Goal: Task Accomplishment & Management: Use online tool/utility

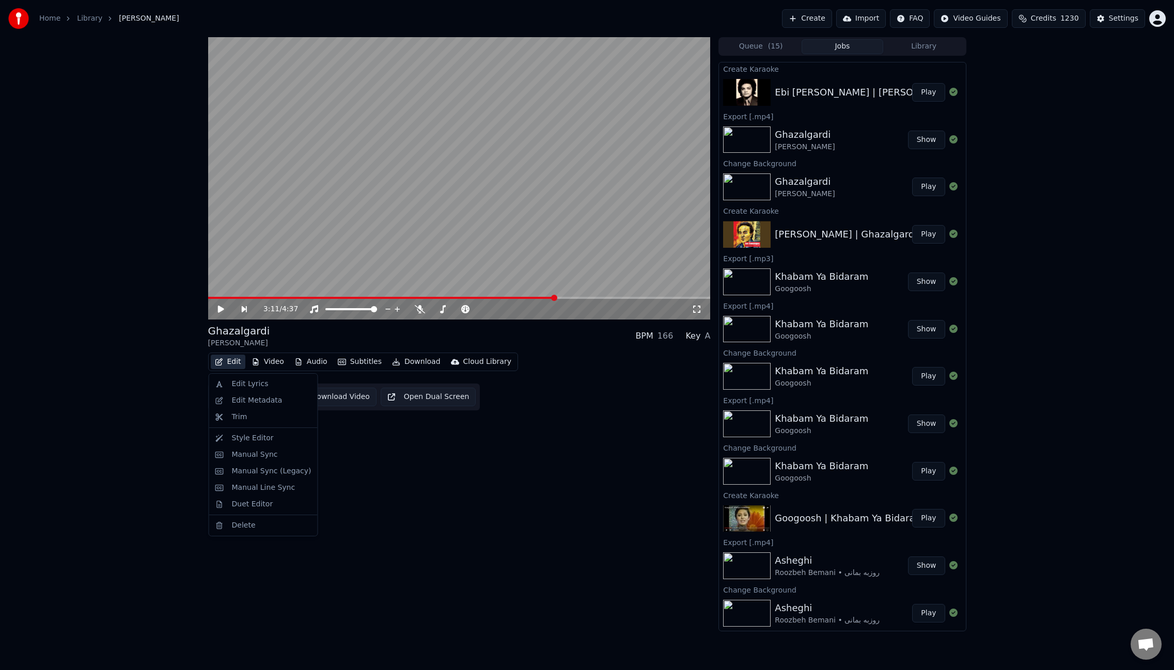
click at [226, 362] on button "Edit" at bounding box center [228, 362] width 35 height 14
click at [251, 402] on div "Edit Metadata" at bounding box center [257, 401] width 51 height 10
click at [927, 95] on button "Play" at bounding box center [928, 92] width 33 height 19
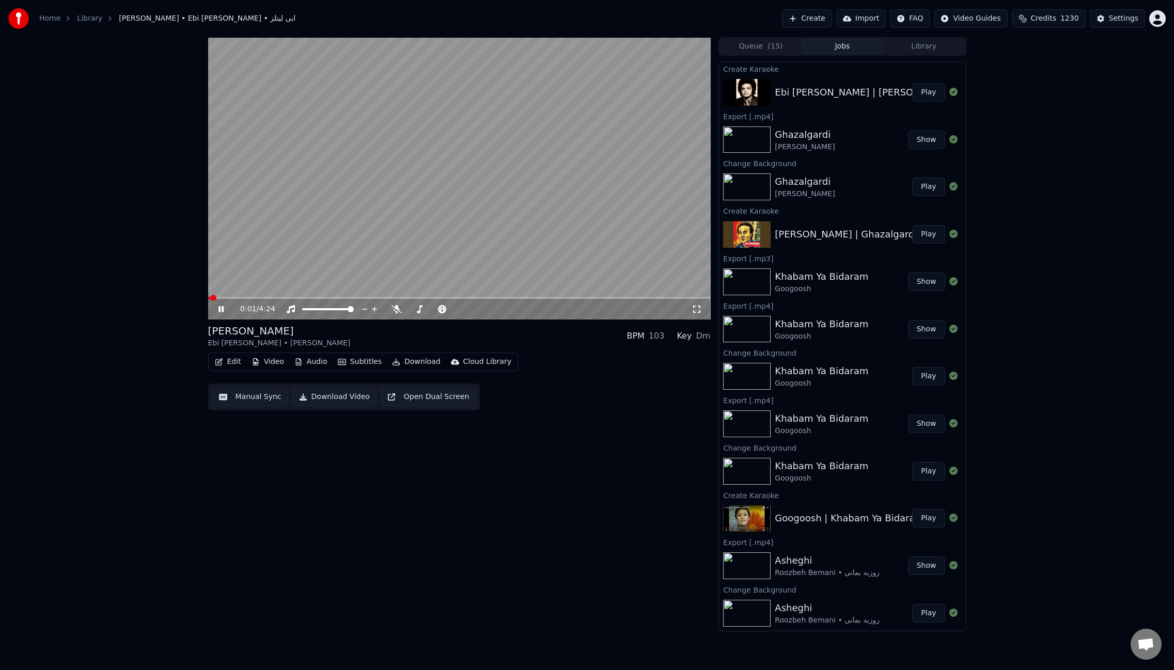
click at [232, 328] on div "[PERSON_NAME]" at bounding box center [279, 331] width 143 height 14
click at [235, 335] on div "[PERSON_NAME]" at bounding box center [279, 331] width 143 height 14
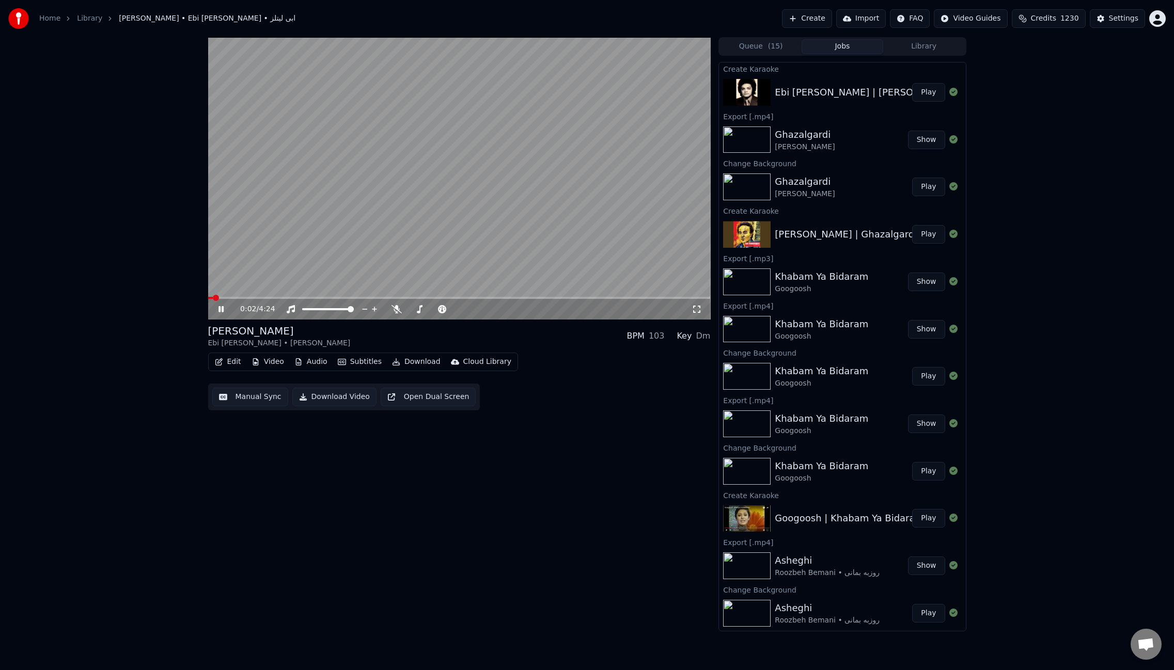
click at [235, 363] on button "Edit" at bounding box center [228, 362] width 35 height 14
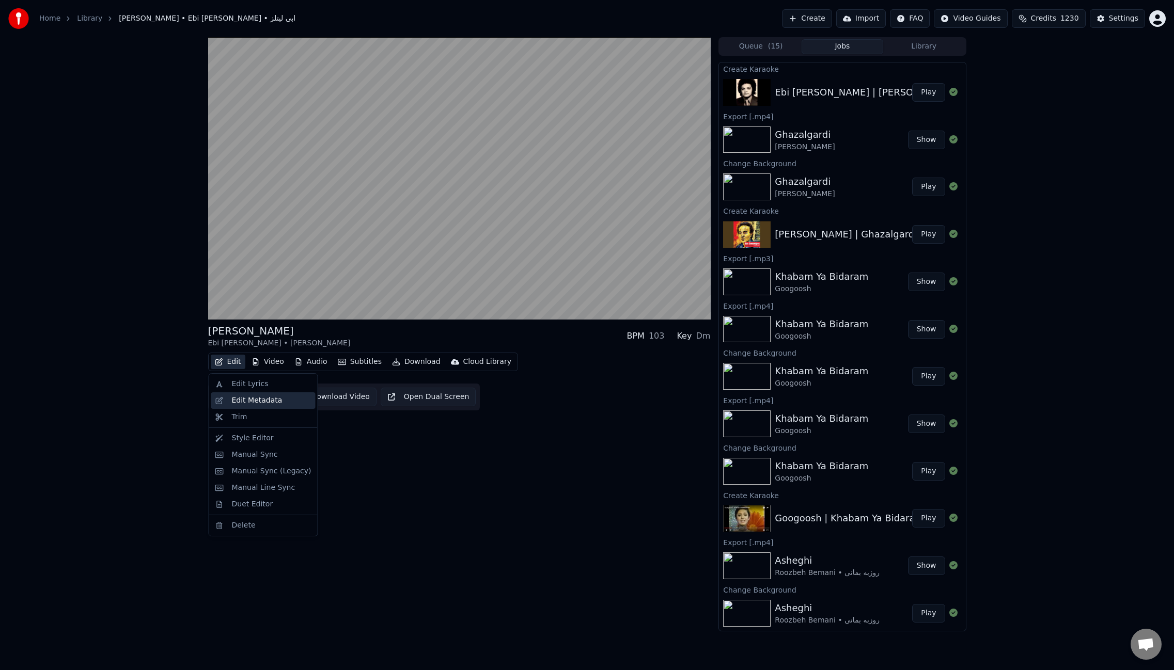
click at [257, 399] on div "Edit Metadata" at bounding box center [257, 401] width 51 height 10
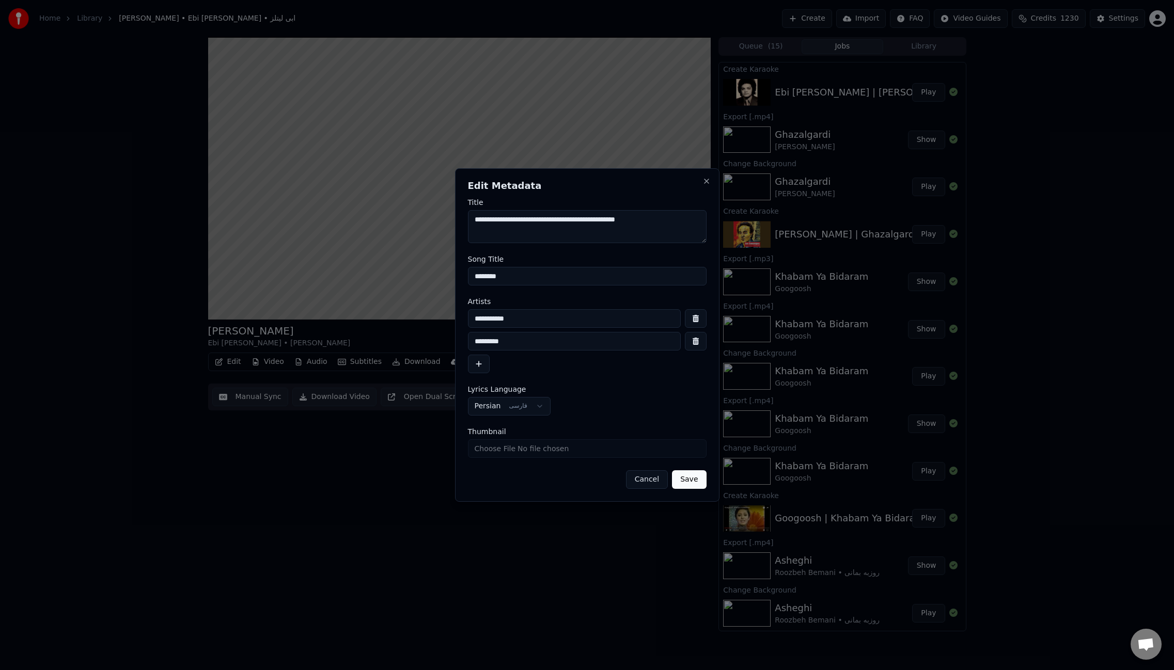
click at [492, 275] on input "********" at bounding box center [587, 276] width 239 height 19
click at [644, 483] on button "Cancel" at bounding box center [647, 479] width 42 height 19
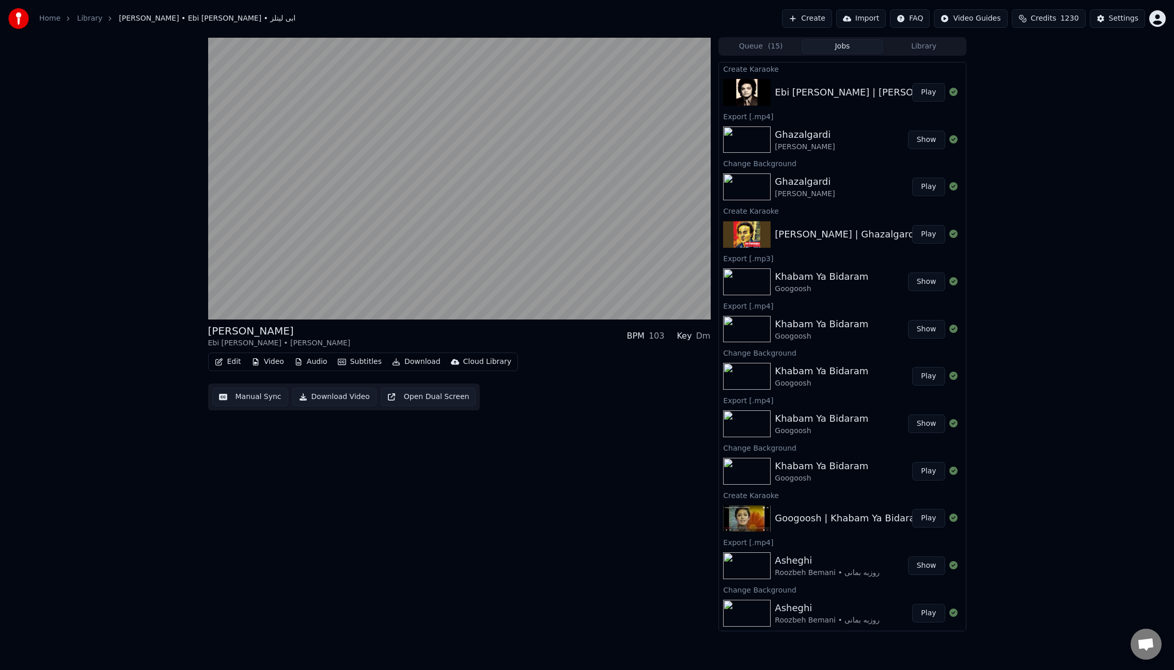
click at [323, 477] on div "[PERSON_NAME] Ebi [PERSON_NAME] • ابی لیتلز BPM 103 Key Dm Edit Video Audio Sub…" at bounding box center [459, 334] width 502 height 594
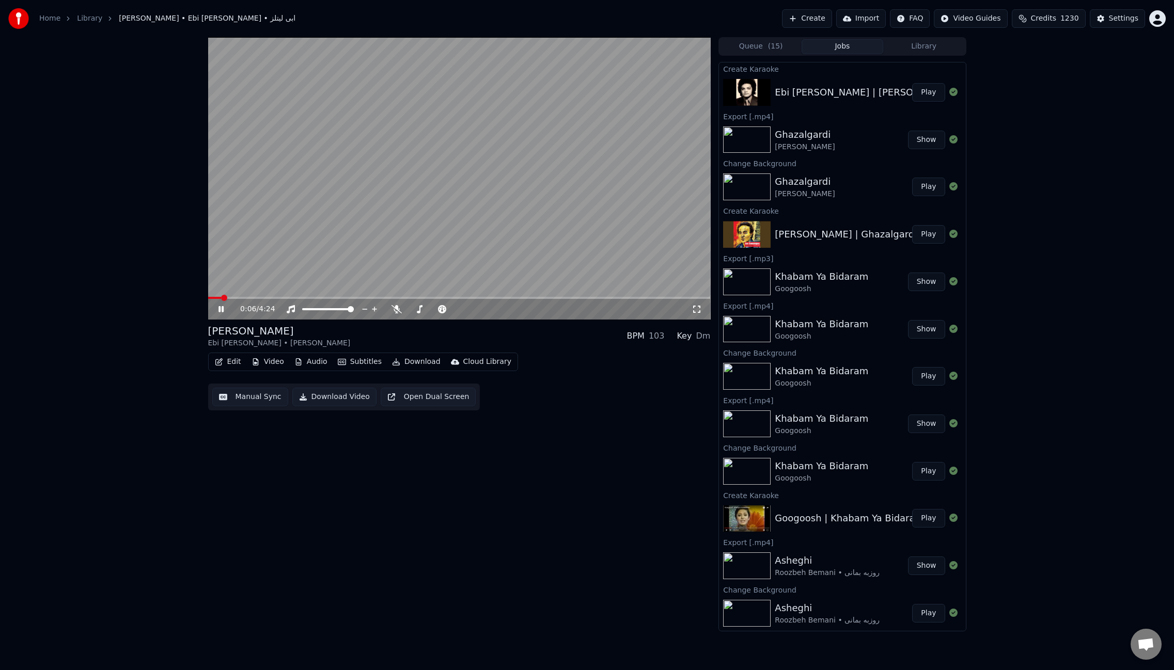
click at [482, 230] on video at bounding box center [459, 178] width 502 height 282
click at [274, 360] on button "Video" at bounding box center [267, 362] width 41 height 14
click at [294, 475] on div "Change Background" at bounding box center [304, 471] width 73 height 10
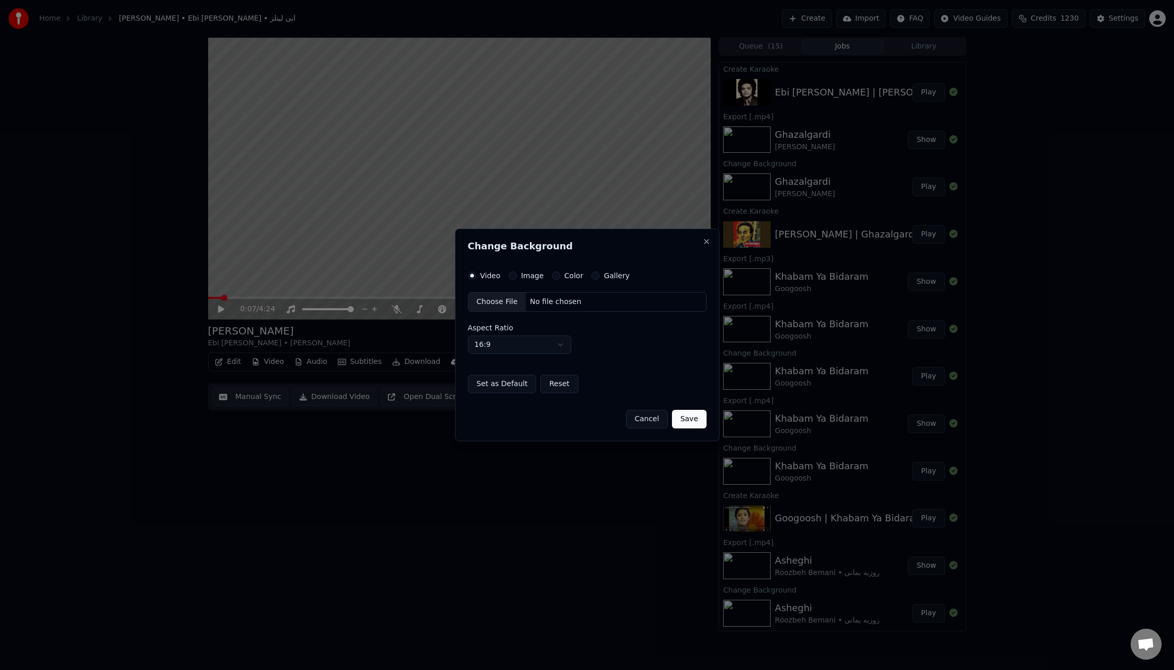
click at [510, 276] on button "Image" at bounding box center [513, 276] width 8 height 8
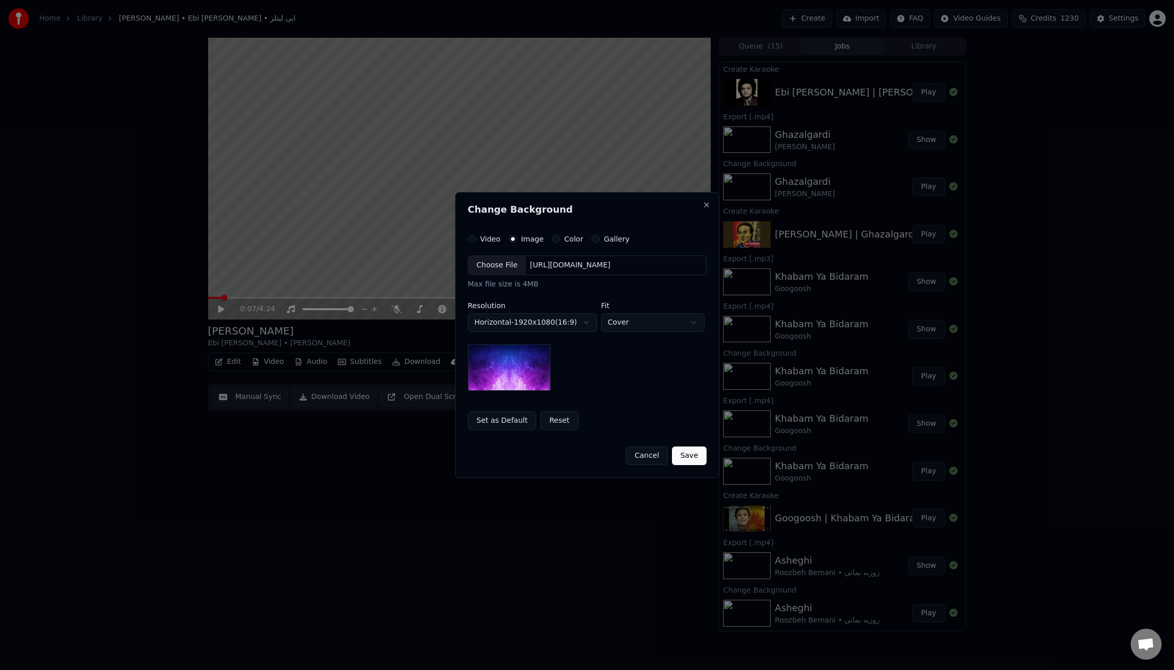
click at [508, 264] on div "Choose File" at bounding box center [497, 265] width 58 height 19
click at [683, 456] on button "Save" at bounding box center [689, 456] width 34 height 19
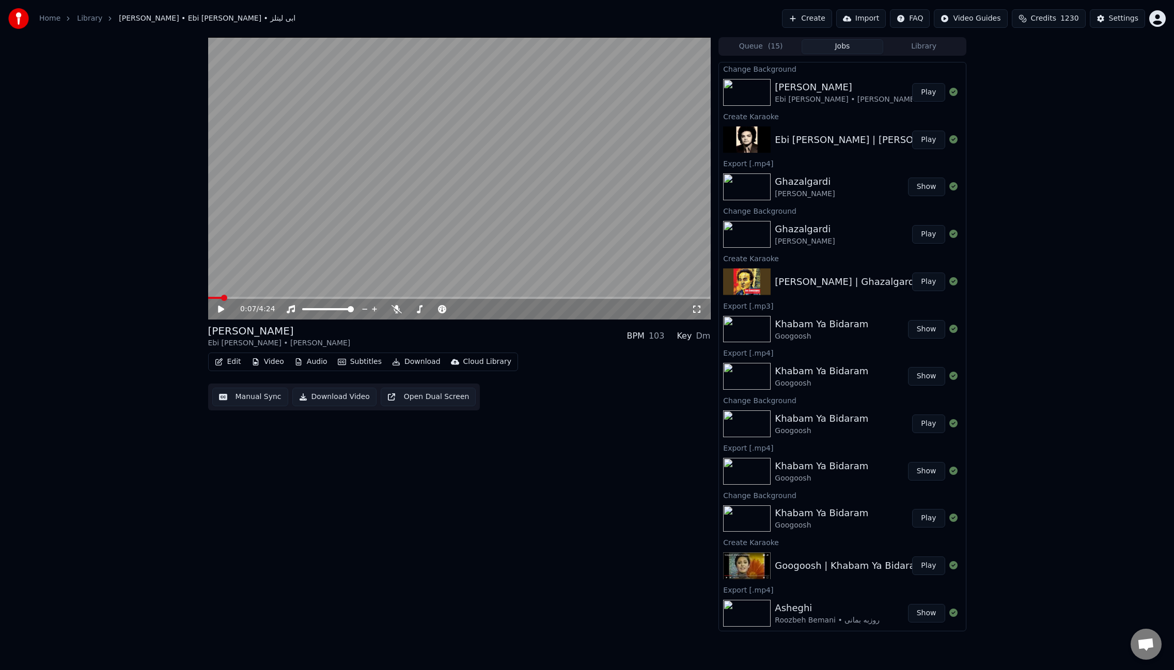
click at [924, 98] on button "Play" at bounding box center [928, 92] width 33 height 19
click at [236, 297] on span at bounding box center [459, 298] width 502 height 2
click at [266, 298] on span at bounding box center [459, 298] width 502 height 2
click at [257, 297] on span at bounding box center [260, 298] width 6 height 6
click at [395, 310] on icon at bounding box center [396, 309] width 10 height 8
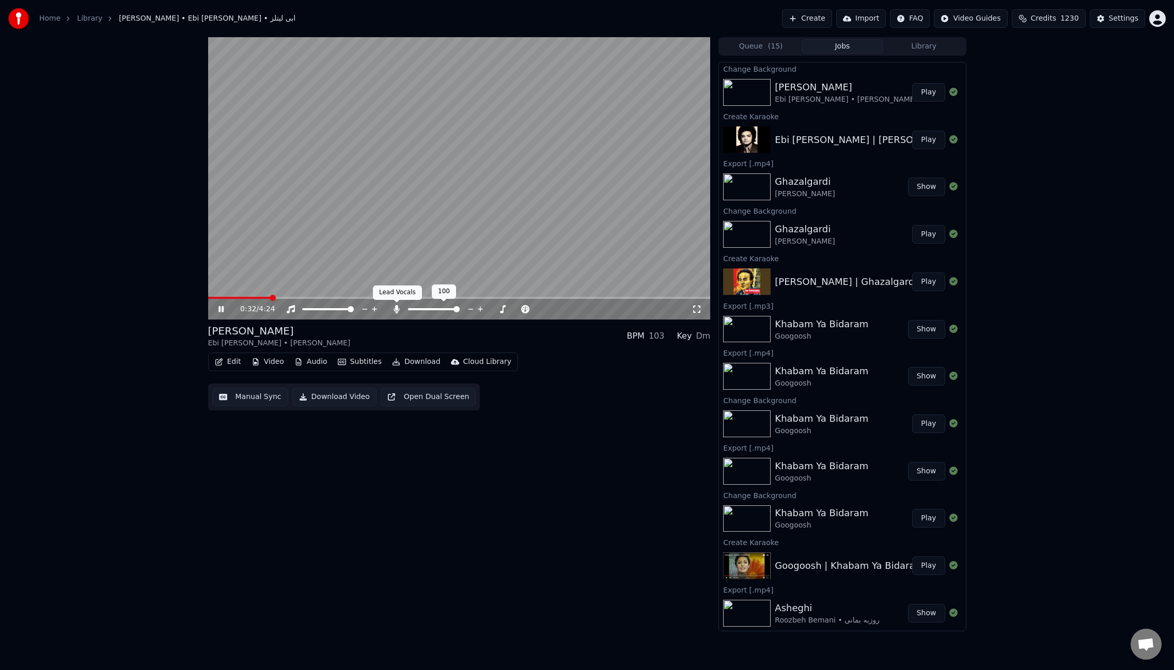
click at [394, 307] on icon at bounding box center [396, 309] width 10 height 8
click at [395, 307] on icon at bounding box center [396, 309] width 10 height 8
click at [234, 361] on button "Edit" at bounding box center [228, 362] width 35 height 14
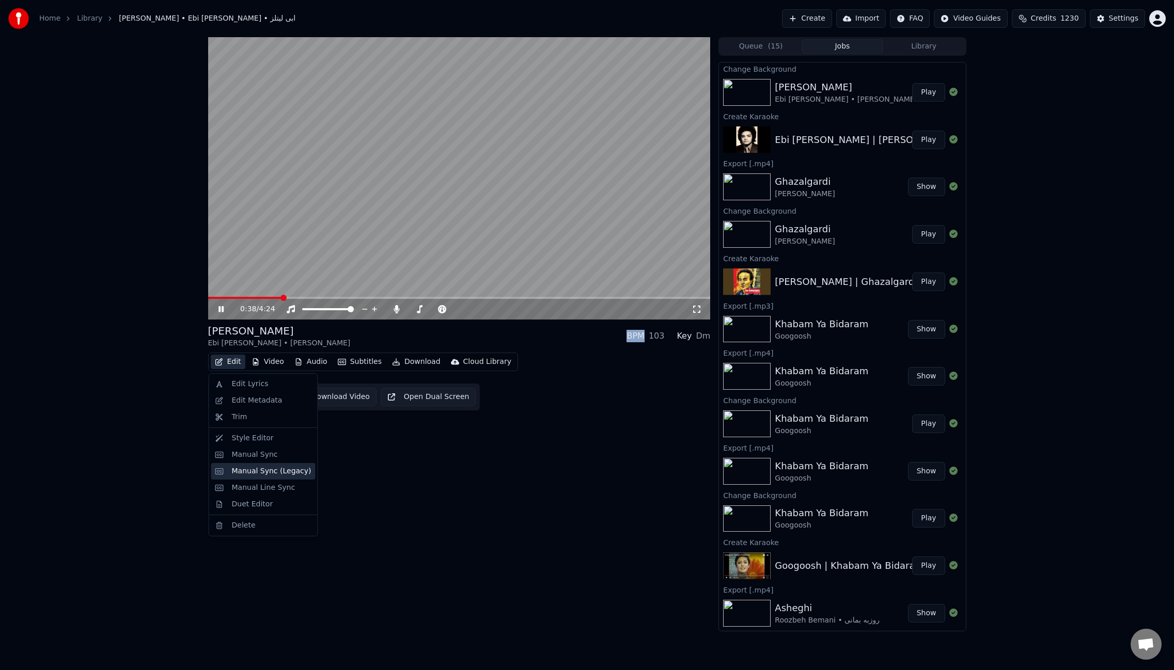
click at [263, 471] on div "Manual Sync (Legacy)" at bounding box center [272, 471] width 80 height 10
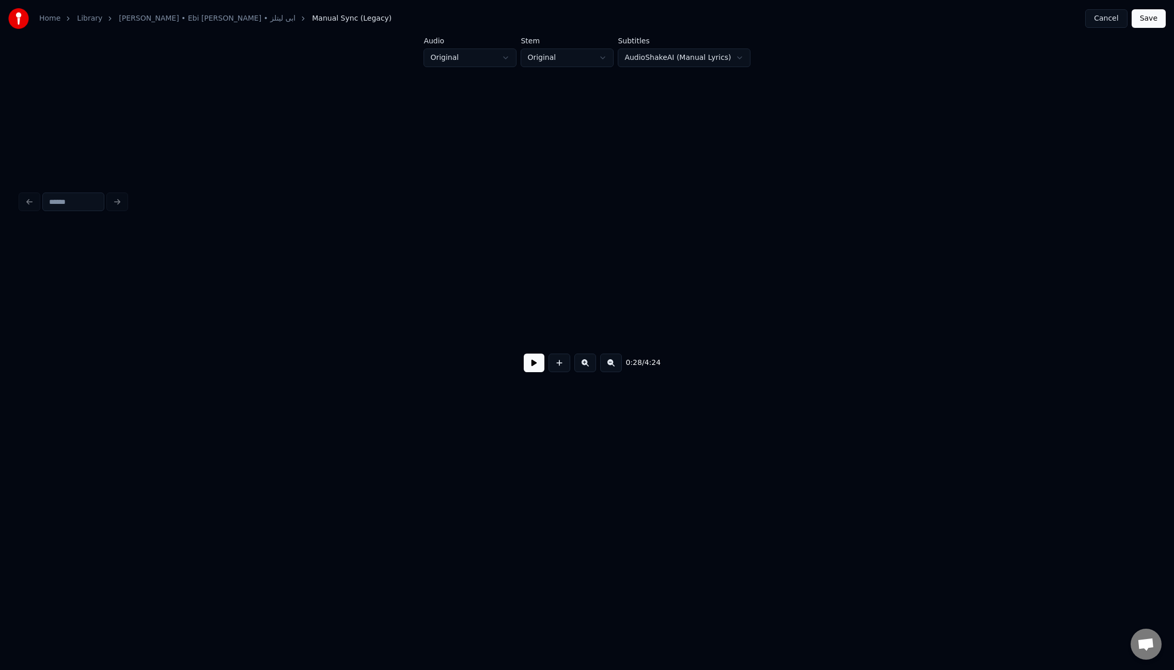
scroll to position [0, 2183]
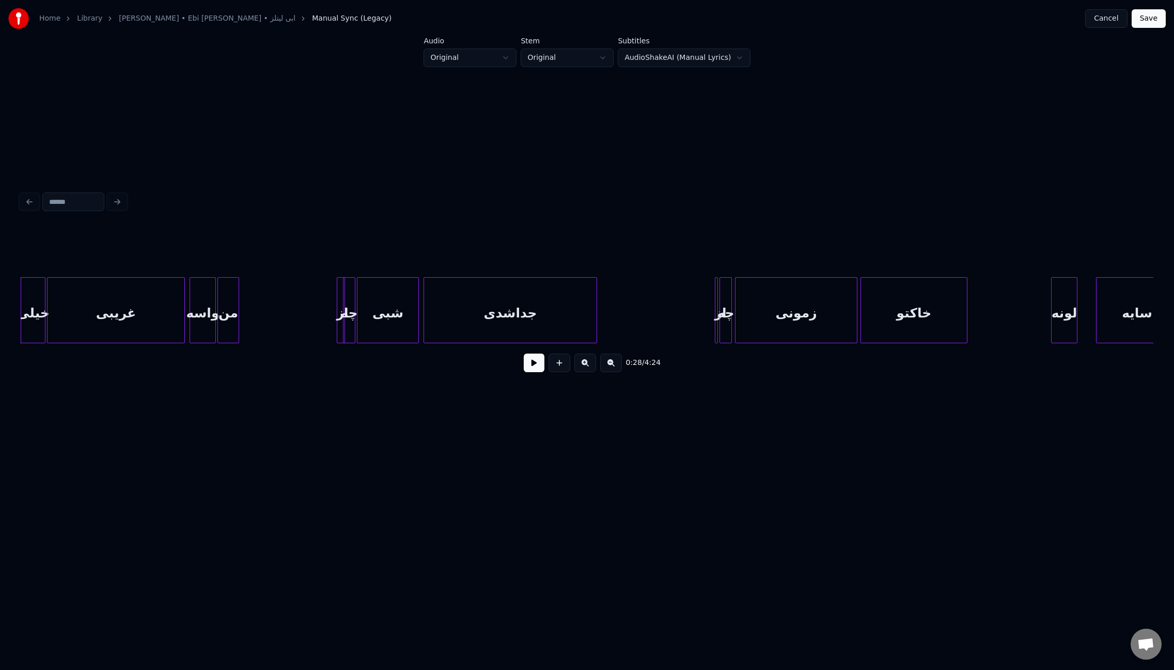
click at [340, 329] on div "از" at bounding box center [341, 310] width 8 height 66
click at [334, 324] on div at bounding box center [333, 310] width 3 height 65
click at [337, 333] on div "از" at bounding box center [335, 313] width 12 height 70
click at [206, 322] on div "واسه" at bounding box center [202, 313] width 25 height 70
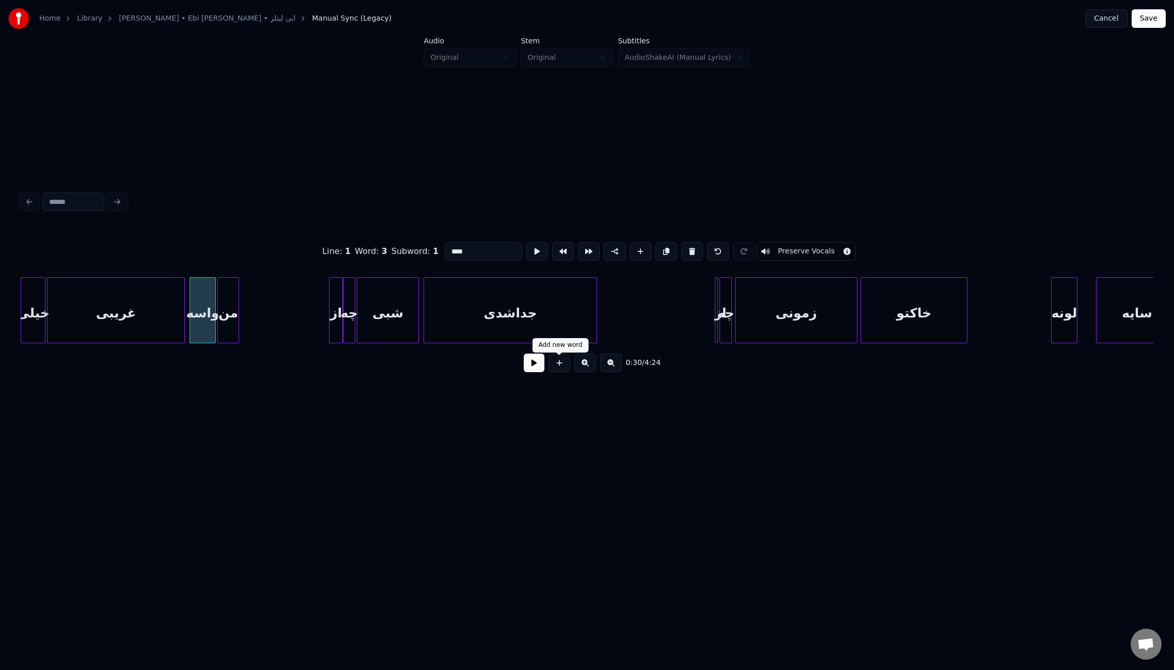
click at [525, 368] on button at bounding box center [534, 363] width 21 height 19
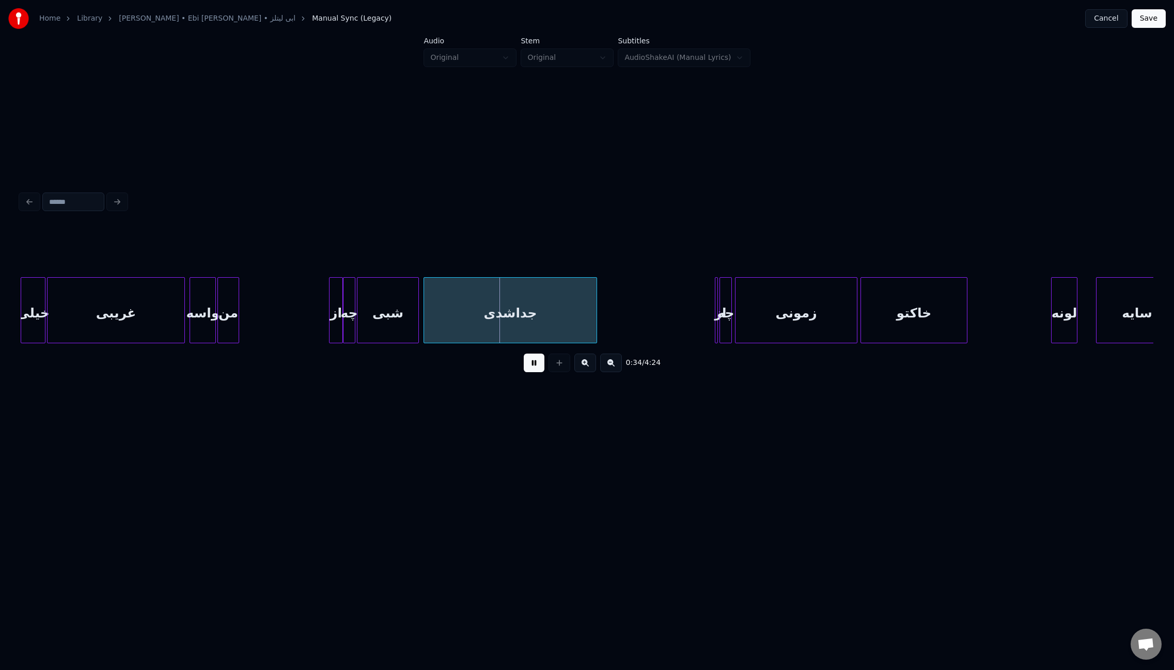
click at [556, 322] on div "جداشدی" at bounding box center [510, 313] width 172 height 70
click at [461, 247] on input "******" at bounding box center [483, 251] width 77 height 19
type input "*******"
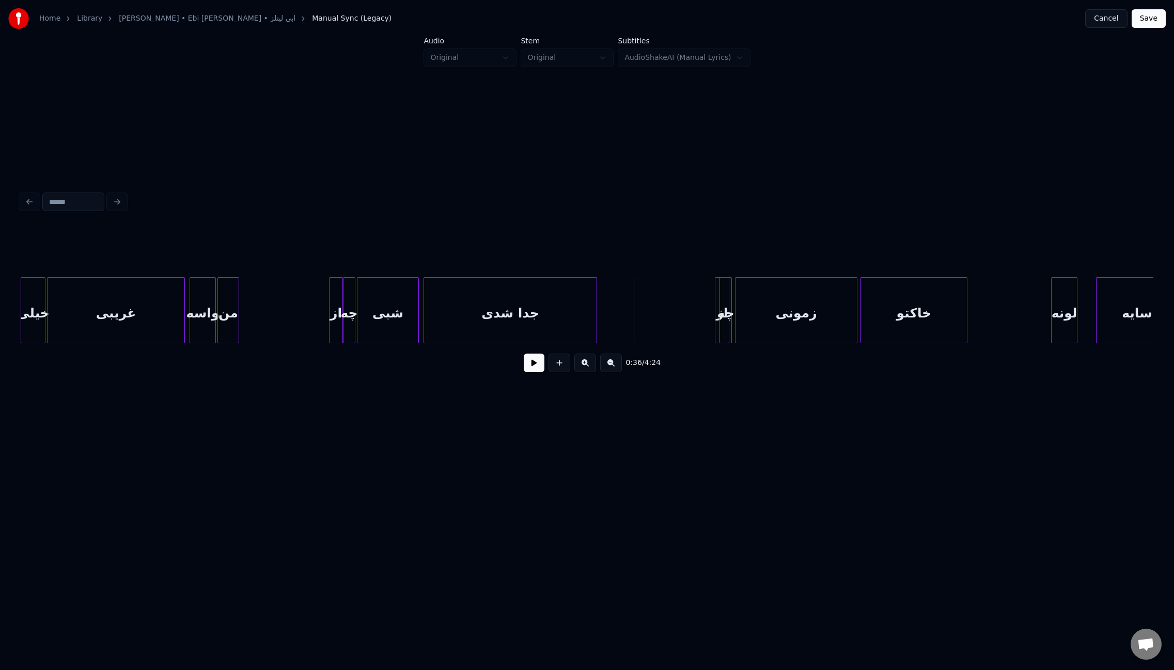
click at [717, 324] on div "از" at bounding box center [722, 310] width 14 height 66
click at [708, 323] on div "از" at bounding box center [711, 313] width 13 height 70
click at [541, 370] on button at bounding box center [534, 363] width 21 height 19
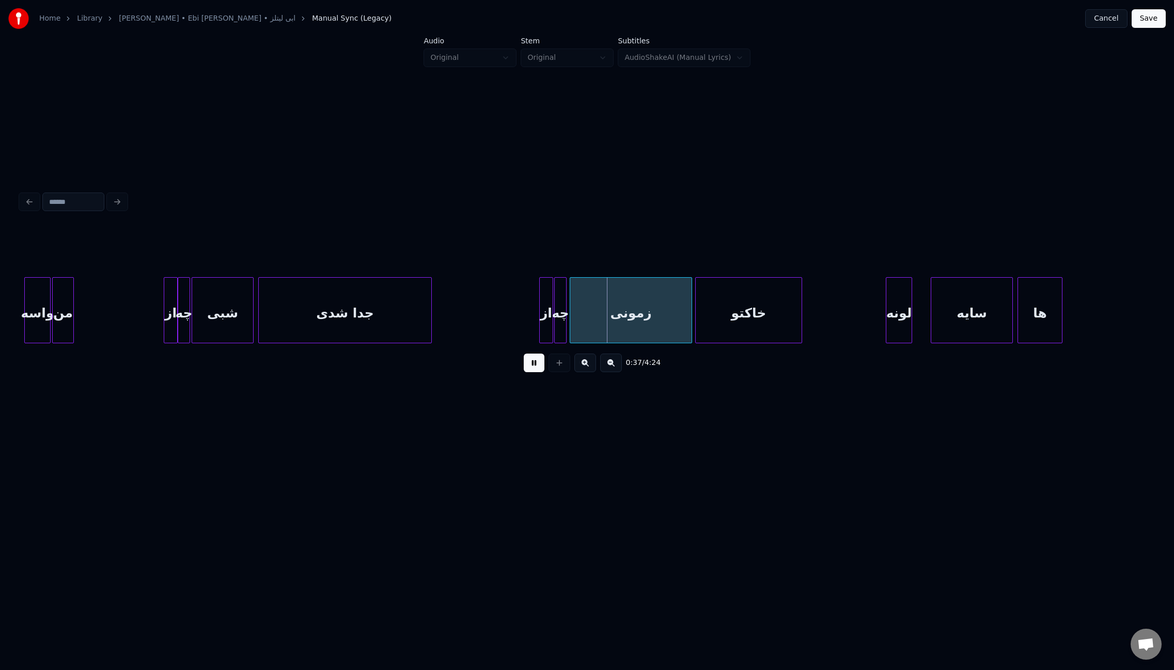
scroll to position [0, 2395]
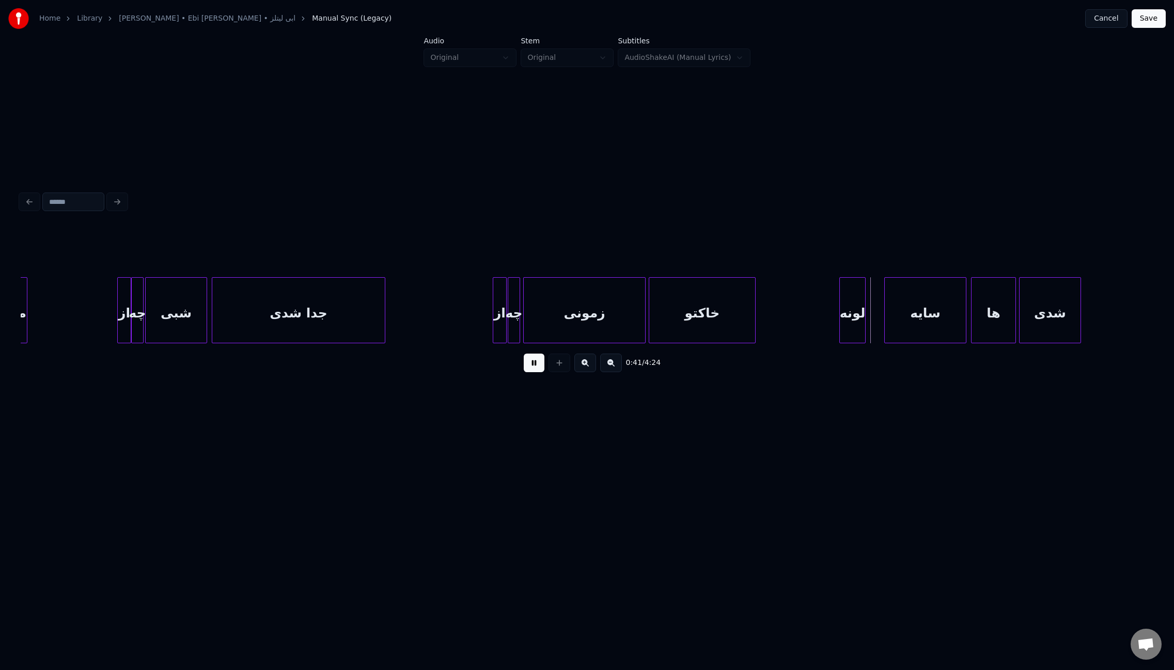
click at [538, 368] on button at bounding box center [534, 363] width 21 height 19
click at [594, 315] on div "زمونی" at bounding box center [584, 313] width 121 height 70
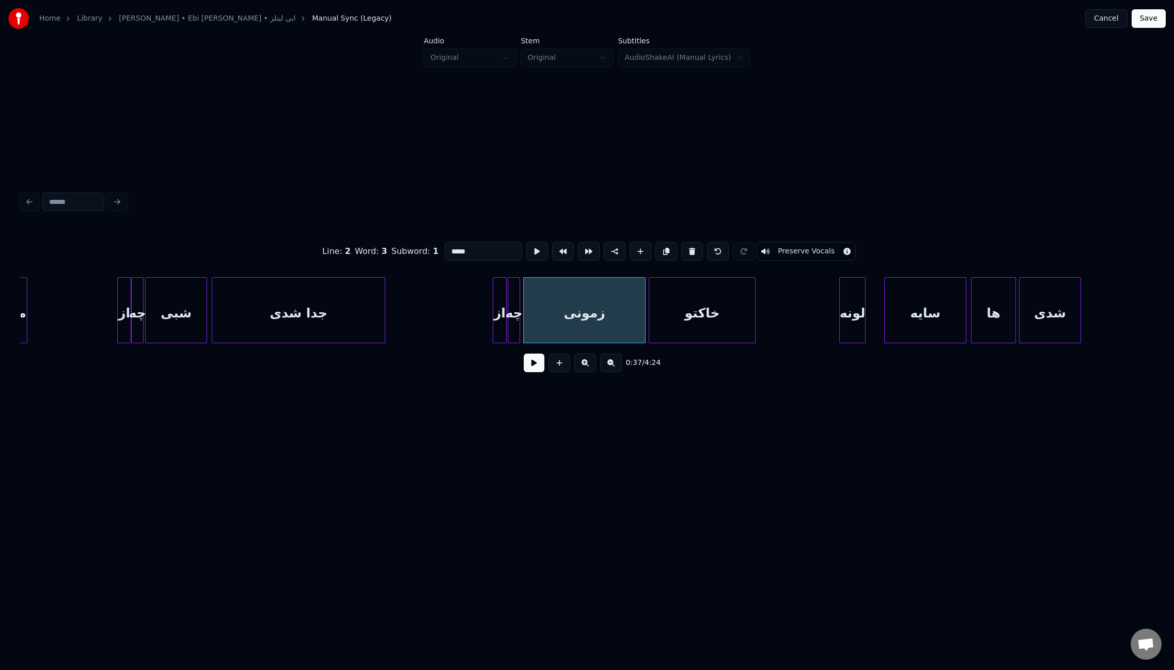
click at [456, 252] on input "*****" at bounding box center [483, 251] width 77 height 19
type input "*****"
click at [538, 365] on button at bounding box center [534, 363] width 21 height 19
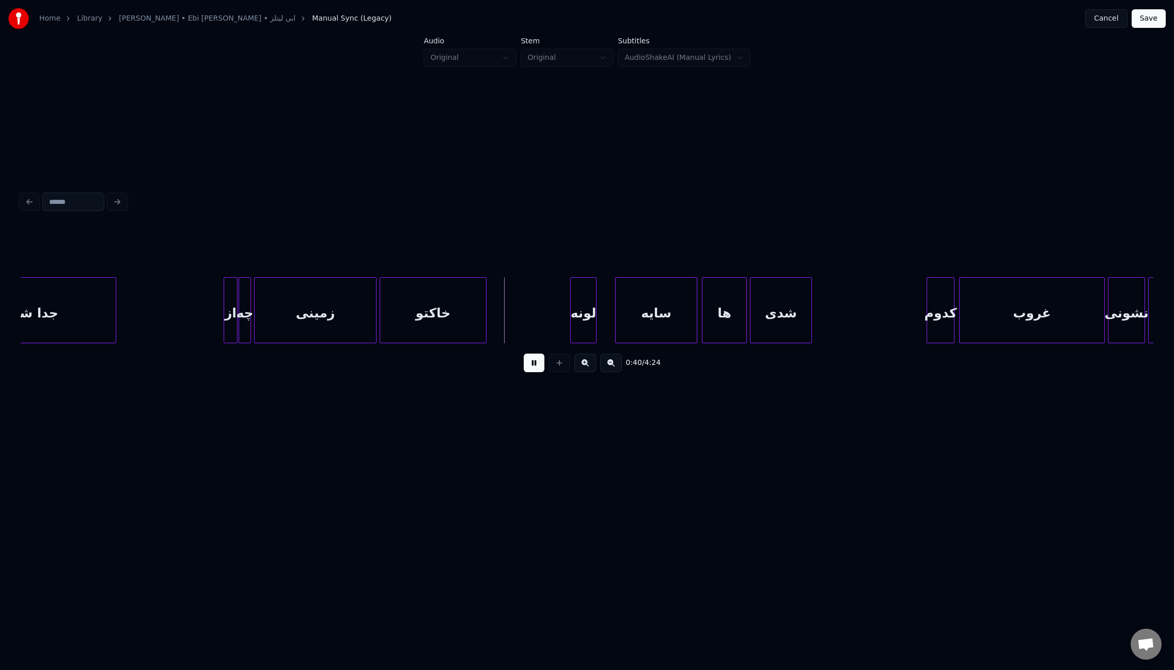
scroll to position [0, 2674]
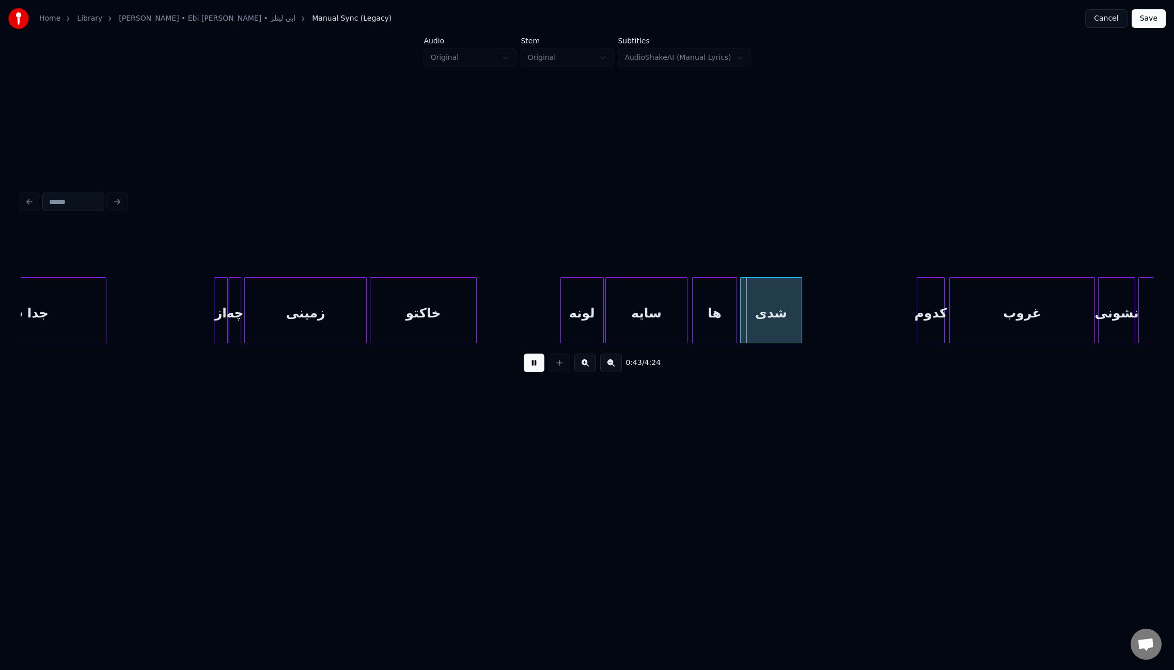
click at [603, 321] on div at bounding box center [601, 310] width 3 height 65
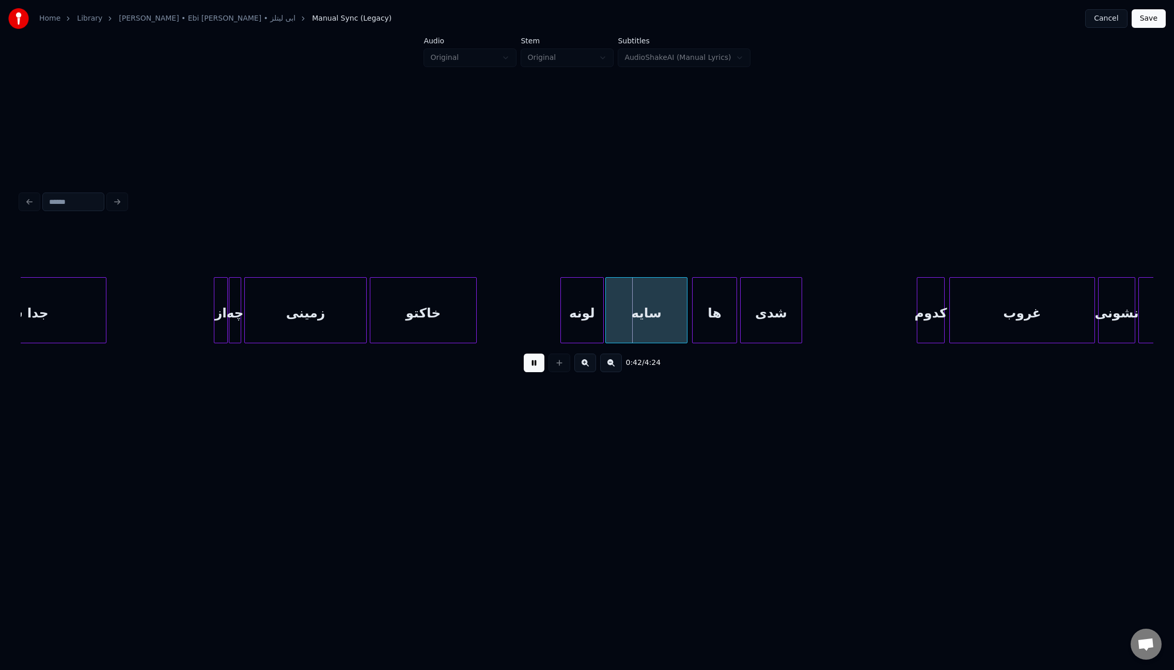
click at [325, 316] on div "زمینی" at bounding box center [305, 313] width 121 height 70
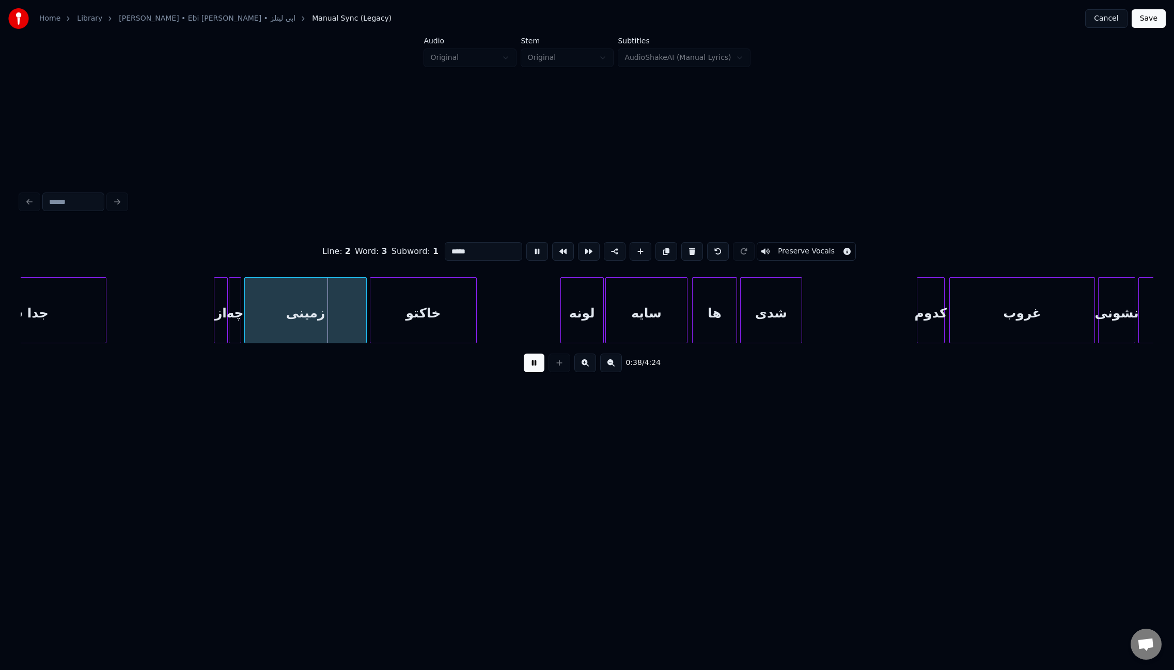
click at [445, 247] on input "*****" at bounding box center [483, 251] width 77 height 19
drag, startPoint x: 451, startPoint y: 249, endPoint x: 444, endPoint y: 248, distance: 7.3
click at [445, 248] on input "*****" at bounding box center [483, 251] width 77 height 19
type input "****"
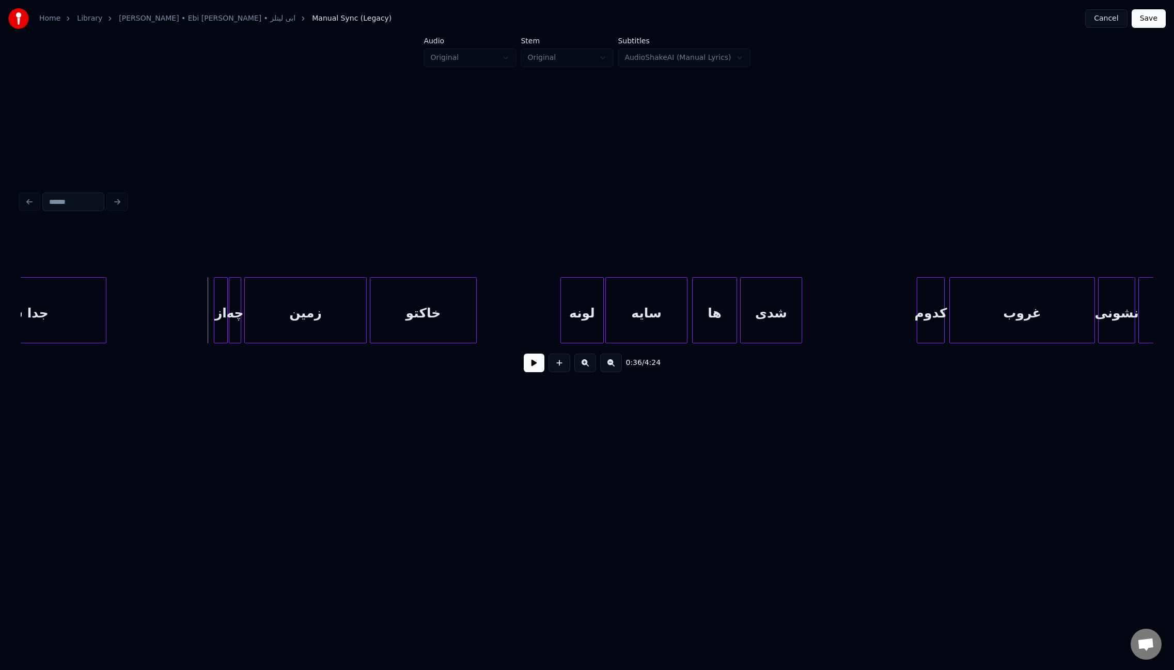
click at [540, 370] on button at bounding box center [534, 363] width 21 height 19
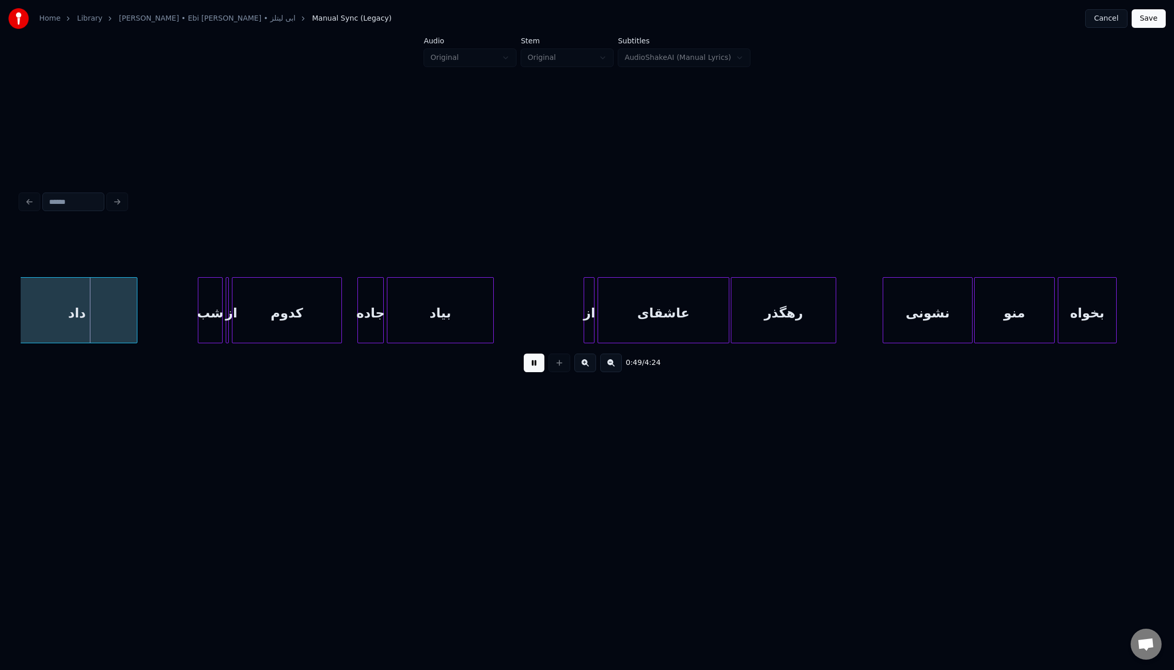
scroll to position [0, 3785]
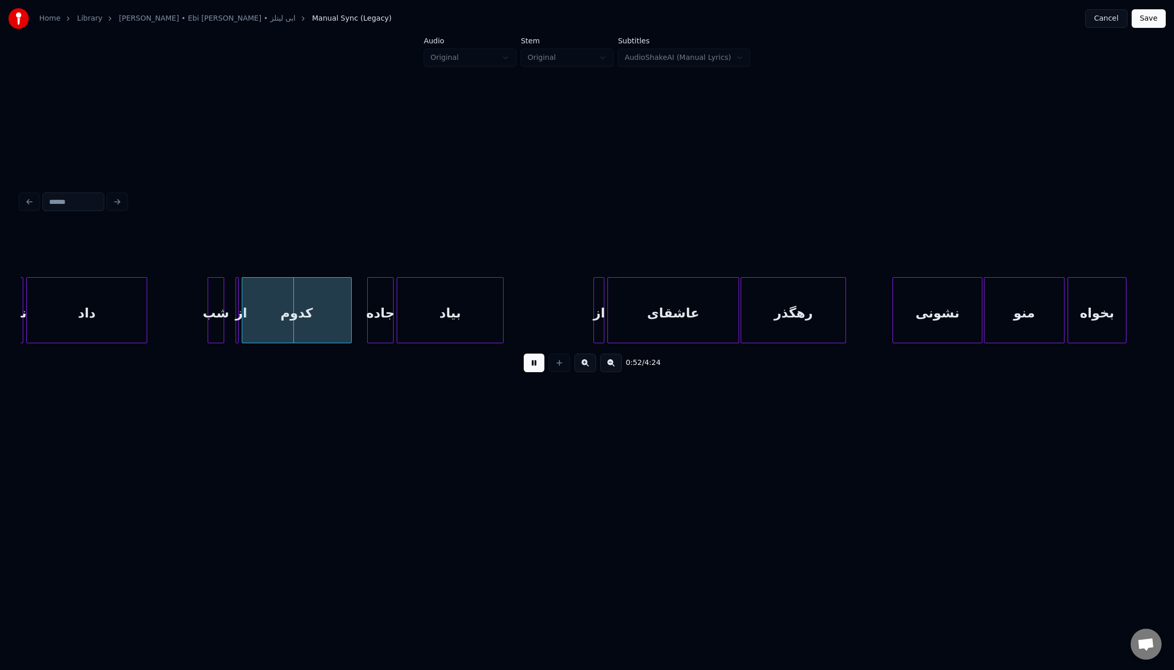
click at [222, 326] on div at bounding box center [222, 310] width 3 height 65
click at [240, 329] on div "از" at bounding box center [241, 310] width 12 height 66
click at [230, 328] on div "از" at bounding box center [233, 313] width 10 height 70
click at [584, 326] on div at bounding box center [585, 310] width 3 height 65
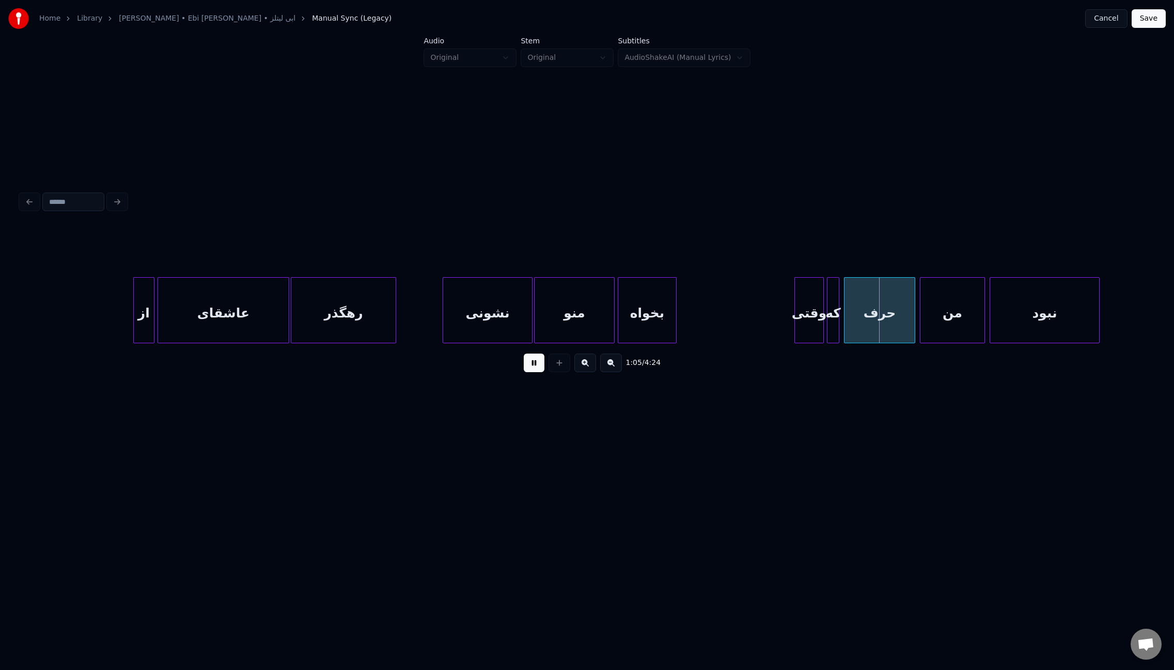
scroll to position [0, 4291]
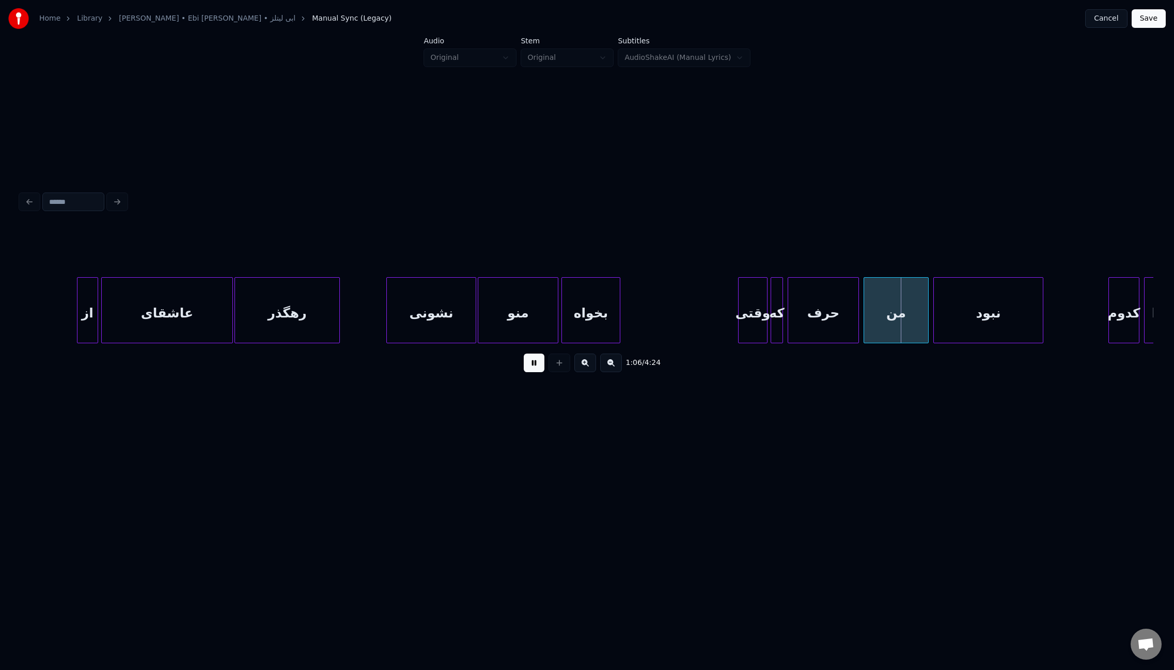
click at [535, 372] on button at bounding box center [534, 363] width 21 height 19
click at [598, 313] on div "بخواه" at bounding box center [591, 313] width 58 height 70
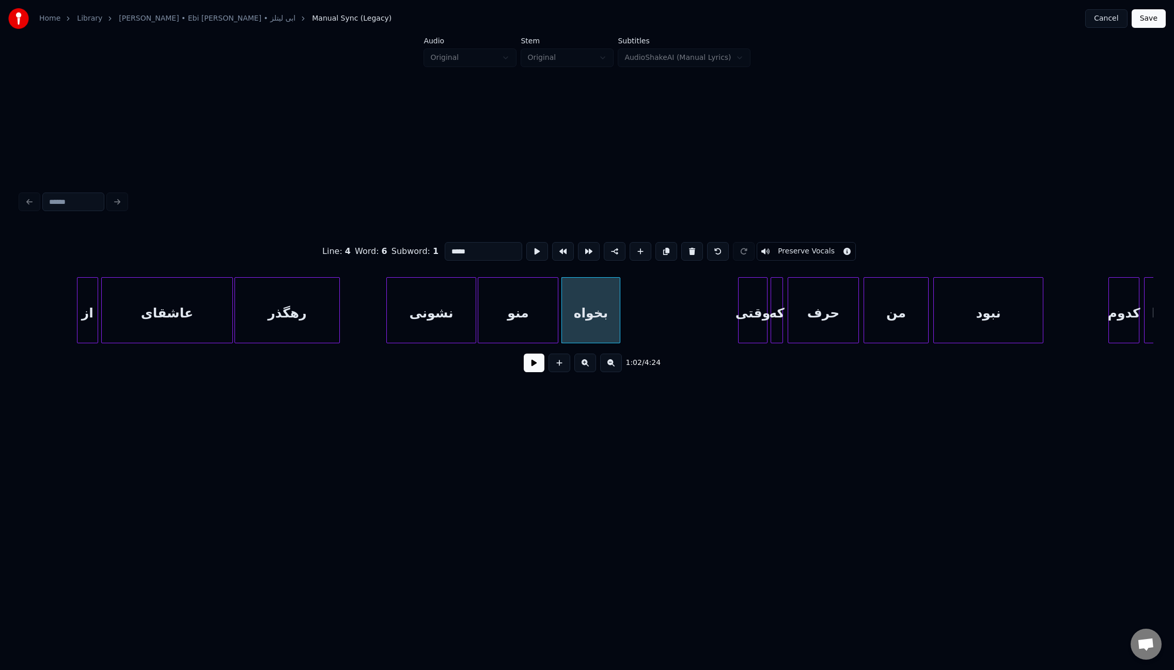
click at [449, 249] on input "*****" at bounding box center [483, 251] width 77 height 19
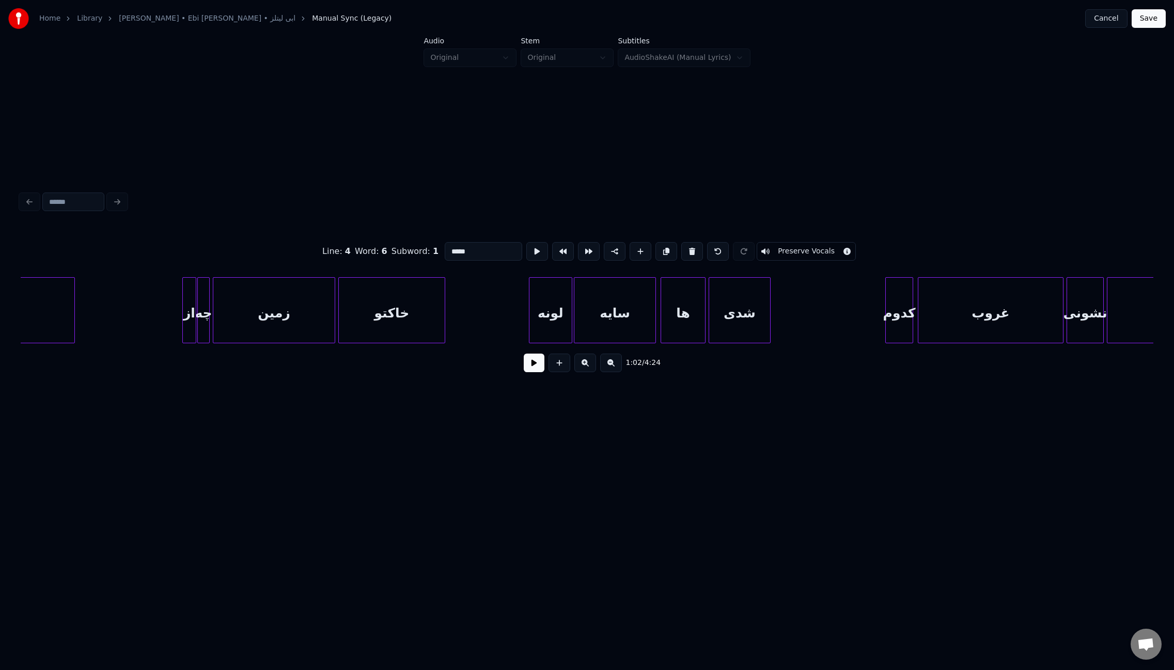
scroll to position [0, 2700]
click at [275, 317] on div "زمین" at bounding box center [278, 313] width 121 height 70
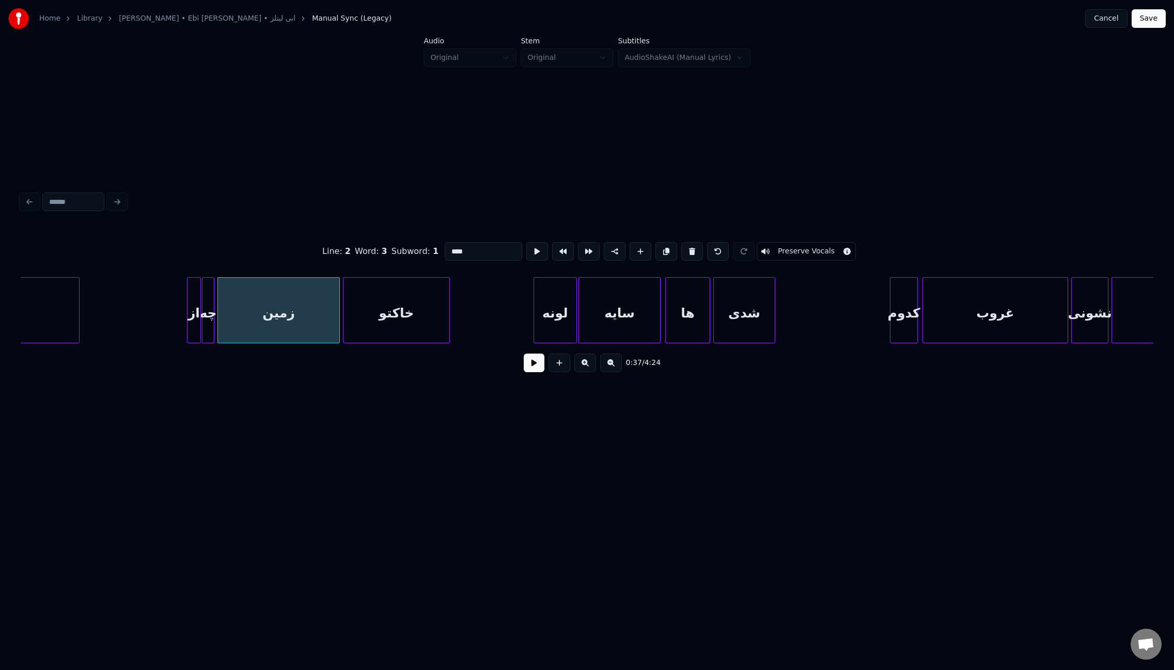
click at [490, 249] on input "****" at bounding box center [483, 251] width 77 height 19
paste input "*"
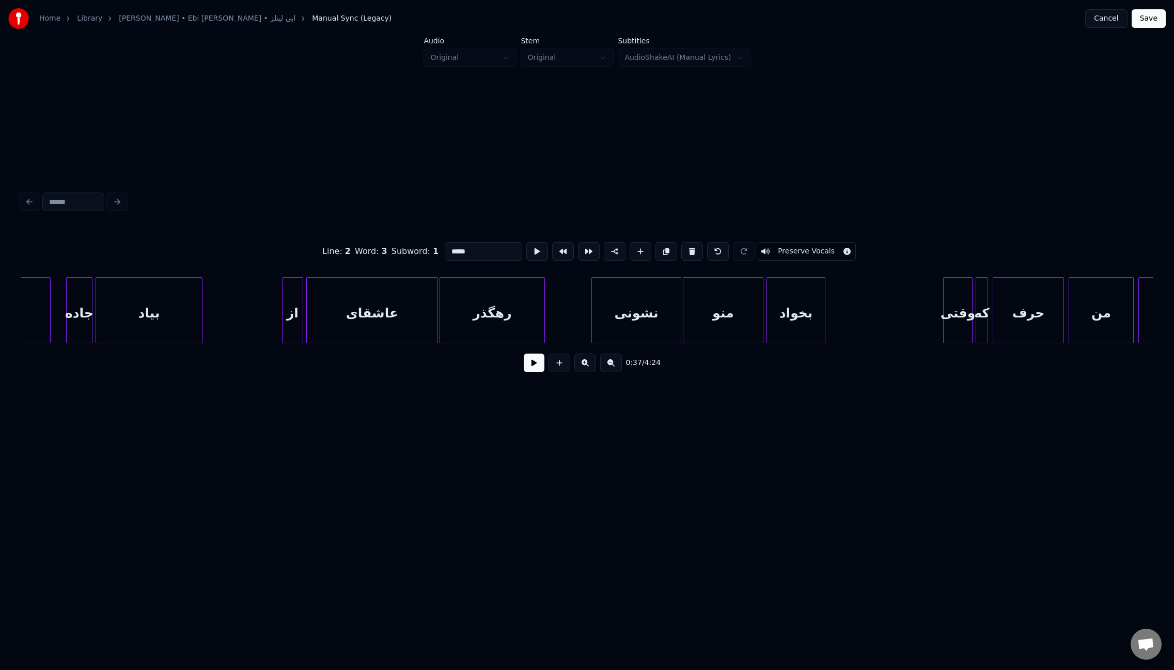
scroll to position [0, 4203]
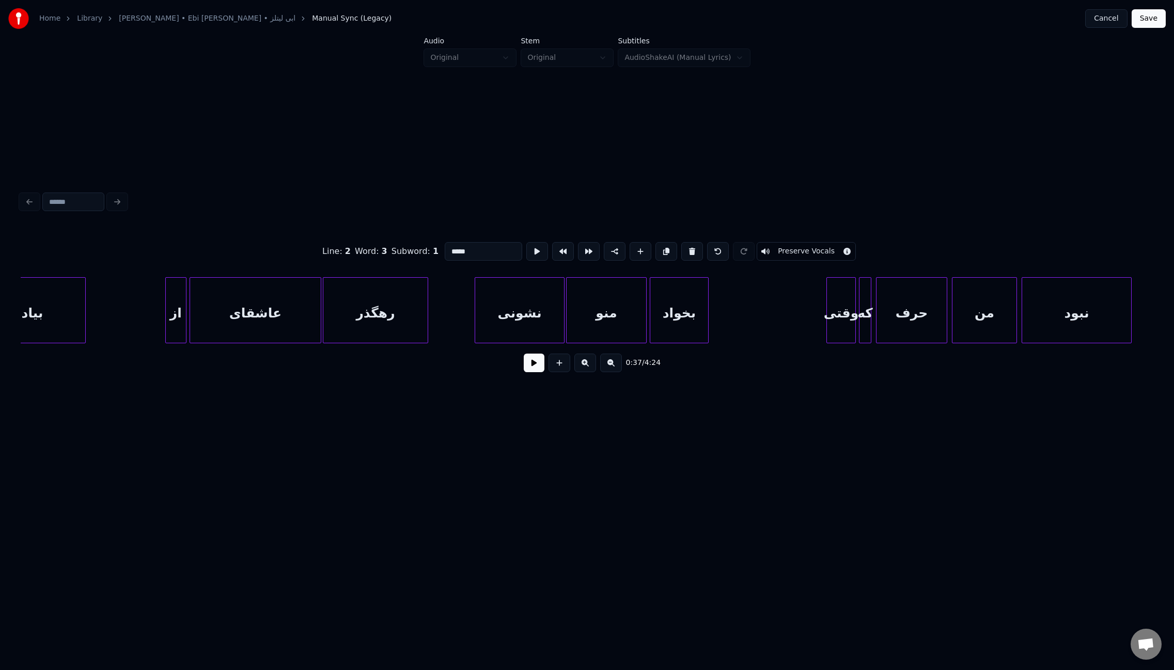
click at [686, 312] on div "بخواد" at bounding box center [679, 313] width 58 height 70
click at [454, 247] on input "*****" at bounding box center [483, 251] width 77 height 19
paste input
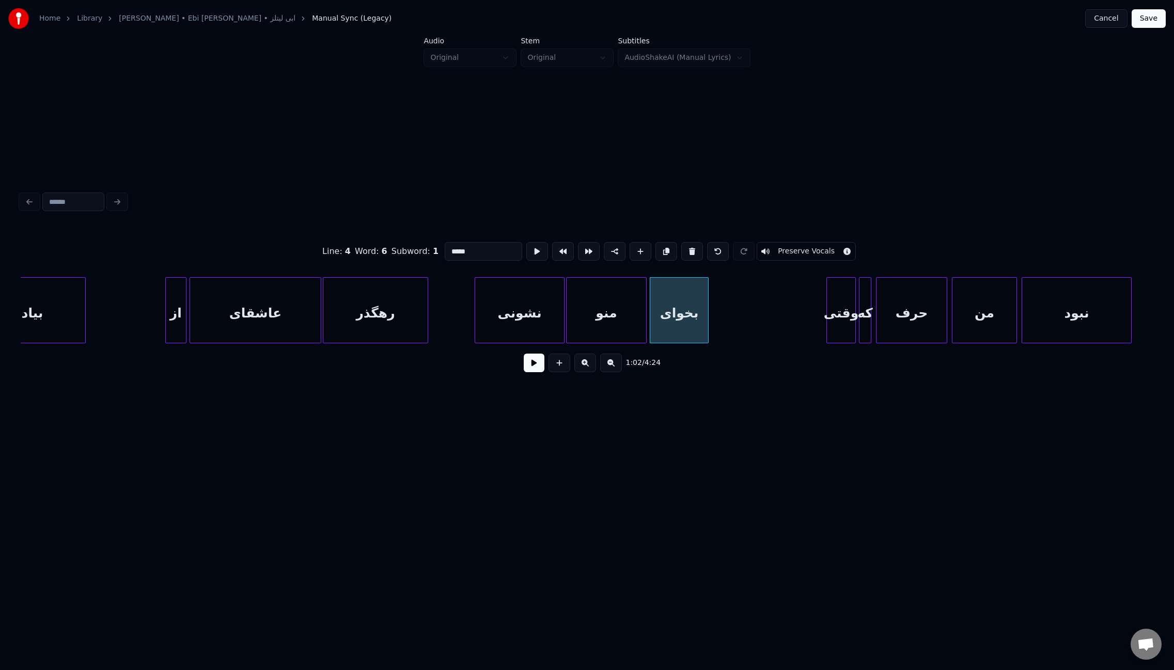
click at [525, 312] on div "نشونی" at bounding box center [519, 313] width 89 height 70
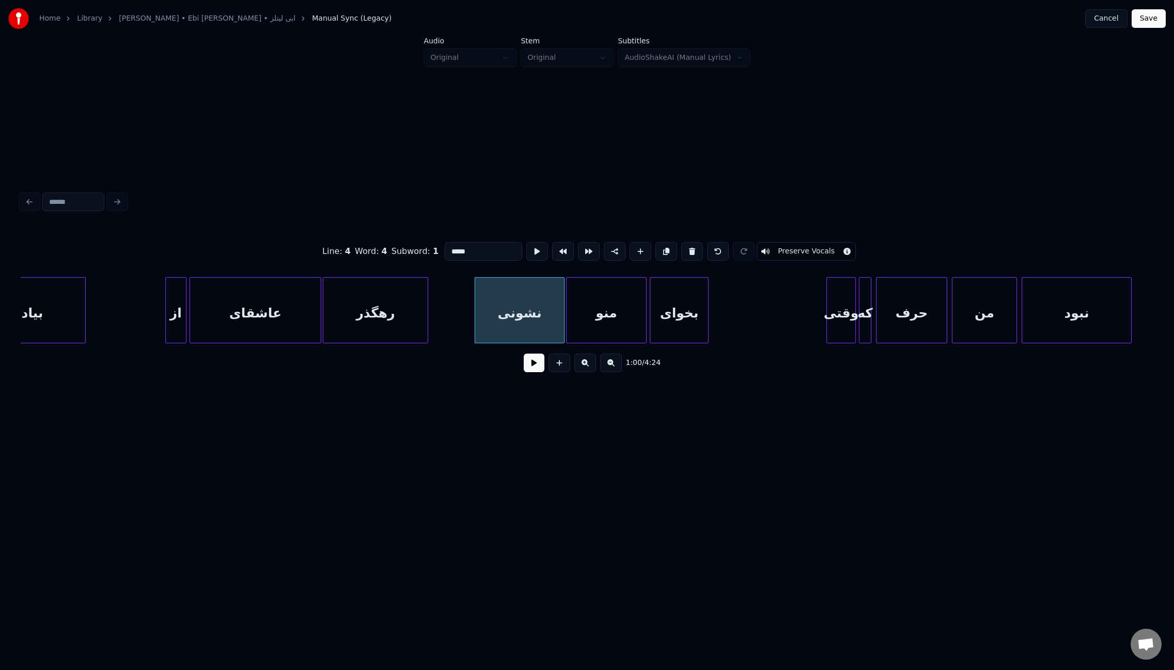
click at [446, 248] on input "*****" at bounding box center [483, 251] width 77 height 19
click at [479, 246] on input "*****" at bounding box center [483, 251] width 77 height 19
paste input "*"
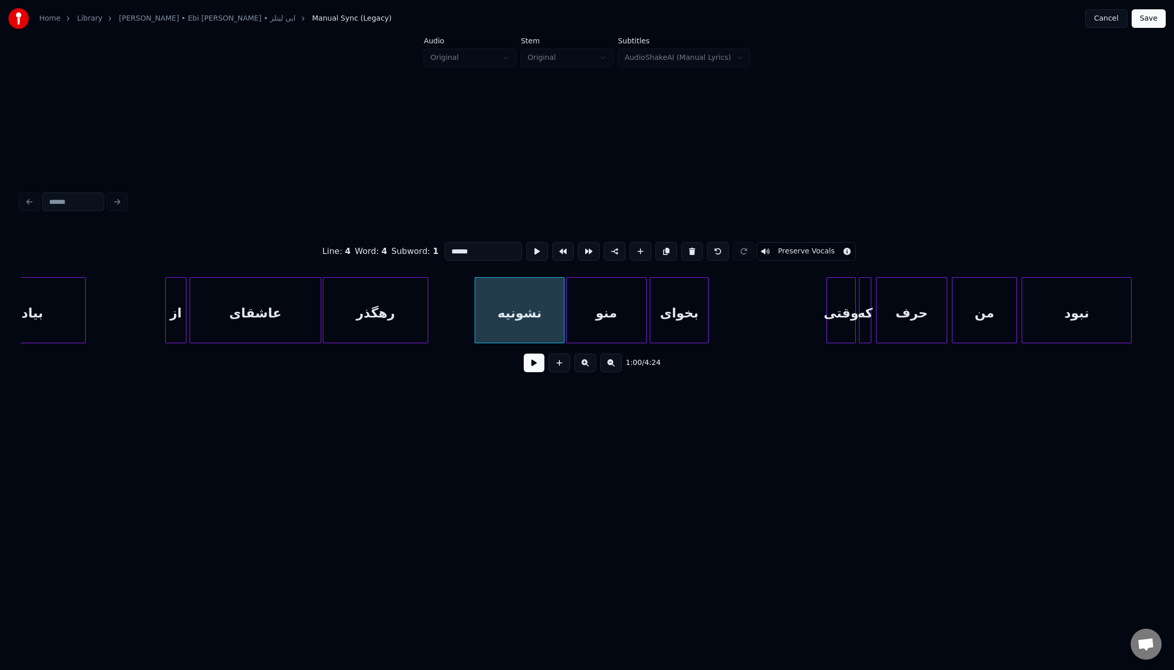
type input "******"
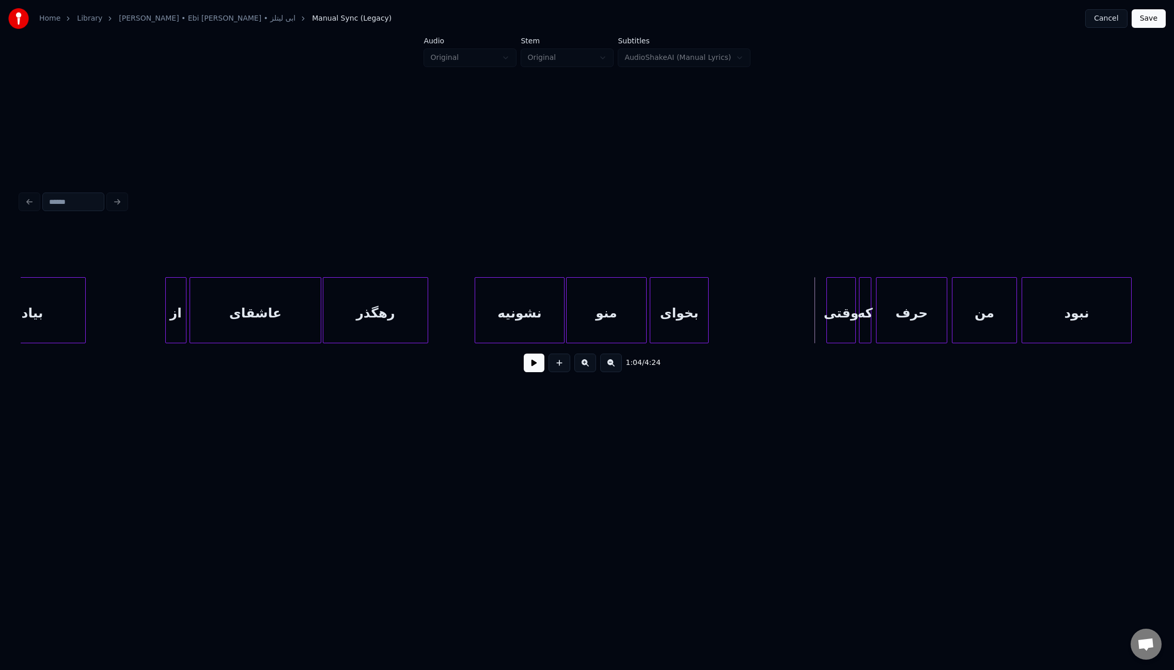
drag, startPoint x: 531, startPoint y: 368, endPoint x: 499, endPoint y: 371, distance: 32.1
click at [531, 368] on button at bounding box center [534, 363] width 21 height 19
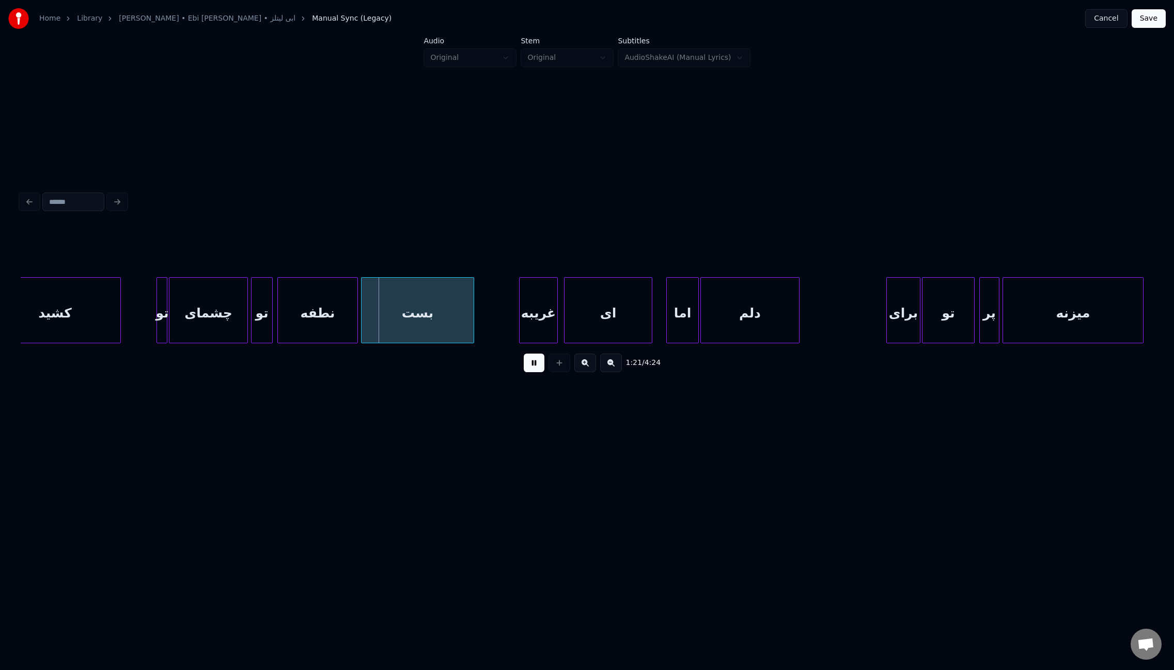
scroll to position [0, 6144]
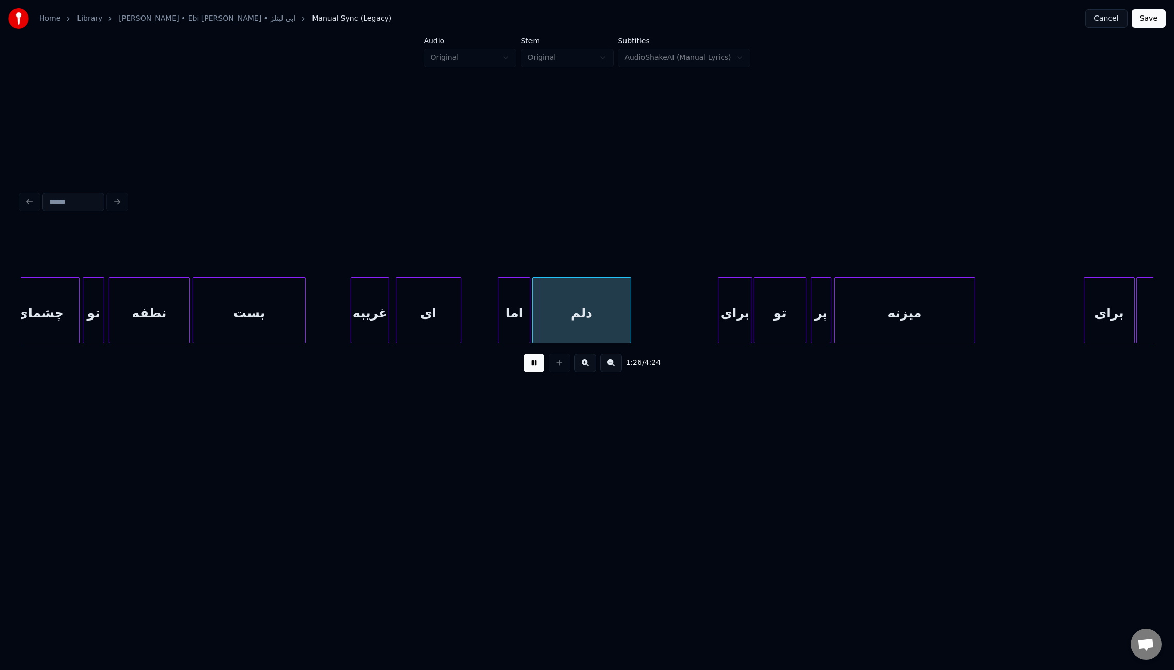
click at [458, 311] on div at bounding box center [459, 310] width 3 height 65
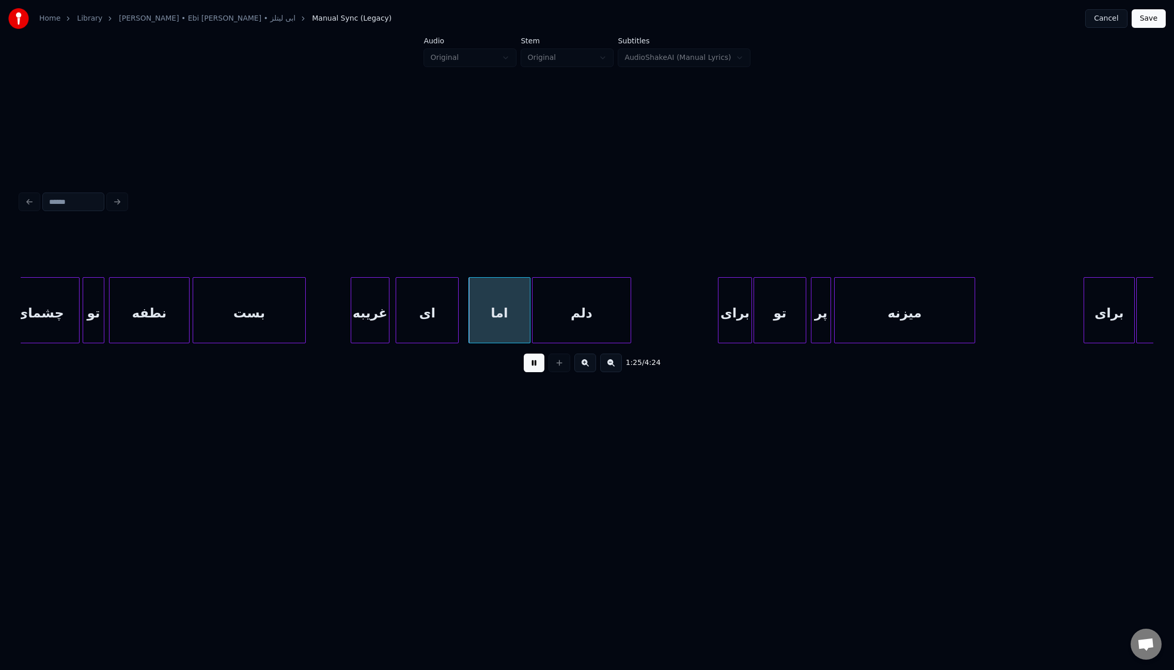
click at [470, 311] on div at bounding box center [470, 310] width 3 height 65
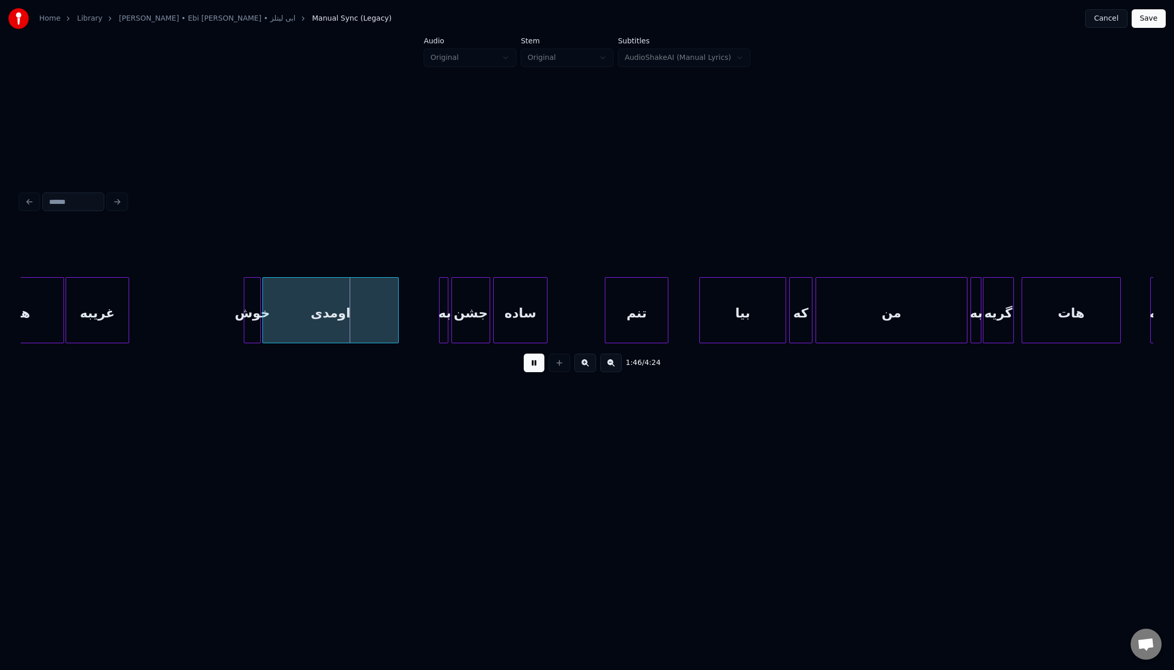
scroll to position [0, 7866]
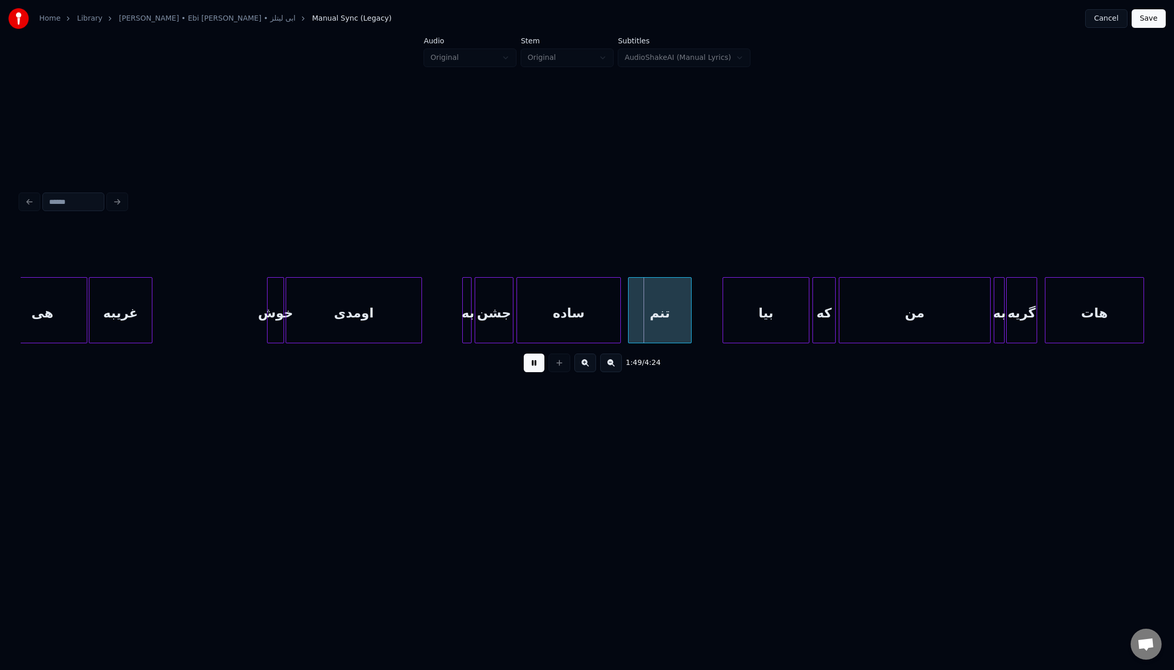
click at [617, 317] on div at bounding box center [618, 310] width 3 height 65
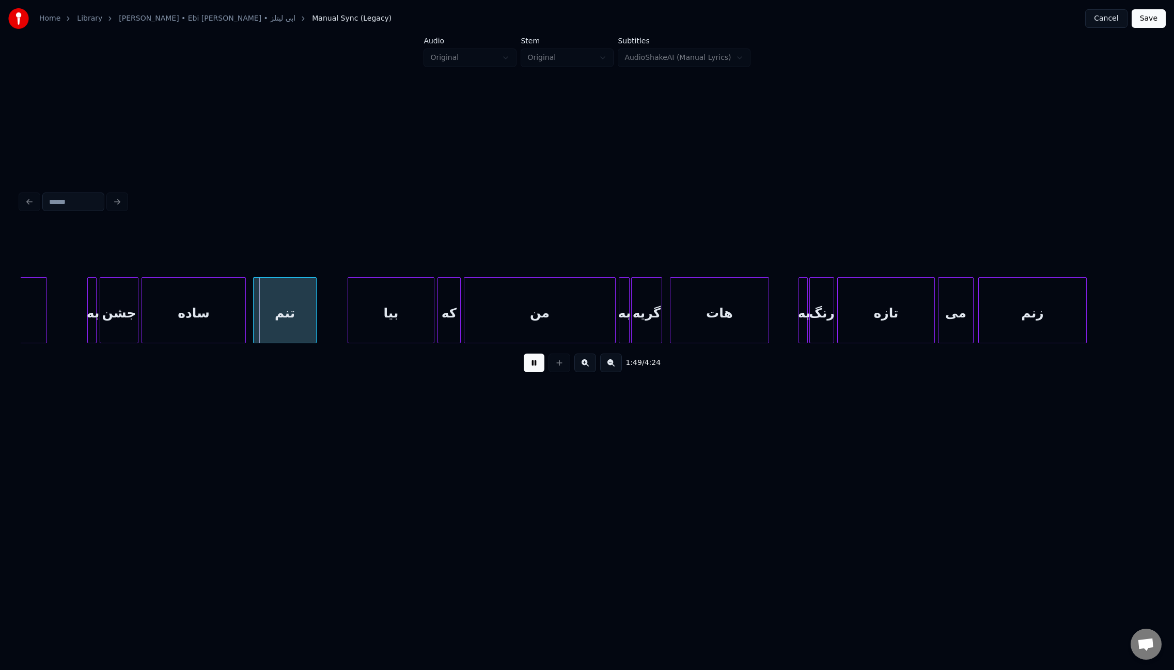
scroll to position [0, 8236]
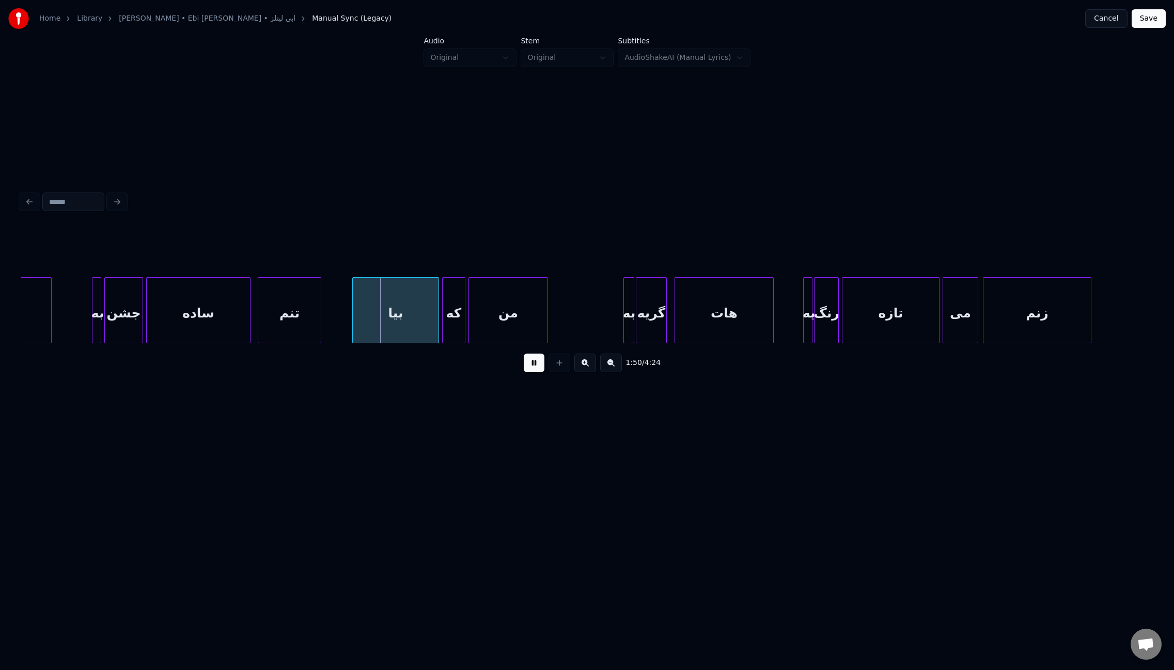
click at [545, 313] on div at bounding box center [545, 310] width 3 height 65
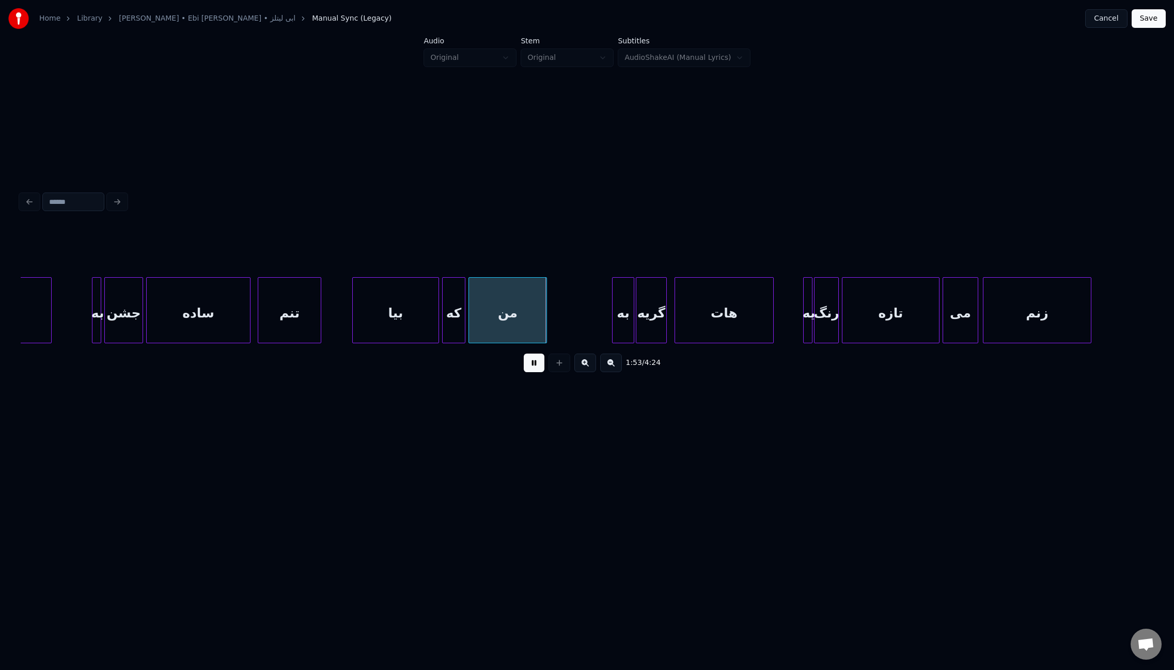
click at [612, 324] on div at bounding box center [613, 310] width 3 height 65
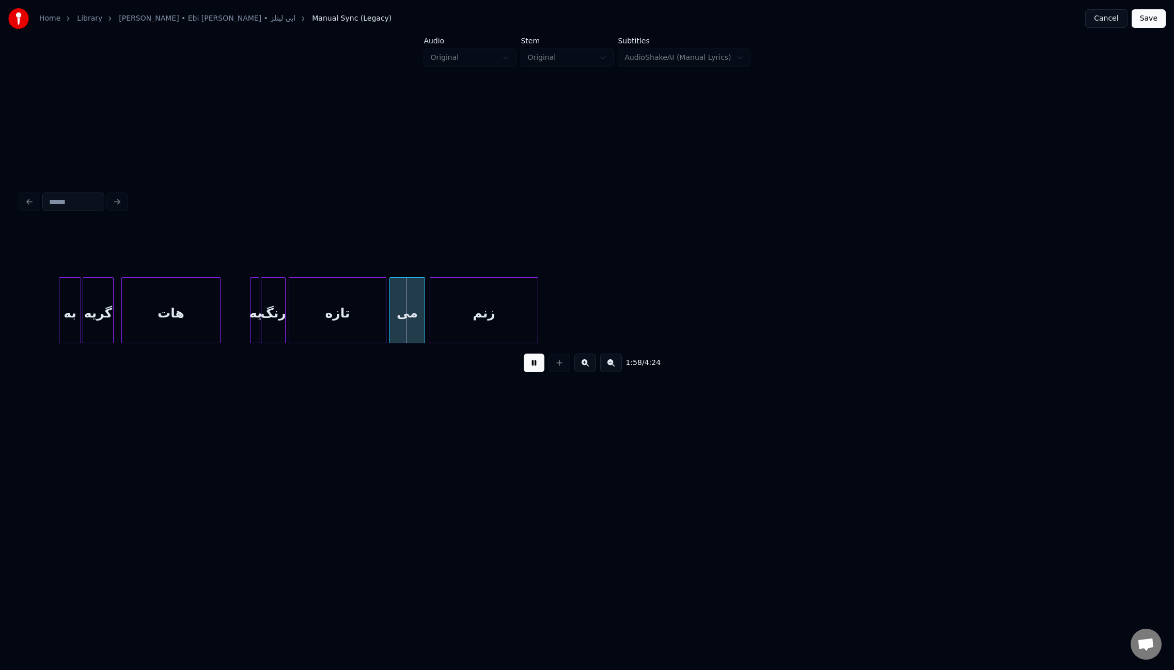
scroll to position [0, 8770]
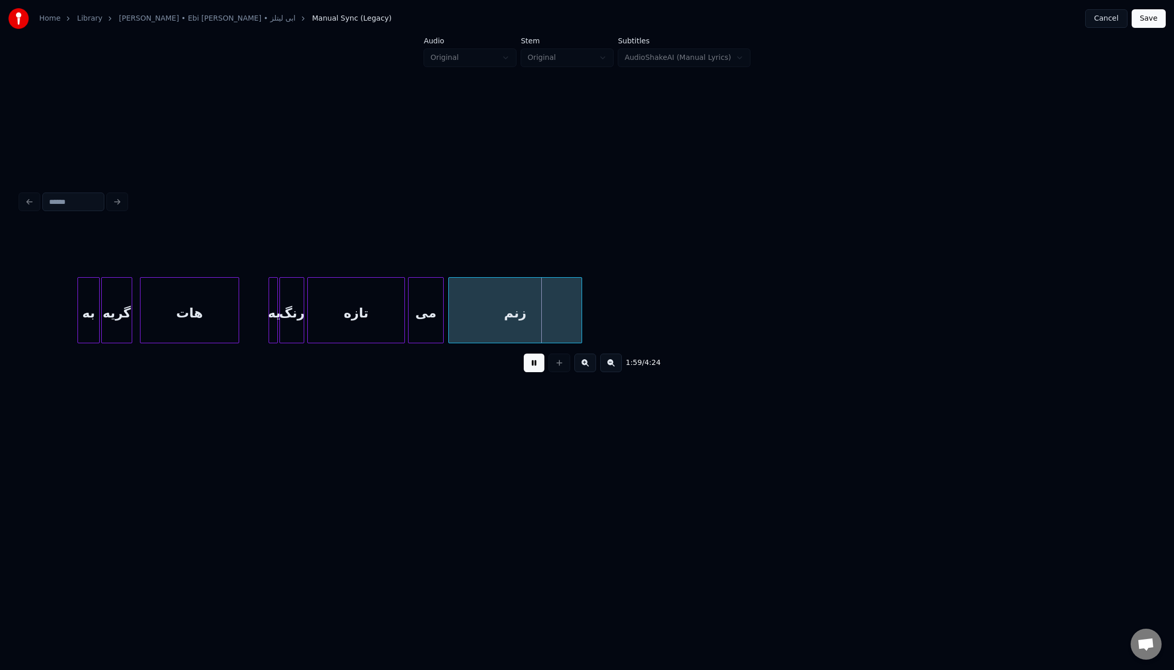
click at [581, 315] on div at bounding box center [579, 310] width 3 height 65
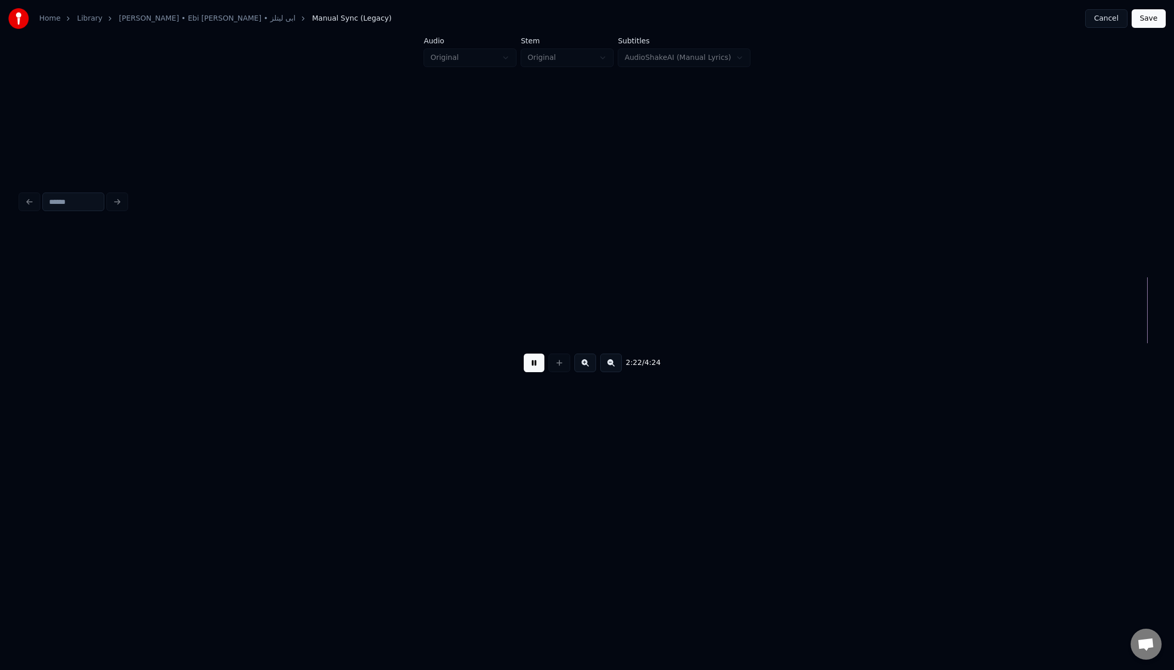
scroll to position [0, 11037]
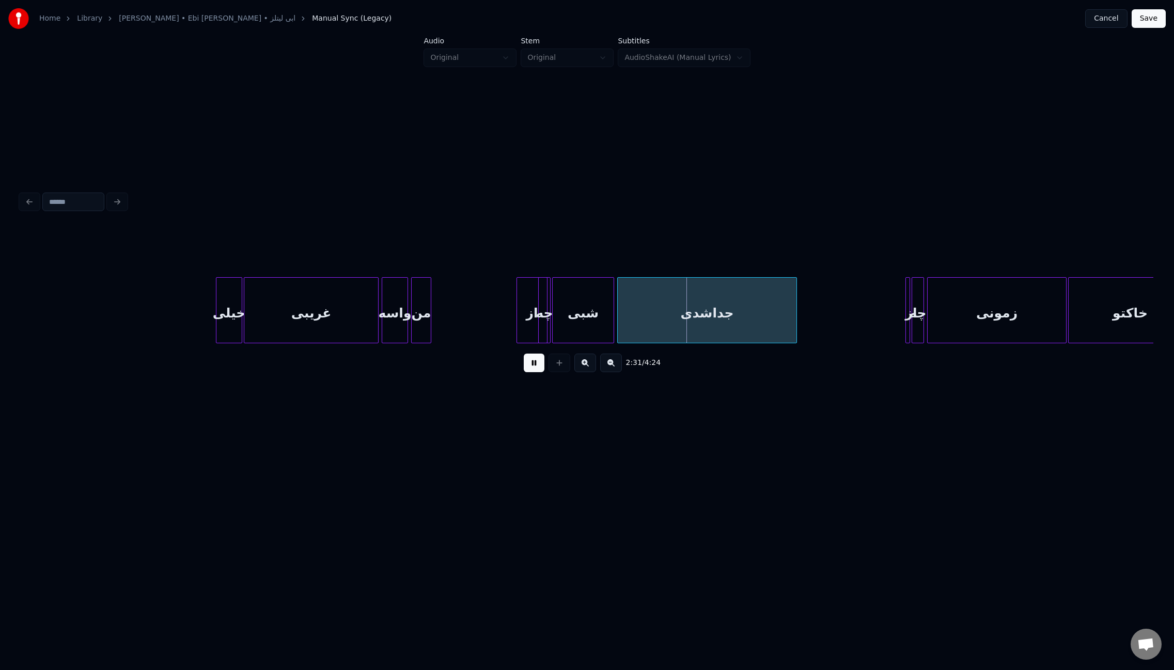
click at [517, 323] on div at bounding box center [518, 310] width 3 height 65
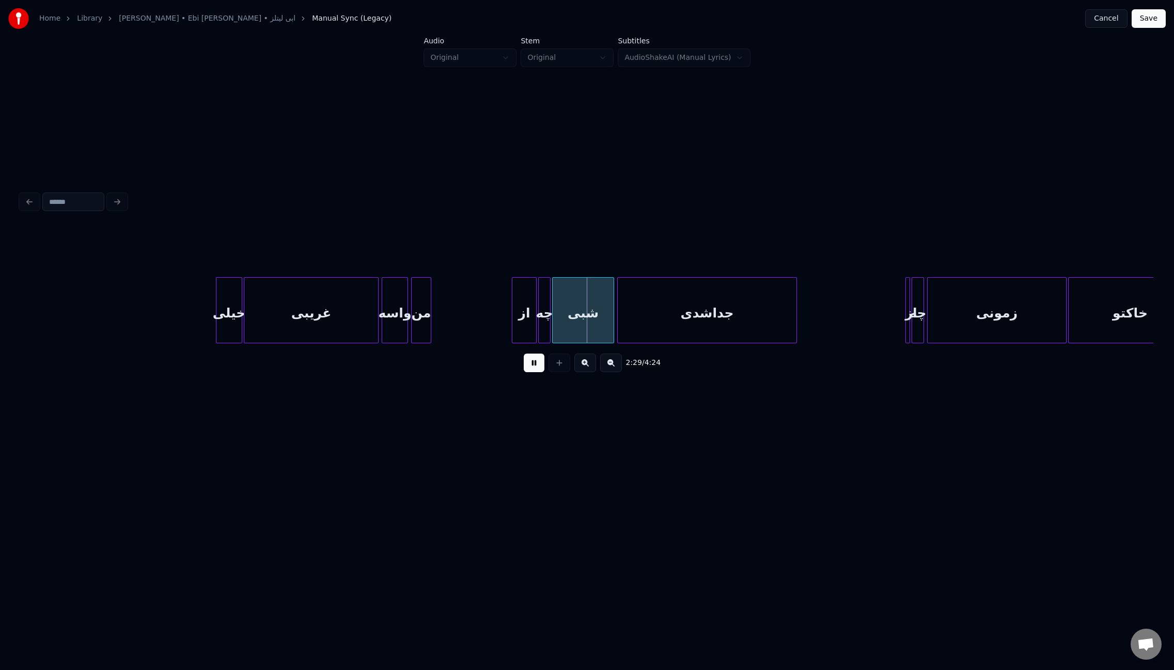
click at [534, 330] on div at bounding box center [534, 310] width 3 height 65
click at [526, 322] on div at bounding box center [527, 310] width 3 height 65
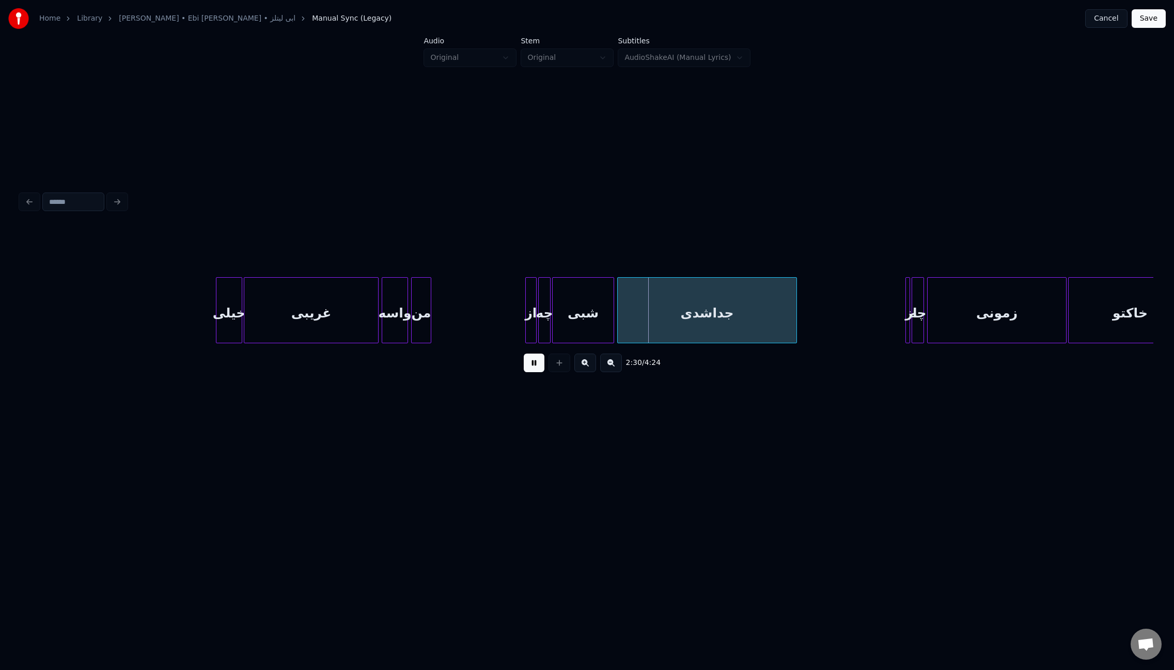
click at [696, 325] on div "جداشدی" at bounding box center [707, 313] width 179 height 70
click at [462, 247] on input "******" at bounding box center [486, 251] width 77 height 19
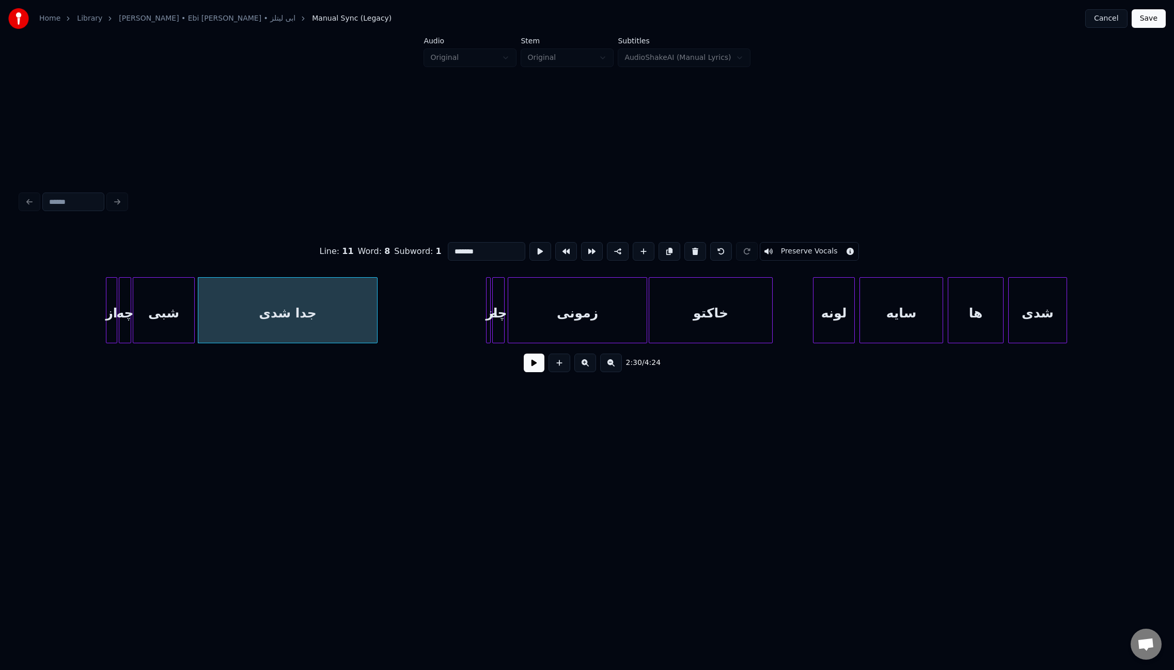
scroll to position [0, 11452]
click at [484, 315] on div at bounding box center [485, 310] width 3 height 65
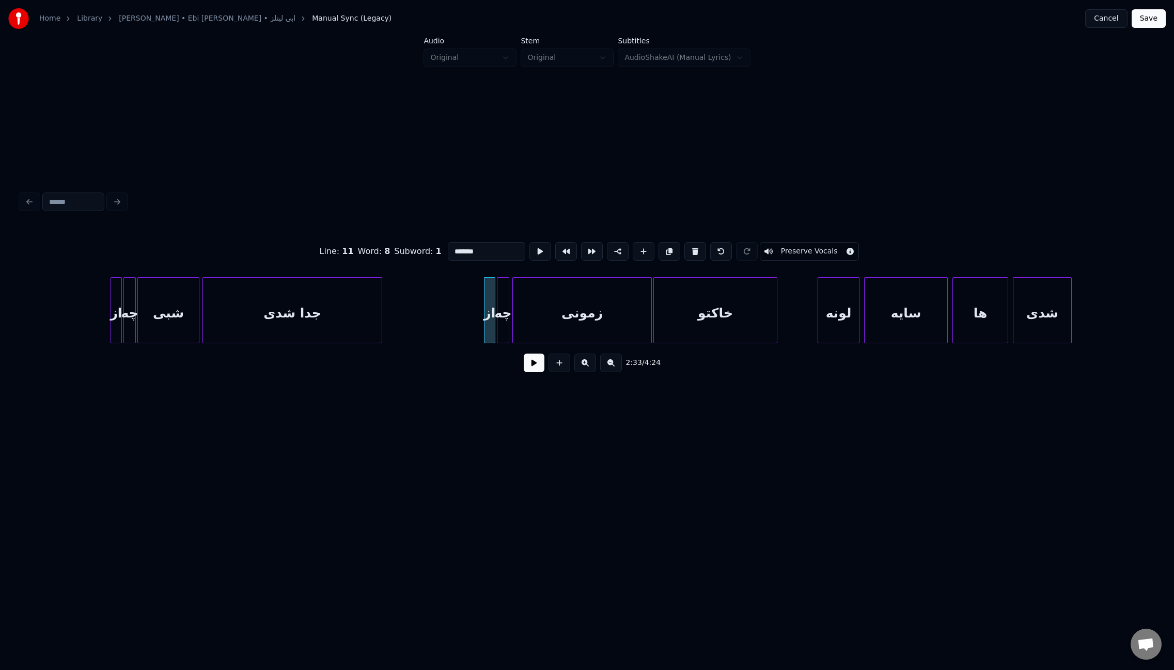
type input "*******"
click at [530, 364] on button at bounding box center [534, 363] width 21 height 19
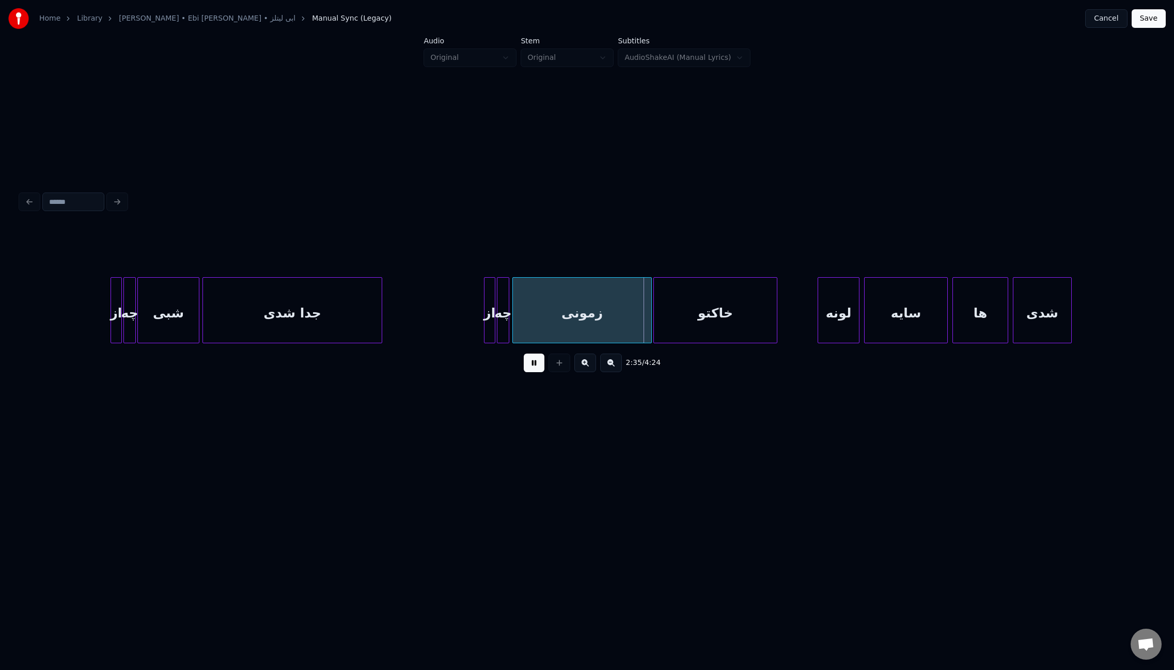
click at [536, 370] on button at bounding box center [534, 363] width 21 height 19
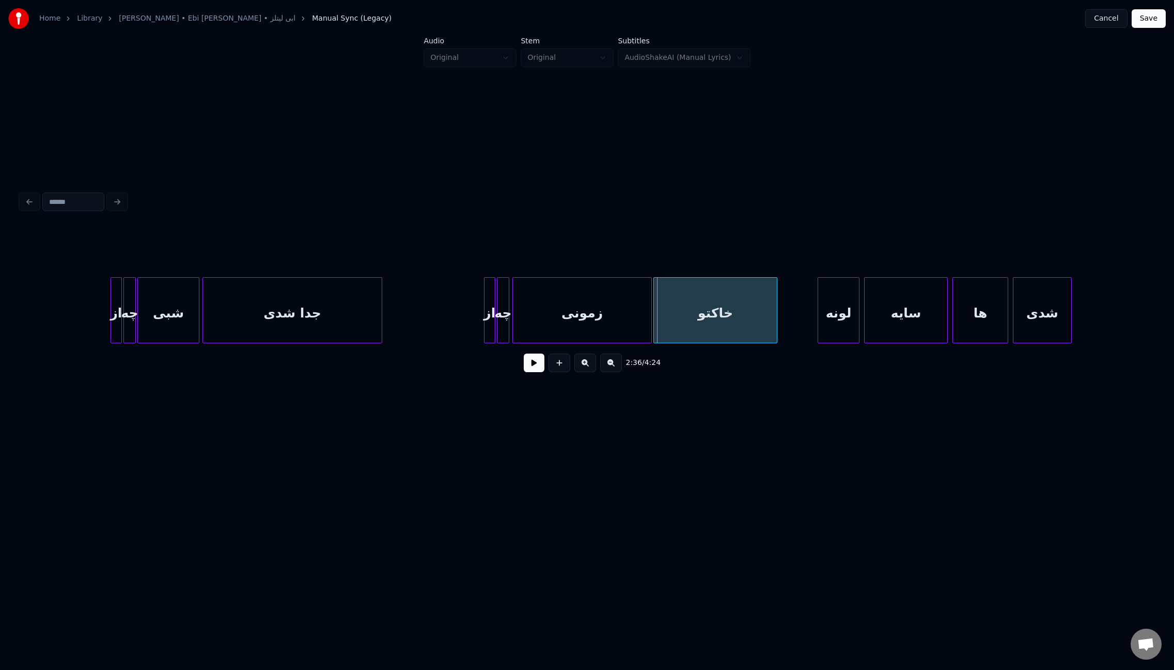
click at [631, 312] on div "زمونی" at bounding box center [582, 313] width 138 height 70
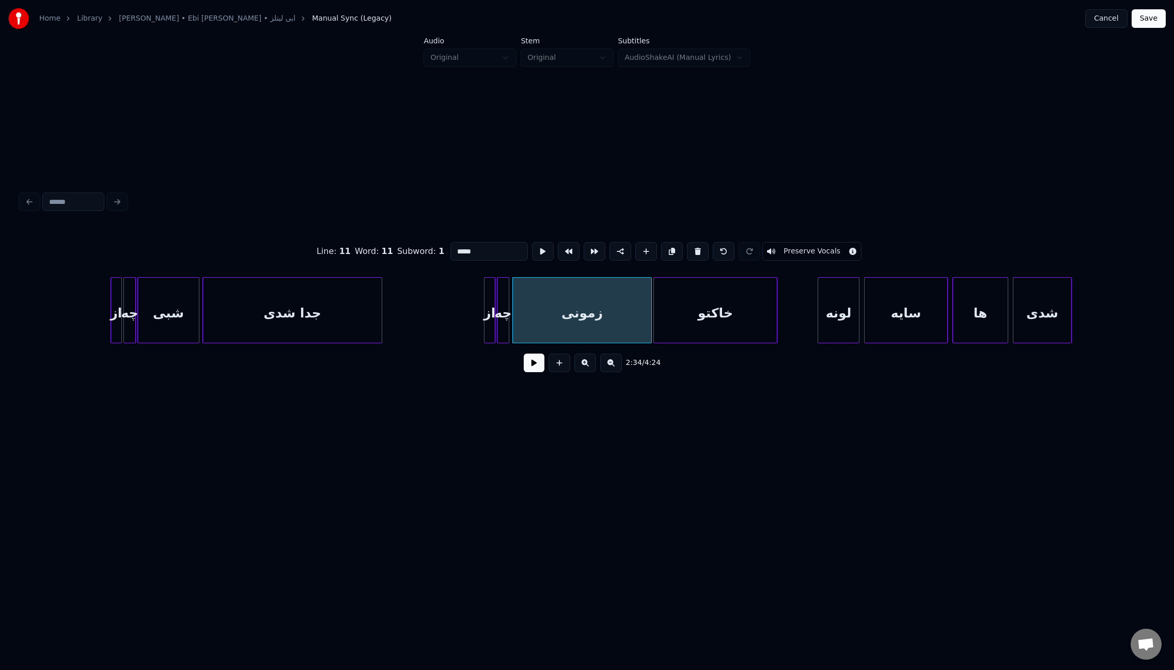
click at [464, 245] on input "*****" at bounding box center [488, 251] width 77 height 19
paste input
type input "*****"
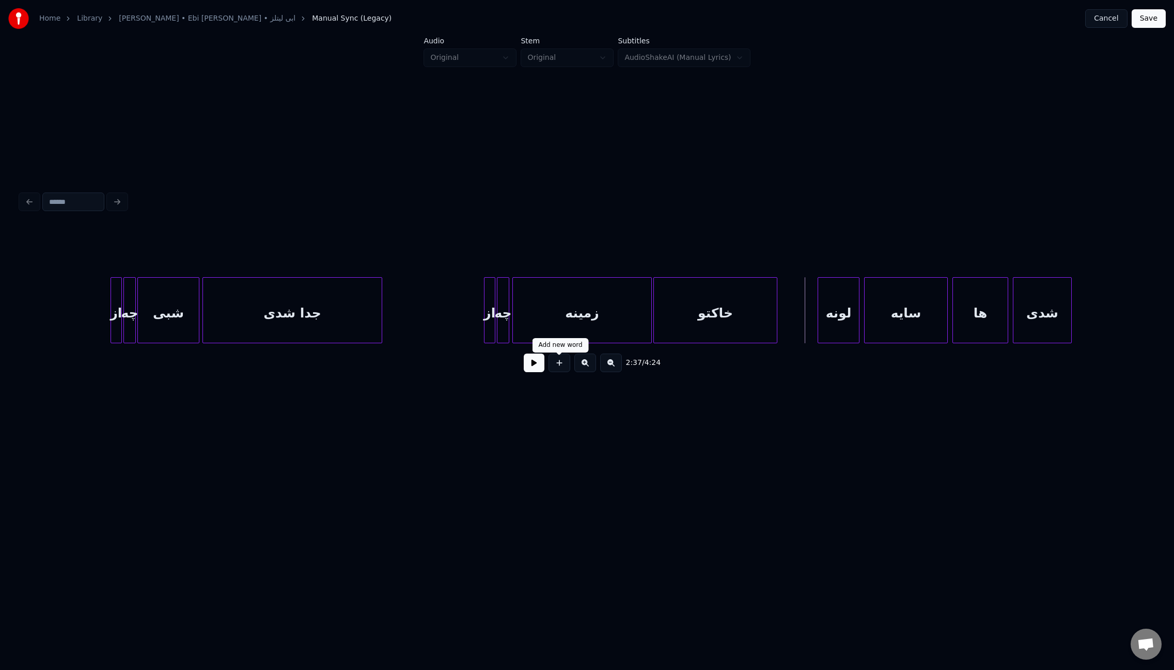
click at [536, 366] on button at bounding box center [534, 363] width 21 height 19
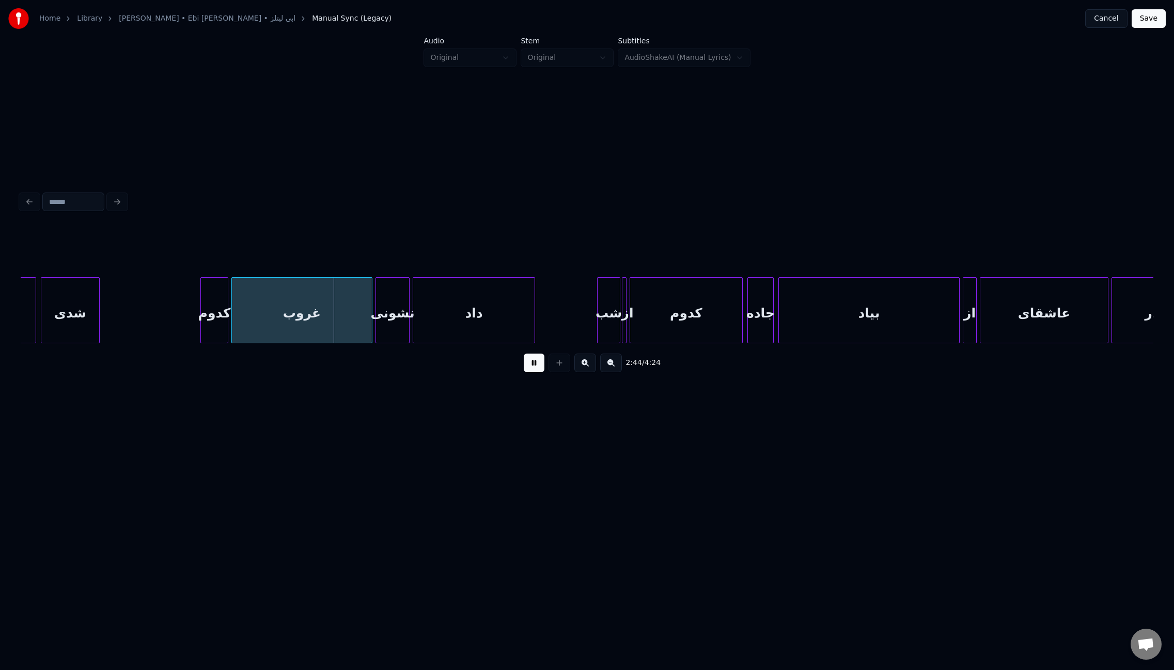
scroll to position [0, 12479]
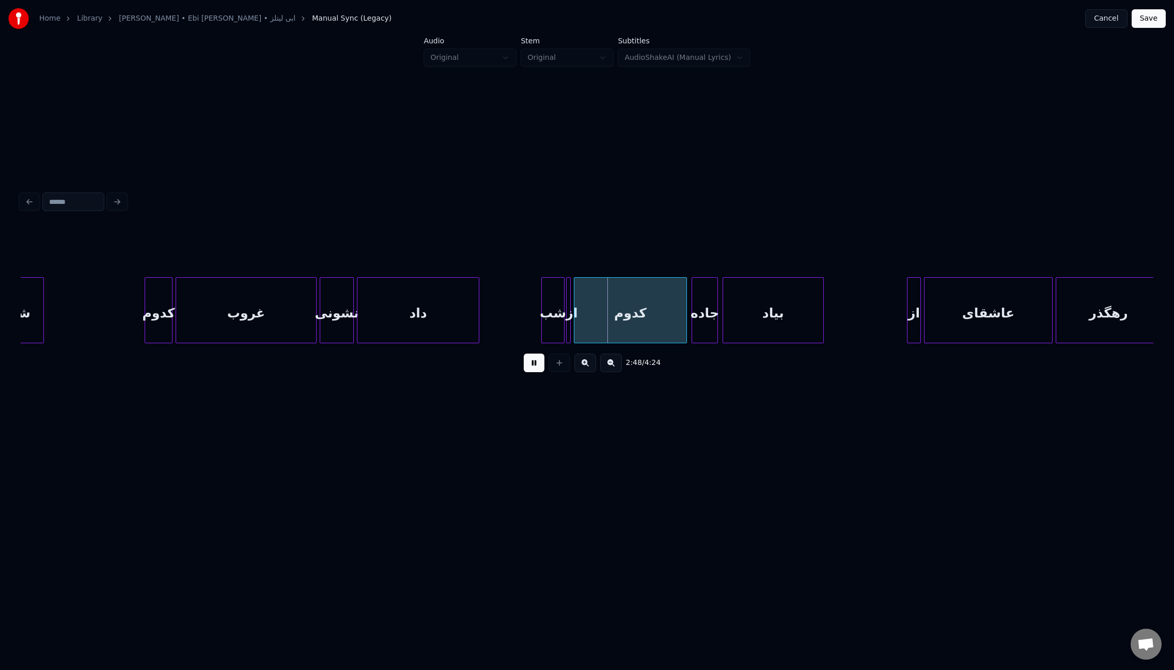
click at [821, 323] on div at bounding box center [821, 310] width 3 height 65
click at [896, 320] on div at bounding box center [895, 310] width 3 height 65
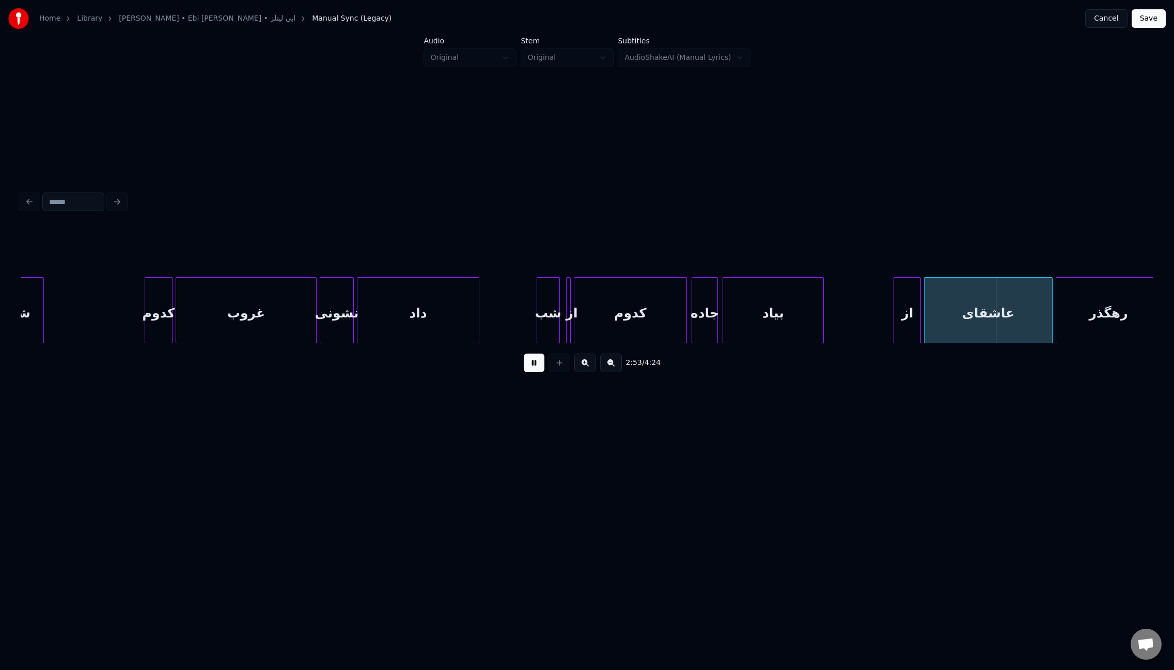
click at [545, 317] on div "شب" at bounding box center [548, 313] width 22 height 70
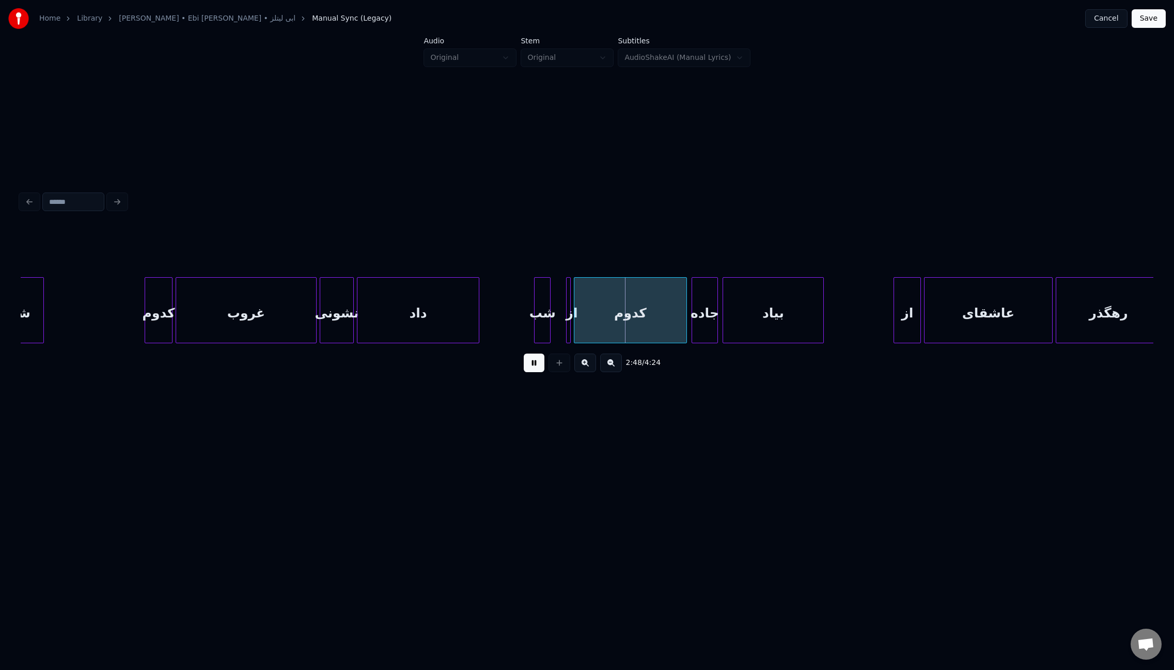
click at [549, 317] on div at bounding box center [548, 310] width 3 height 65
click at [571, 323] on div "از" at bounding box center [573, 310] width 14 height 66
click at [560, 323] on div "از" at bounding box center [562, 313] width 13 height 70
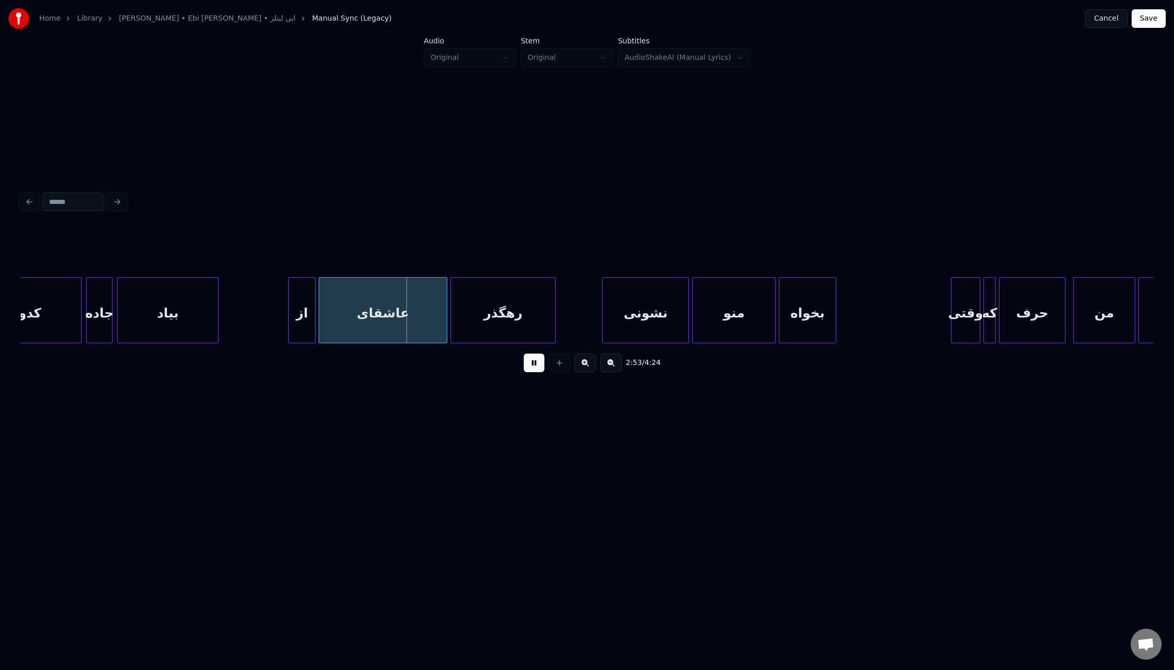
scroll to position [0, 13104]
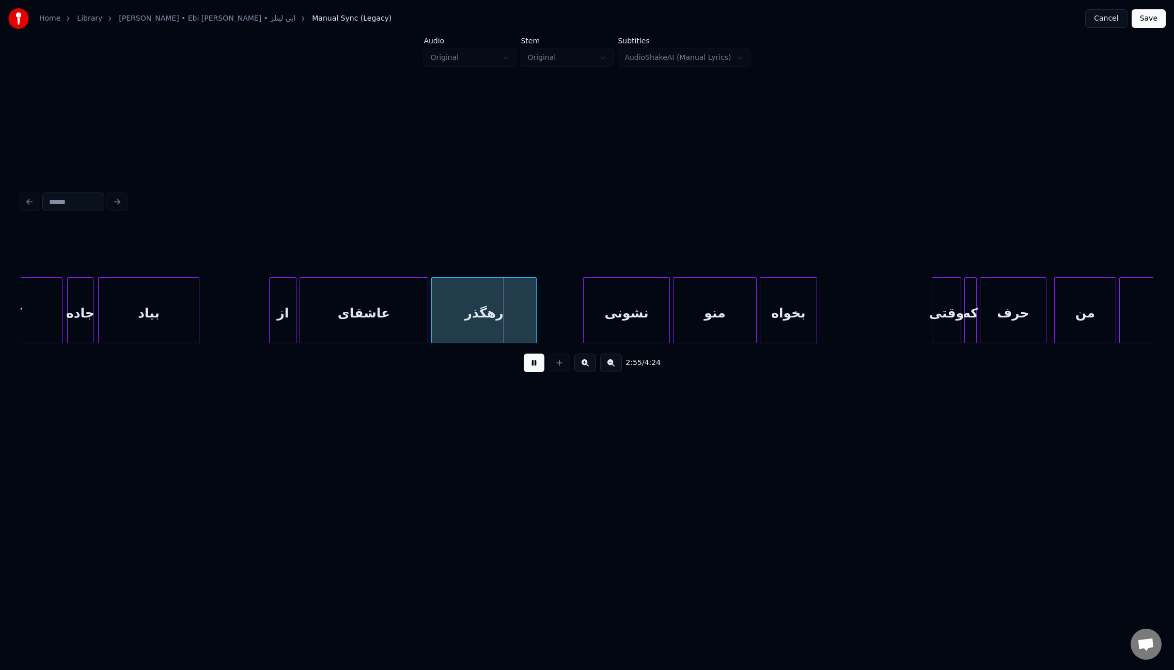
click at [536, 370] on button at bounding box center [534, 363] width 21 height 19
click at [644, 318] on div "نشونی" at bounding box center [627, 313] width 86 height 70
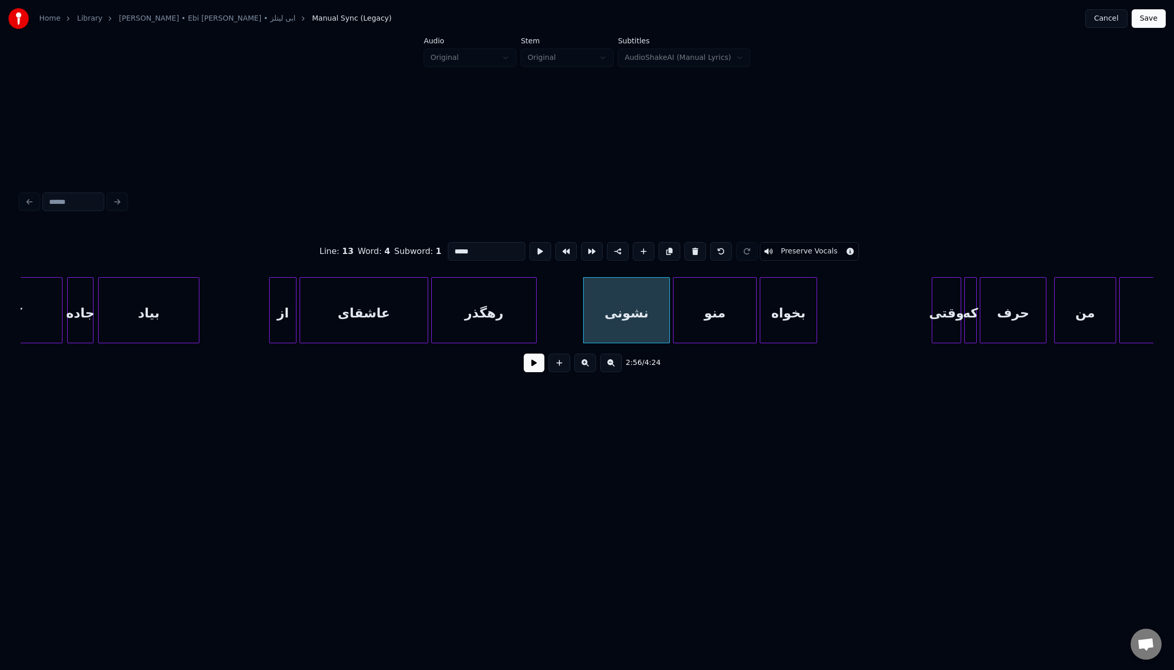
click at [459, 249] on input "*****" at bounding box center [486, 251] width 77 height 19
paste input "*"
click at [782, 319] on div "بخواه" at bounding box center [788, 313] width 56 height 70
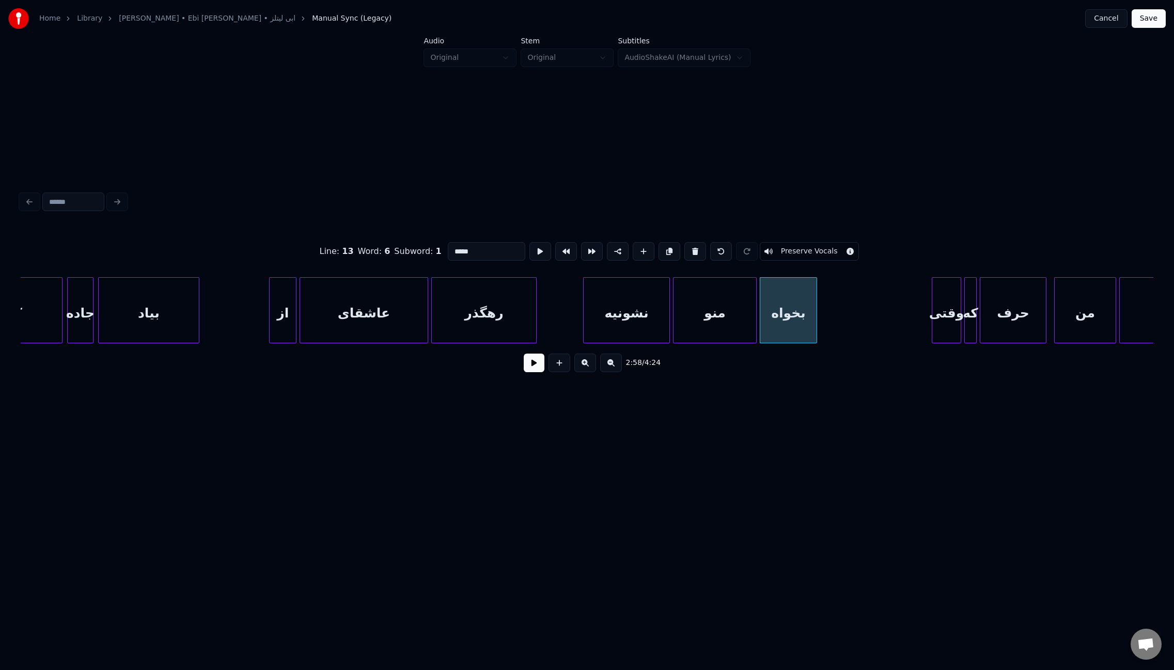
click at [464, 250] on input "*****" at bounding box center [486, 251] width 77 height 19
paste input
type input "*****"
click at [537, 374] on div "2:58 / 4:24" at bounding box center [587, 363] width 1116 height 23
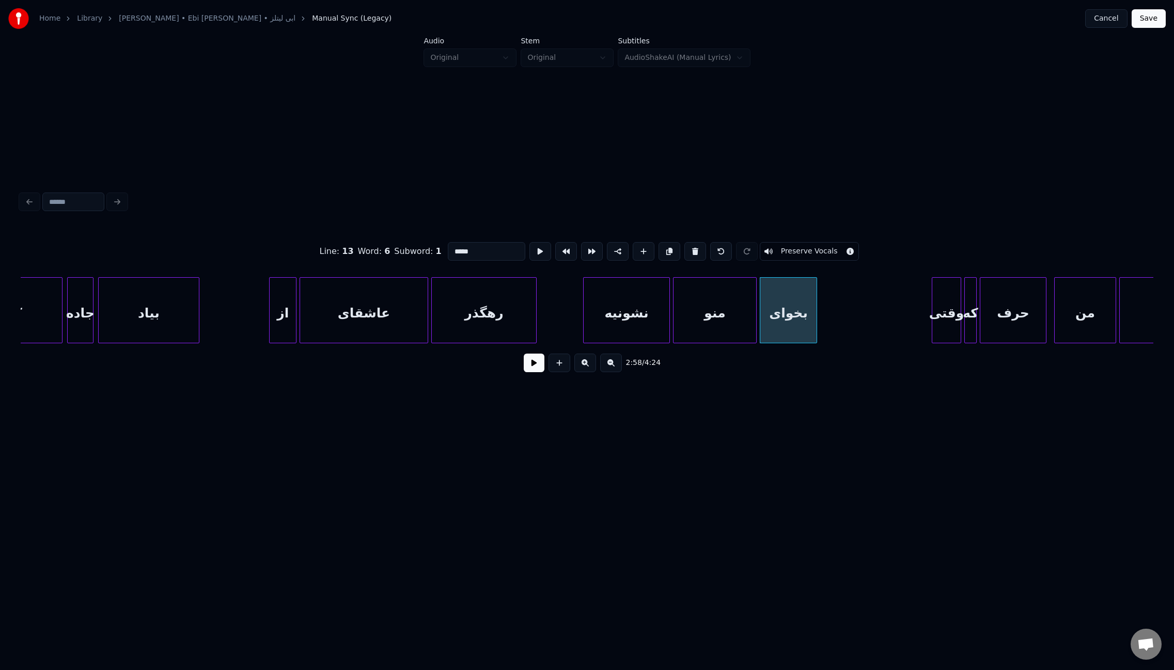
click at [536, 370] on button at bounding box center [534, 363] width 21 height 19
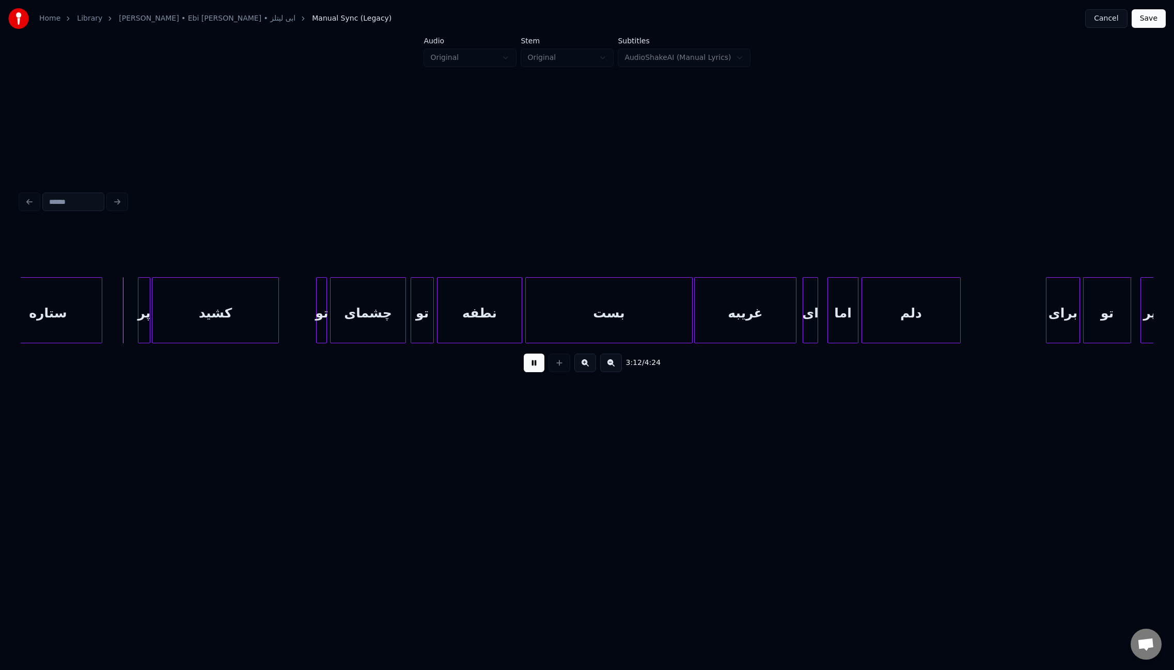
scroll to position [0, 14802]
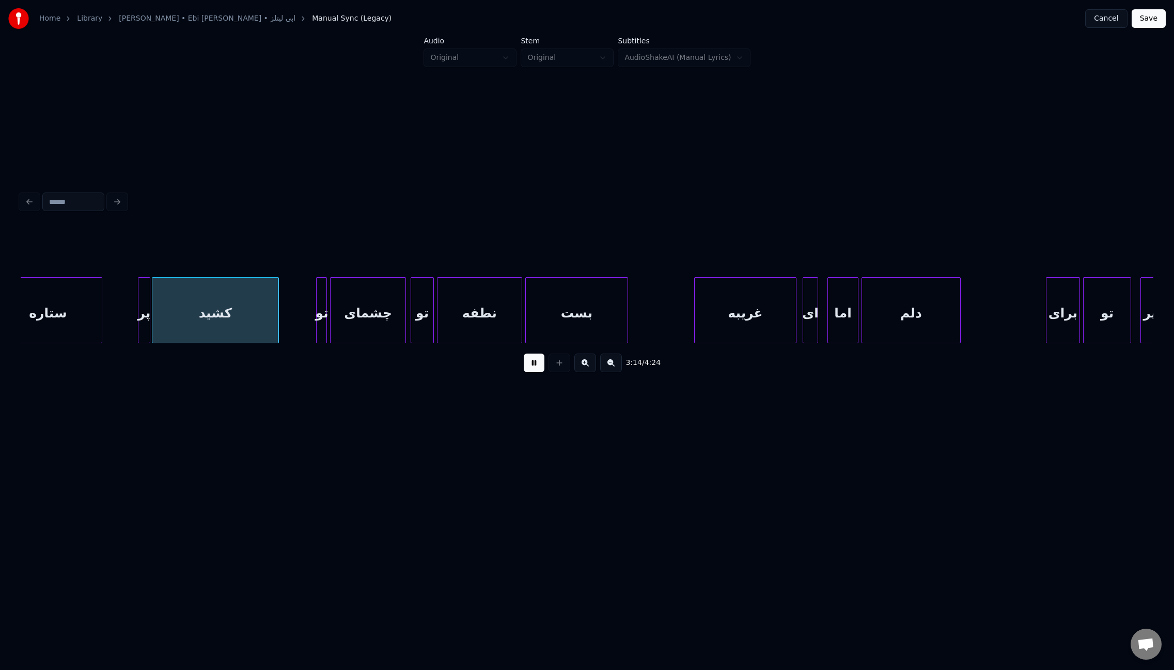
click at [624, 307] on div at bounding box center [625, 310] width 3 height 65
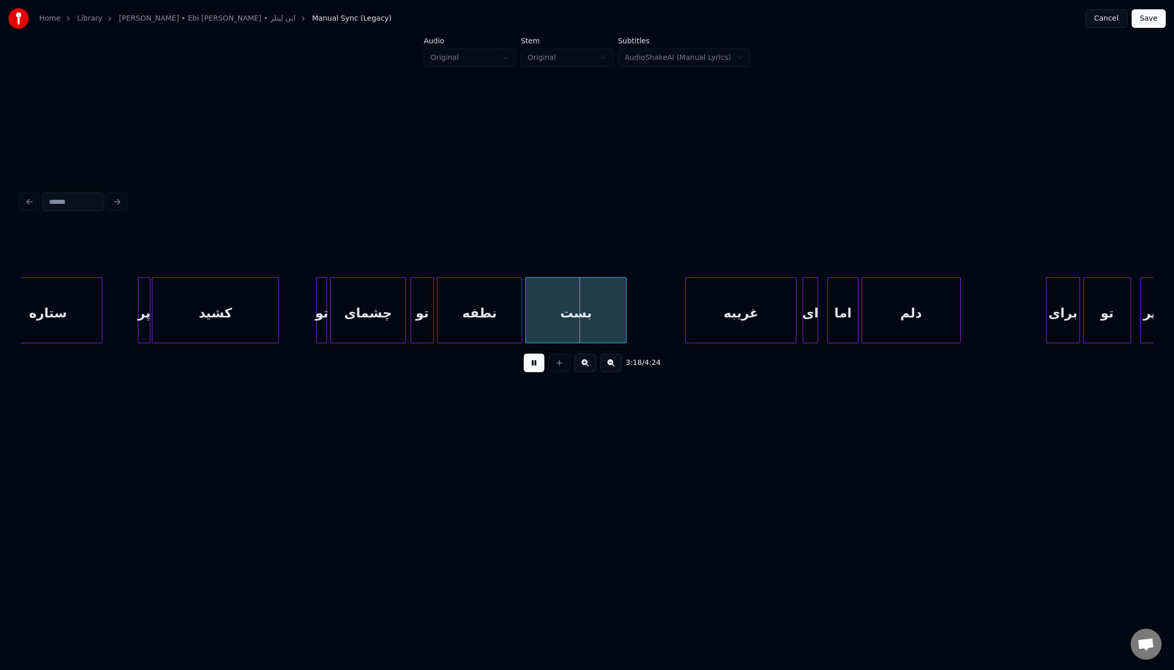
click at [686, 317] on div at bounding box center [687, 310] width 3 height 65
click at [747, 309] on div at bounding box center [746, 310] width 3 height 65
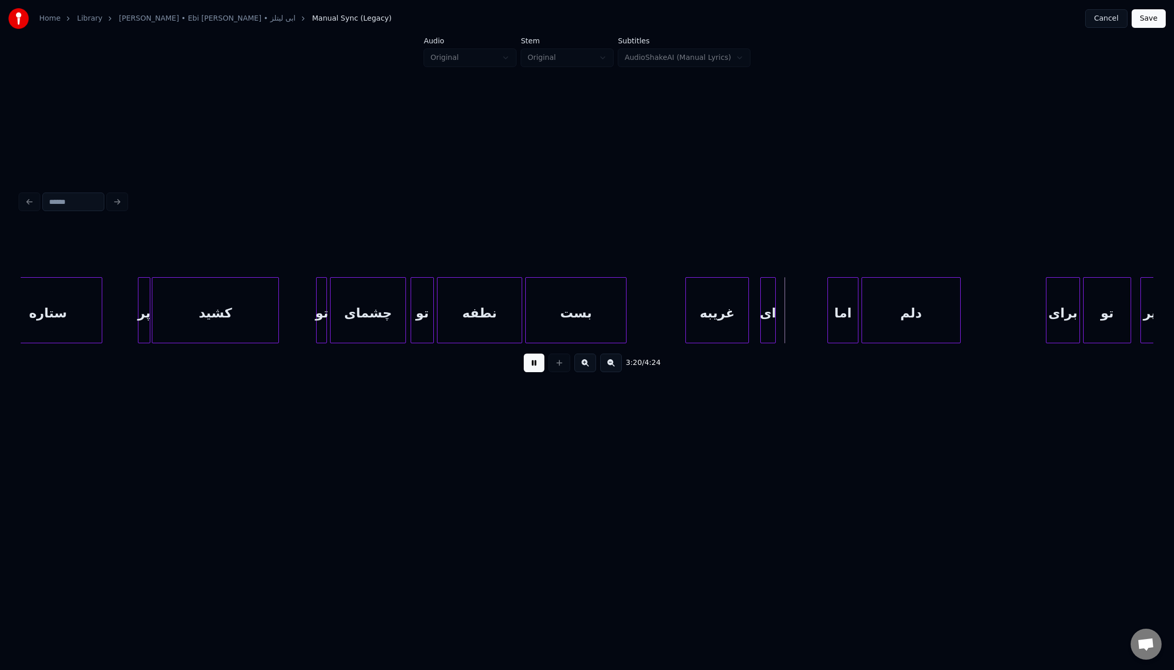
click at [762, 320] on div "ای" at bounding box center [768, 313] width 14 height 70
click at [719, 313] on div at bounding box center [719, 310] width 3 height 65
click at [730, 319] on div "ای" at bounding box center [731, 313] width 14 height 70
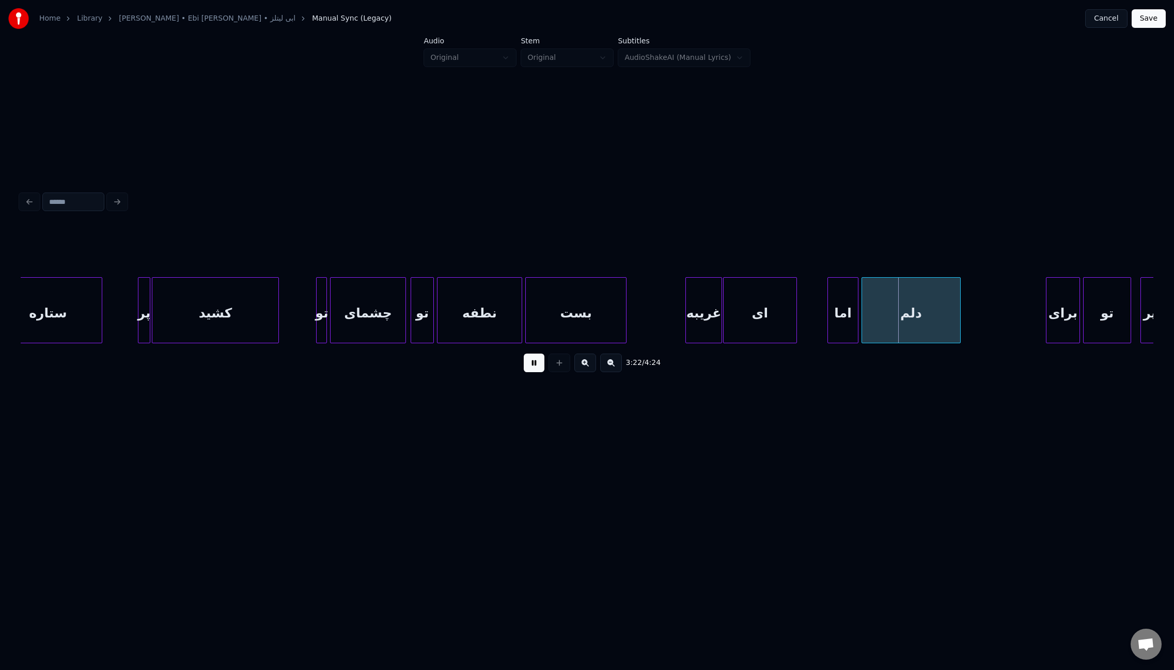
click at [795, 327] on div at bounding box center [794, 310] width 3 height 65
click at [801, 316] on div at bounding box center [801, 310] width 3 height 65
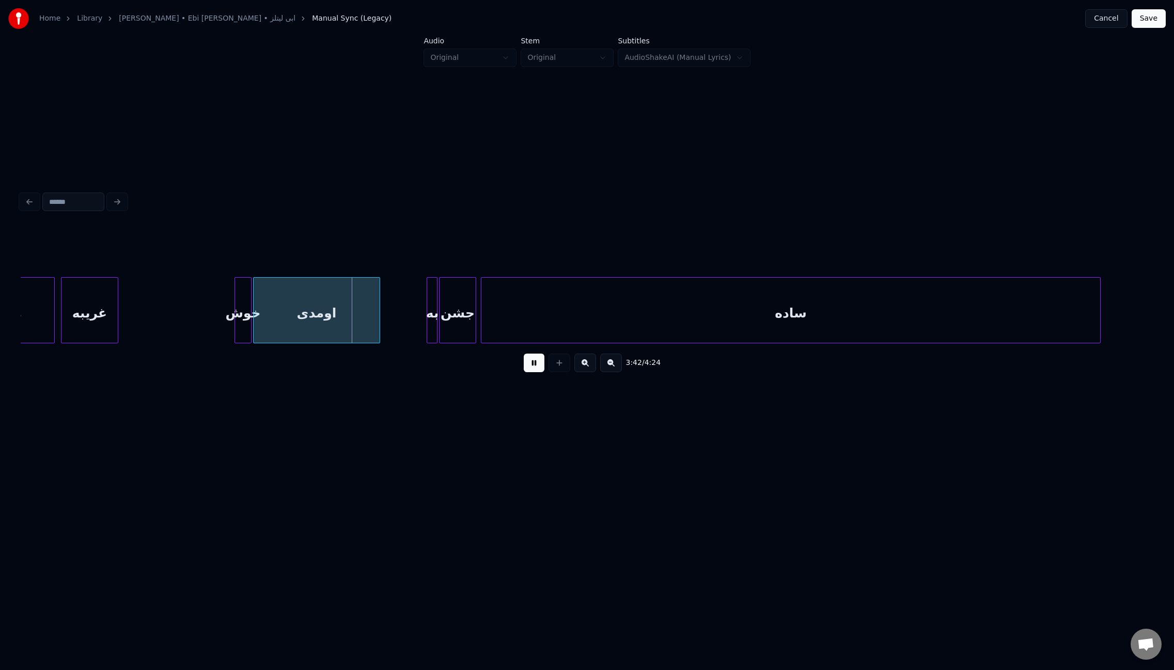
scroll to position [0, 16893]
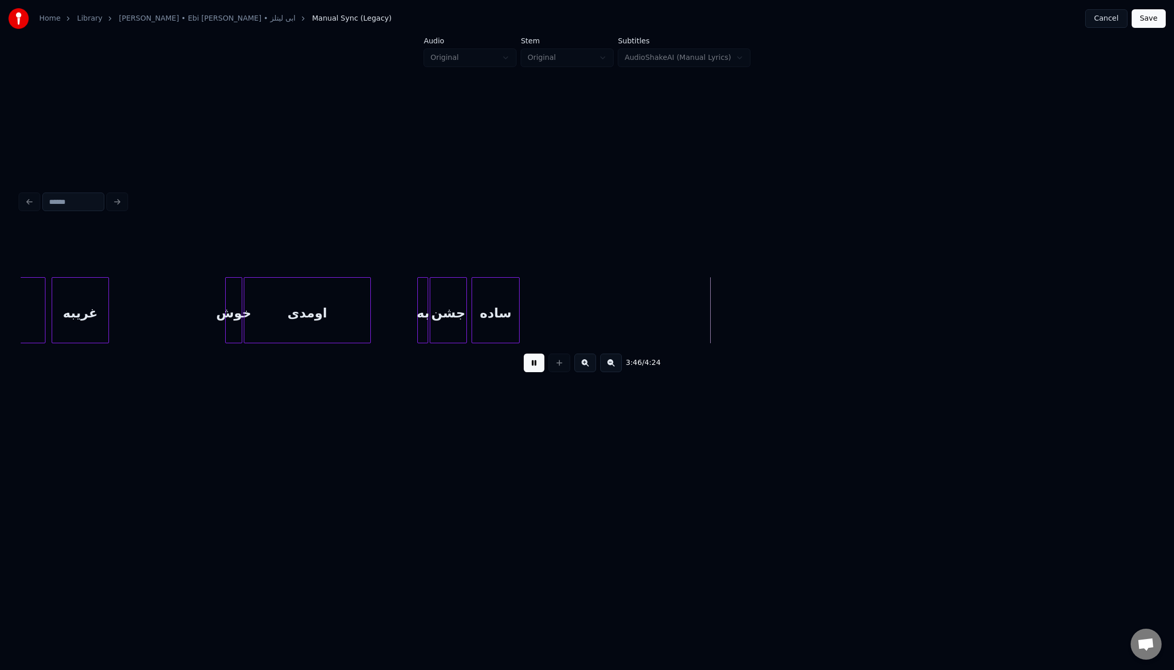
click at [517, 327] on div at bounding box center [517, 310] width 3 height 65
click at [522, 327] on div at bounding box center [520, 310] width 3 height 65
click at [521, 367] on div "3:44 / 4:24" at bounding box center [587, 363] width 1116 height 23
click at [533, 368] on button at bounding box center [534, 363] width 21 height 19
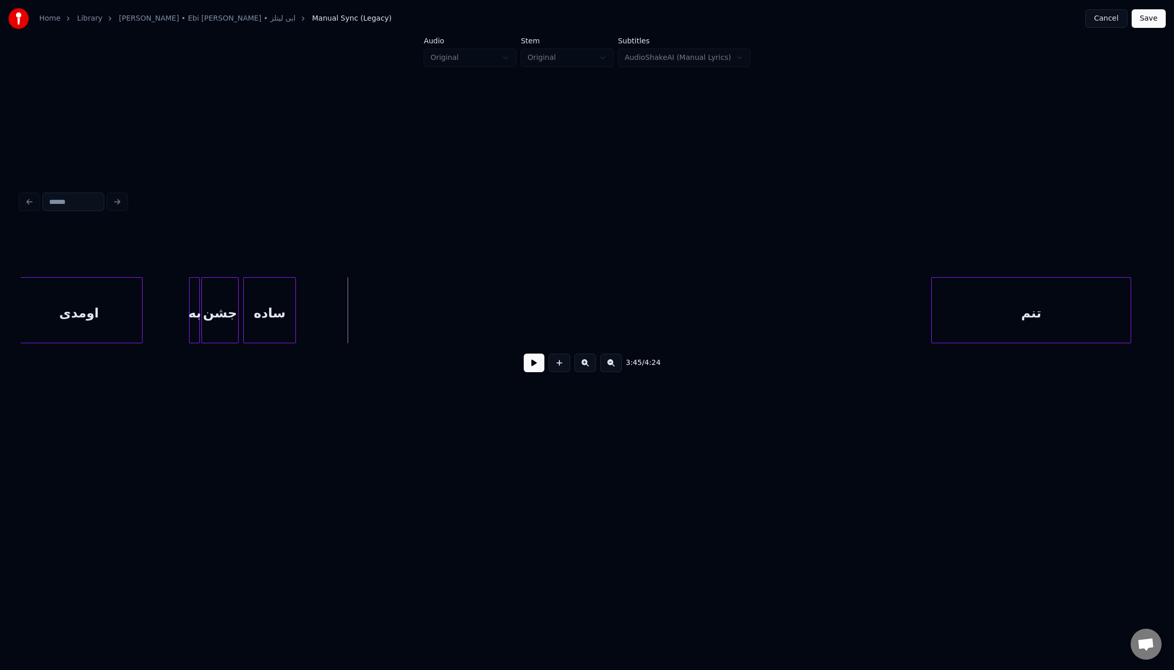
scroll to position [0, 17103]
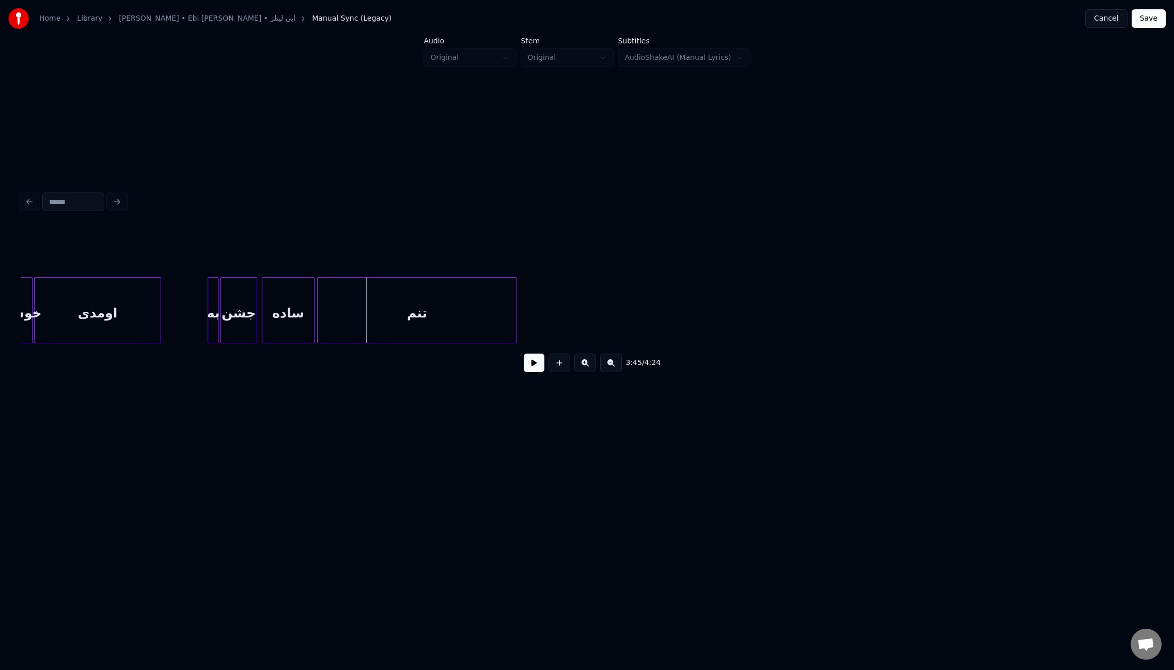
click at [405, 305] on div "تنم" at bounding box center [417, 313] width 199 height 70
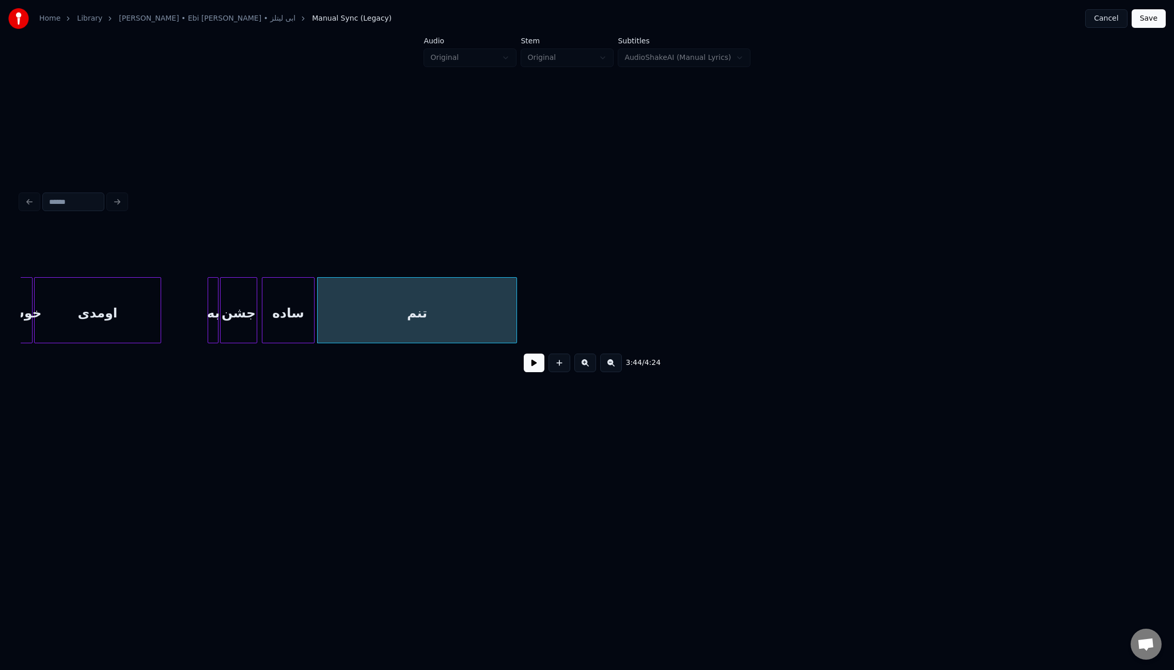
click at [296, 304] on div "ساده" at bounding box center [288, 313] width 52 height 70
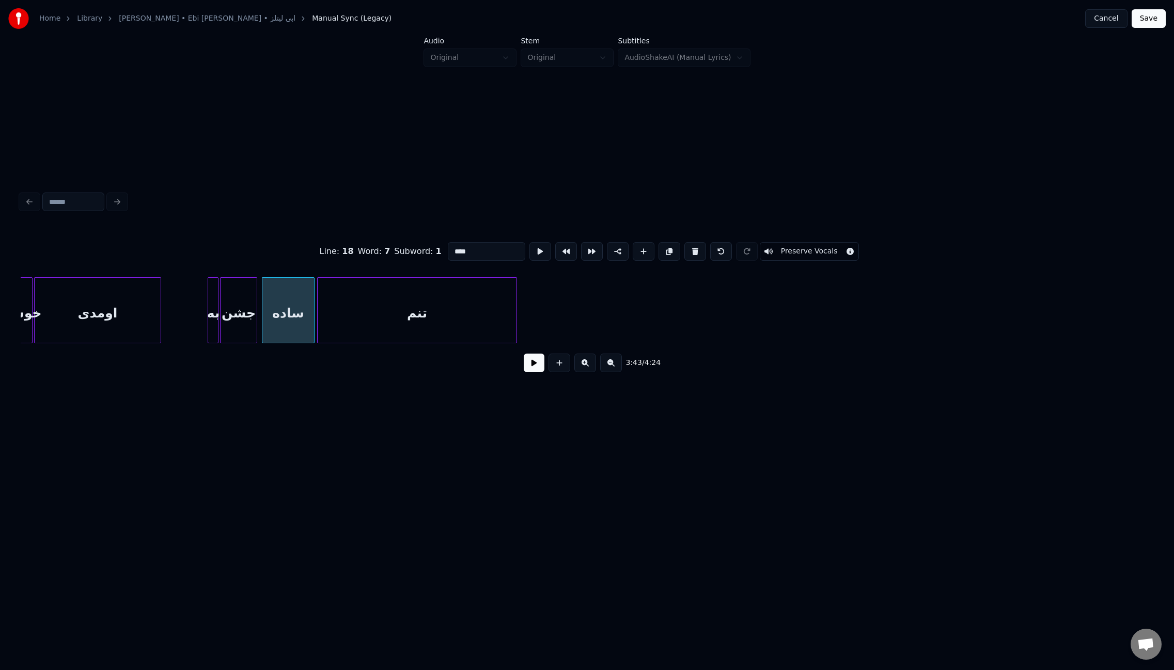
click at [534, 369] on button at bounding box center [534, 363] width 21 height 19
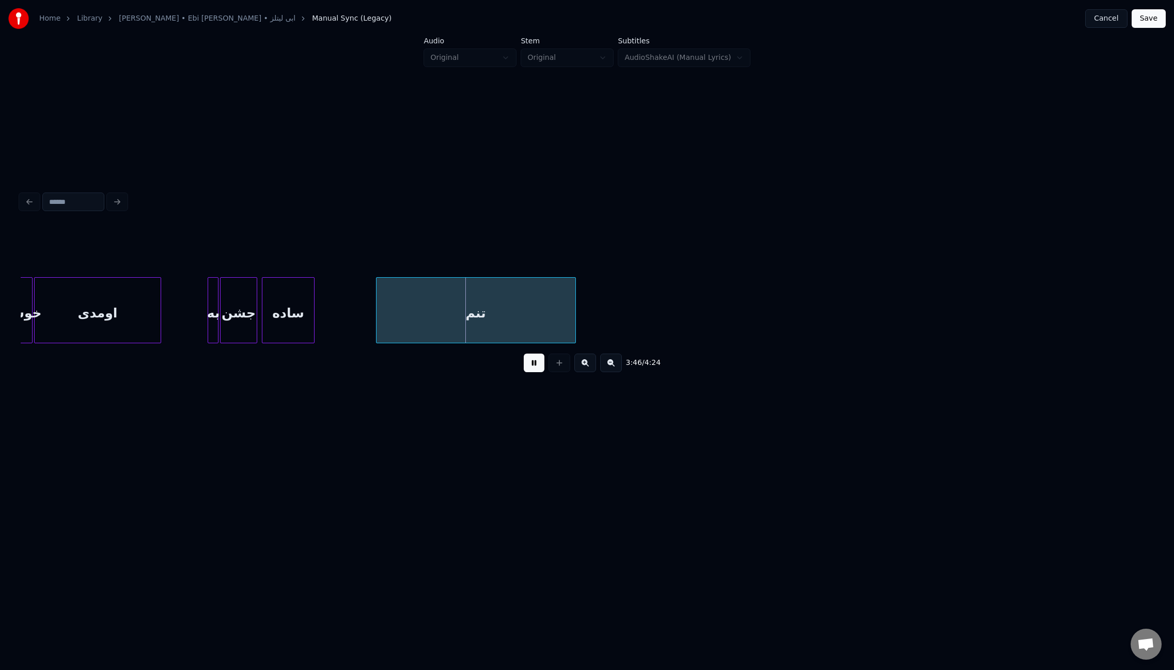
click at [405, 321] on div "تنم" at bounding box center [475, 313] width 199 height 70
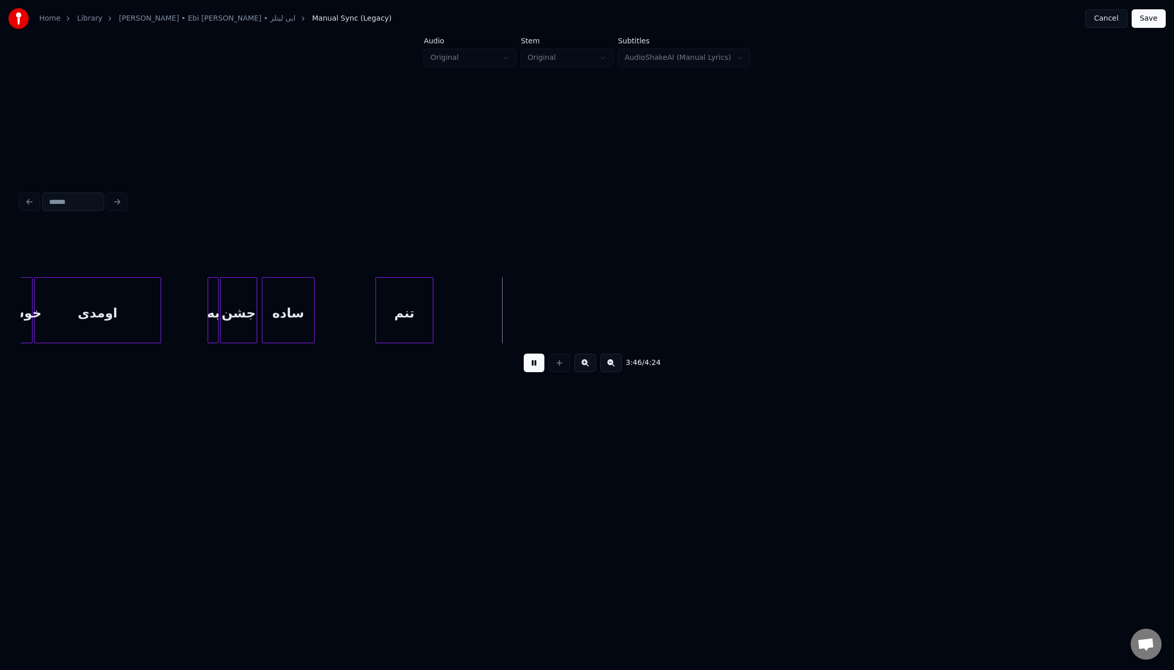
click at [430, 306] on div at bounding box center [431, 310] width 3 height 65
click at [317, 303] on div "ساده" at bounding box center [292, 310] width 53 height 66
click at [308, 301] on div "ساده" at bounding box center [290, 313] width 52 height 70
click at [360, 308] on div at bounding box center [360, 310] width 3 height 65
click at [534, 361] on button at bounding box center [534, 363] width 21 height 19
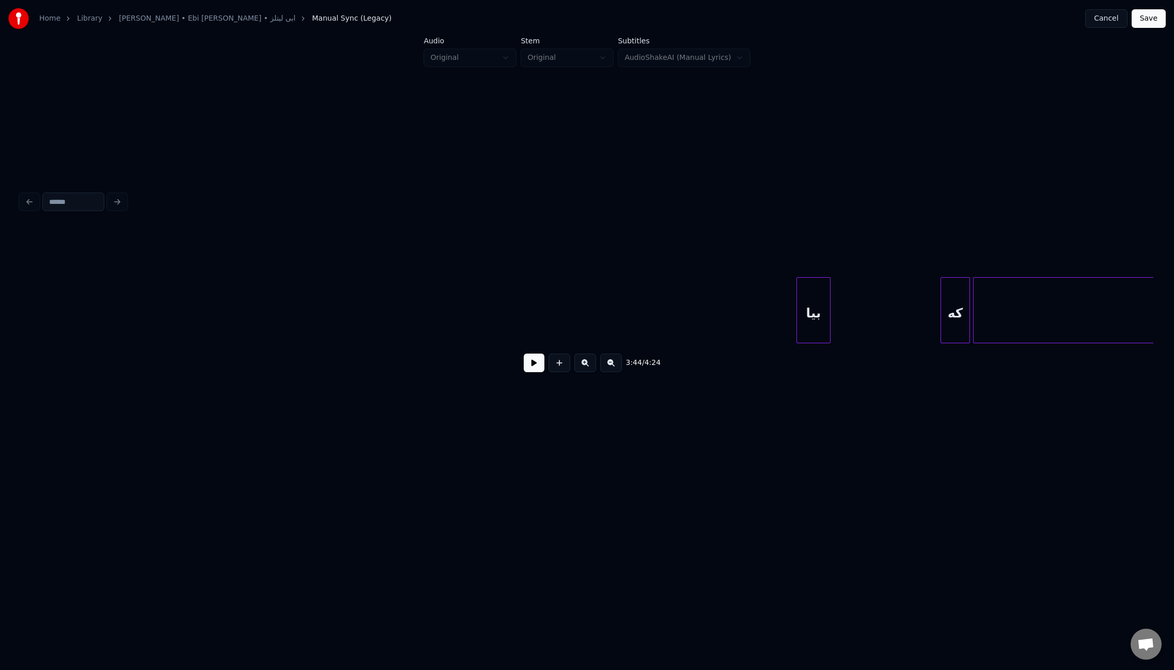
scroll to position [0, 17395]
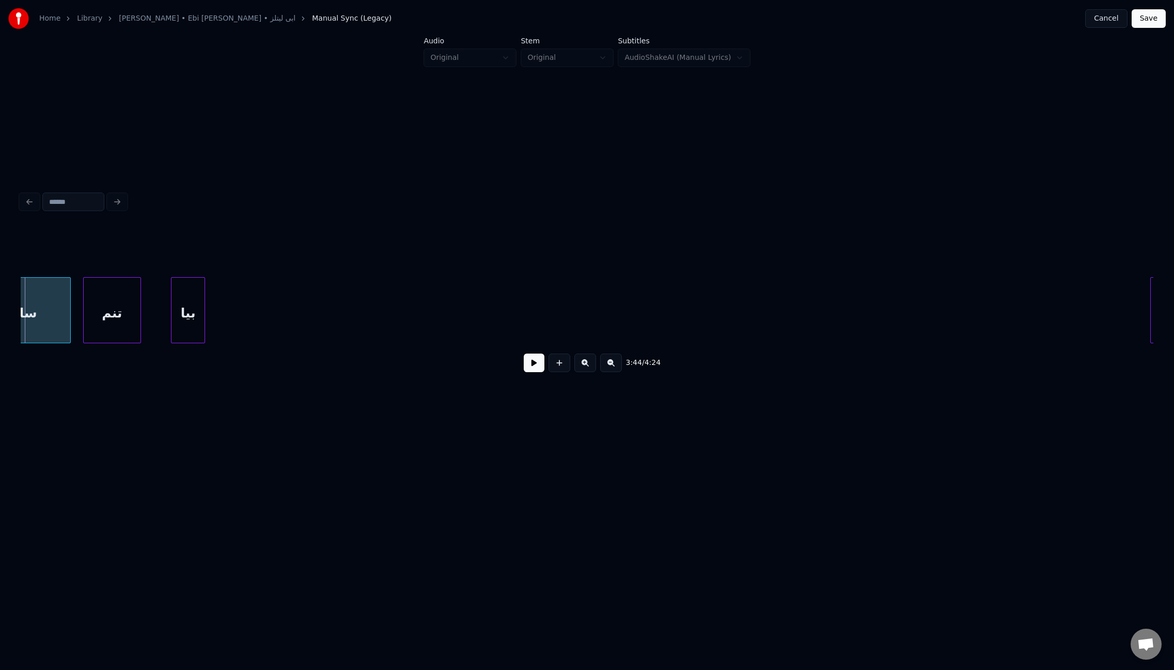
click at [183, 297] on div "بیا" at bounding box center [187, 313] width 33 height 70
click at [189, 299] on div at bounding box center [189, 310] width 3 height 65
click at [13, 310] on div "Home Library [PERSON_NAME] • Ebi [PERSON_NAME] • ابی لیتلز Manual Sync (Legacy)…" at bounding box center [587, 243] width 1174 height 486
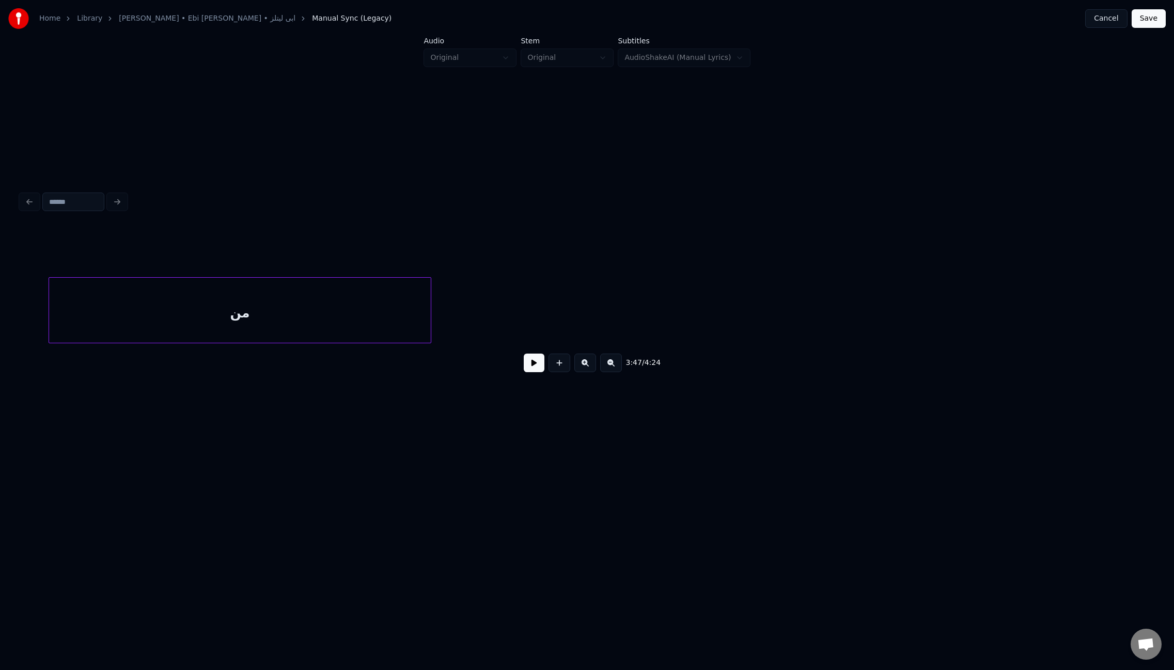
click at [380, 329] on div "من" at bounding box center [240, 313] width 382 height 70
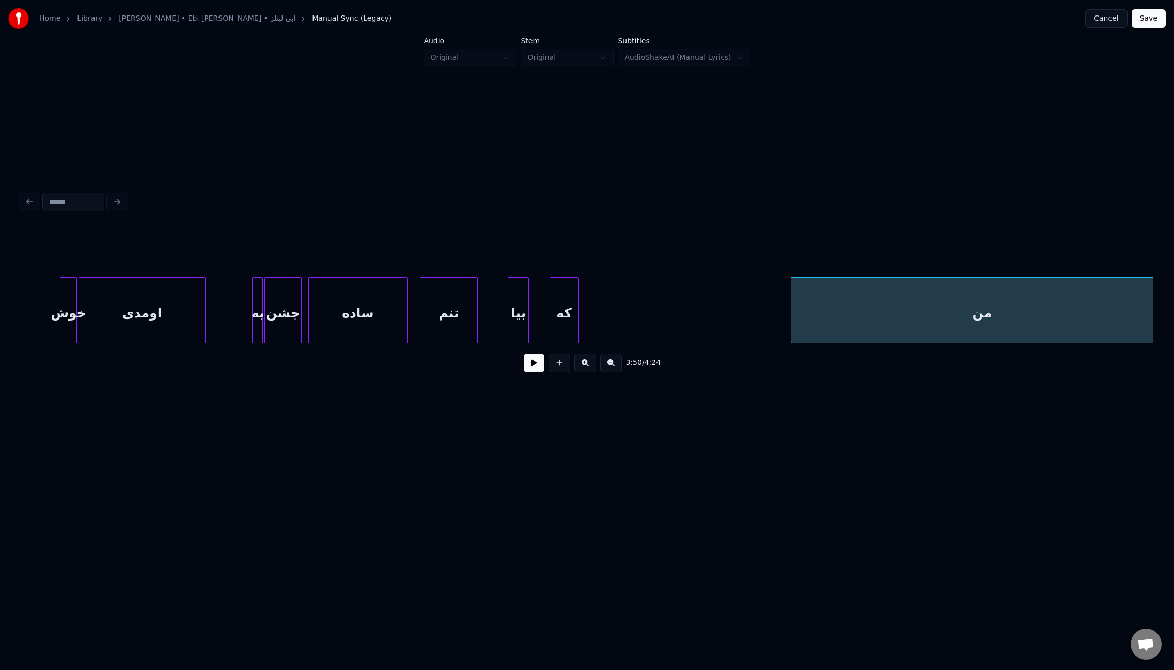
scroll to position [0, 16820]
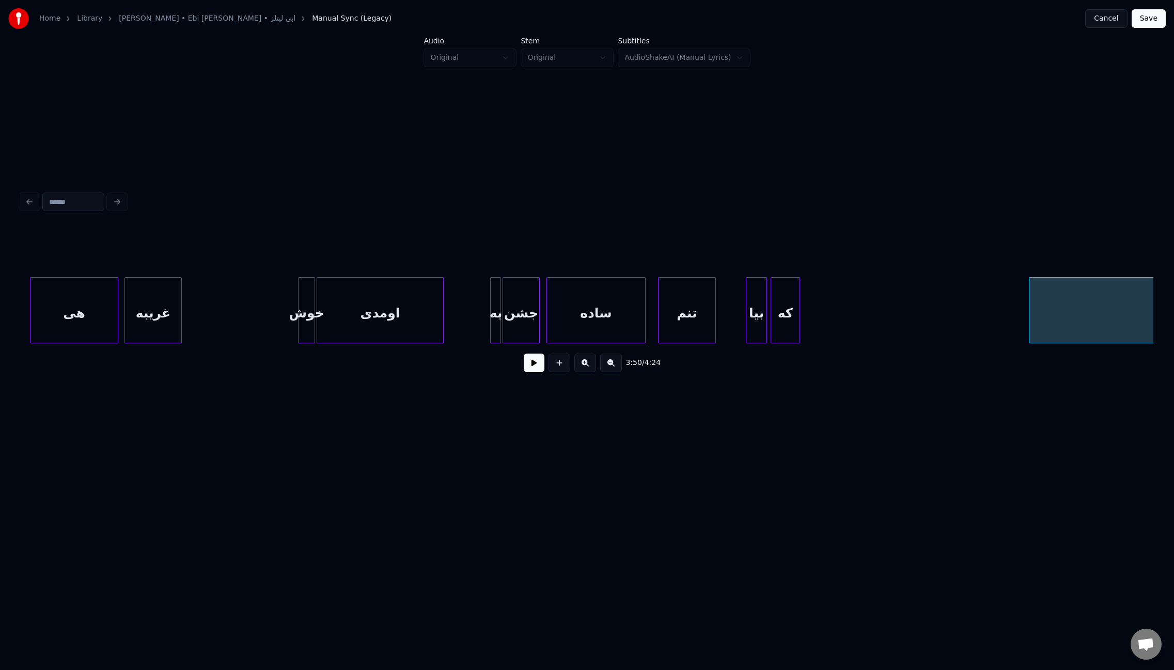
click at [787, 315] on div "که" at bounding box center [785, 313] width 28 height 70
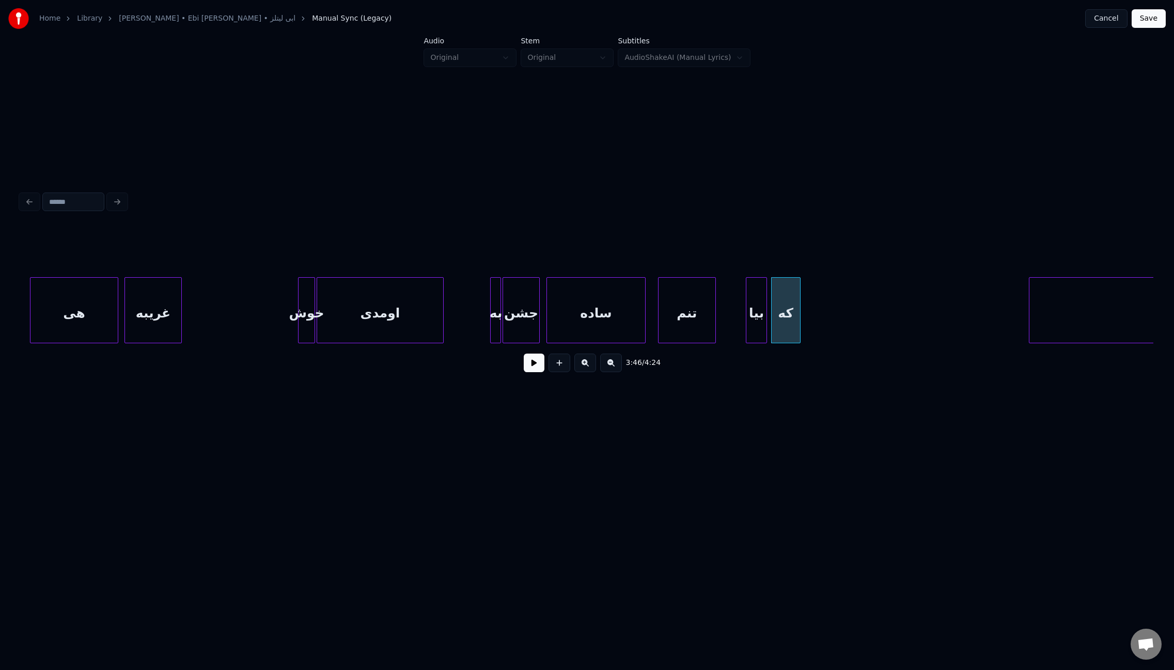
click at [536, 361] on button at bounding box center [534, 363] width 21 height 19
click at [847, 326] on div "که" at bounding box center [850, 313] width 28 height 70
click at [823, 322] on div at bounding box center [824, 310] width 3 height 65
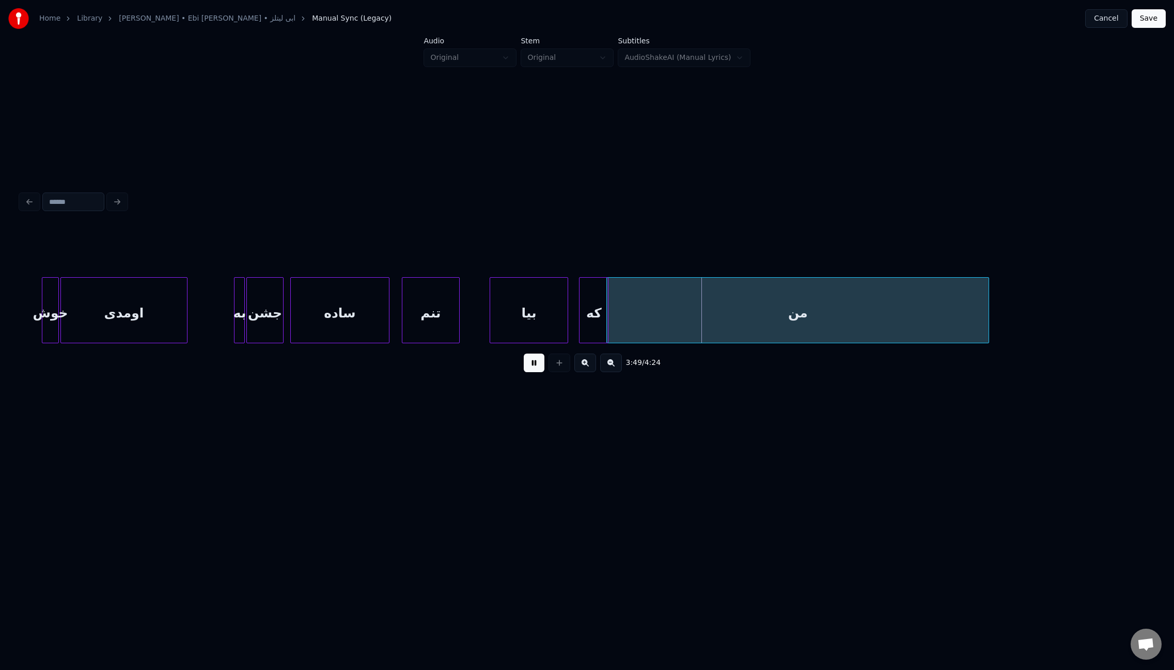
click at [950, 315] on div "من" at bounding box center [798, 313] width 382 height 70
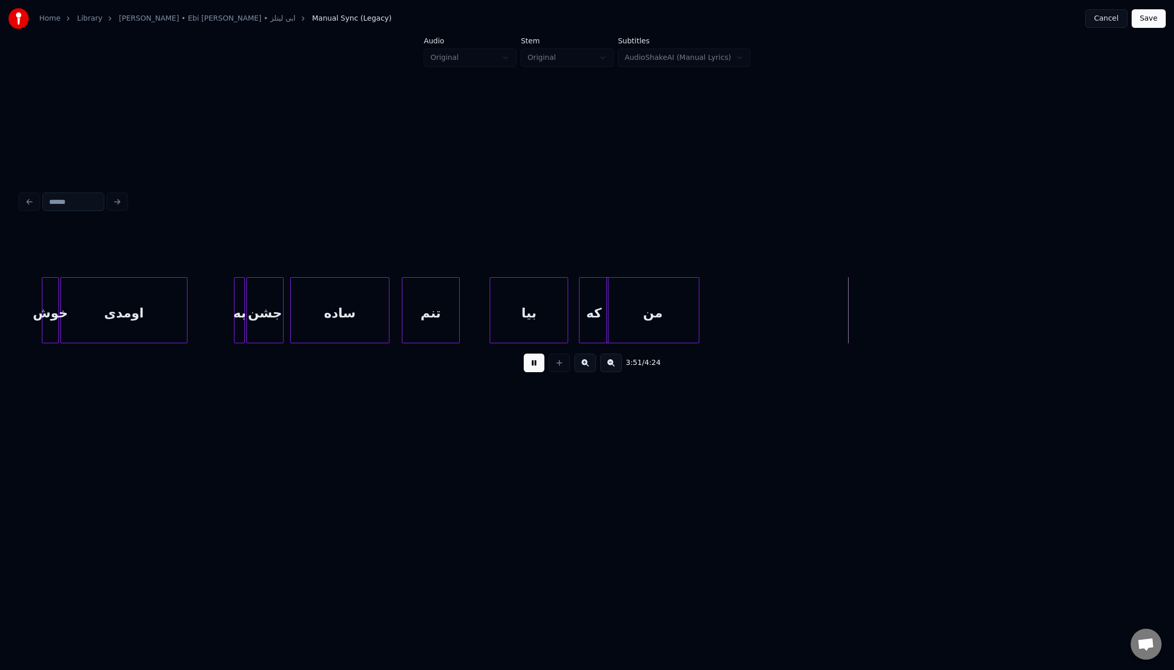
click at [696, 306] on div at bounding box center [697, 310] width 3 height 65
click at [600, 323] on div at bounding box center [601, 310] width 3 height 65
drag, startPoint x: 538, startPoint y: 366, endPoint x: 721, endPoint y: 341, distance: 185.0
click at [538, 366] on button at bounding box center [534, 363] width 21 height 19
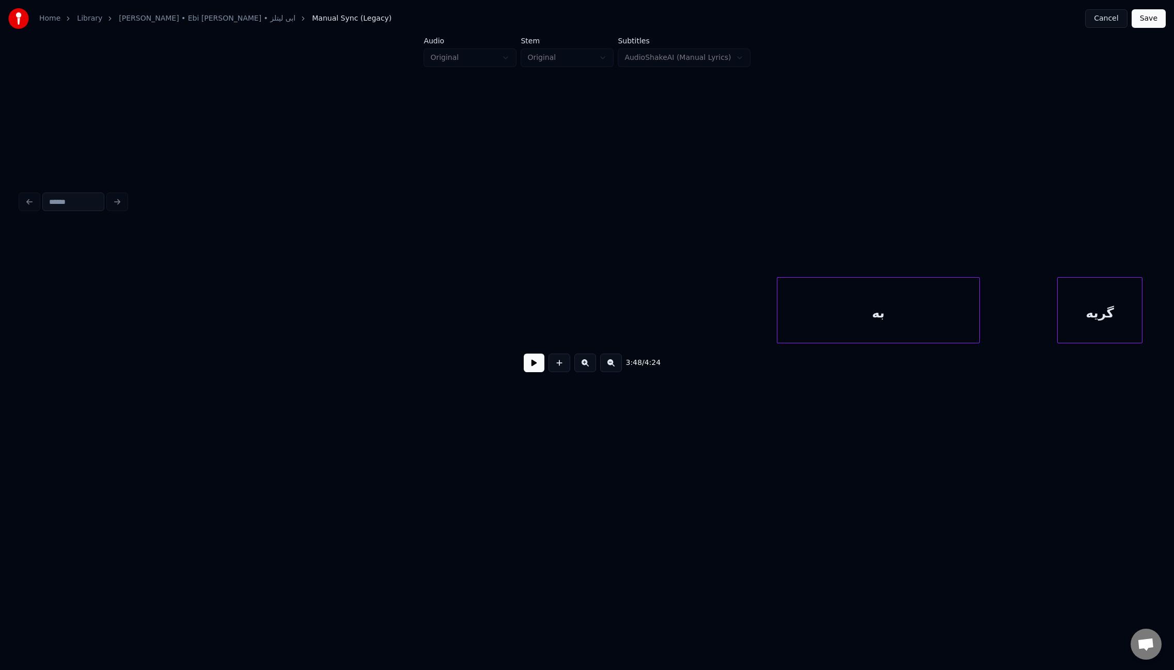
scroll to position [0, 18192]
click at [142, 310] on div "به" at bounding box center [243, 313] width 202 height 70
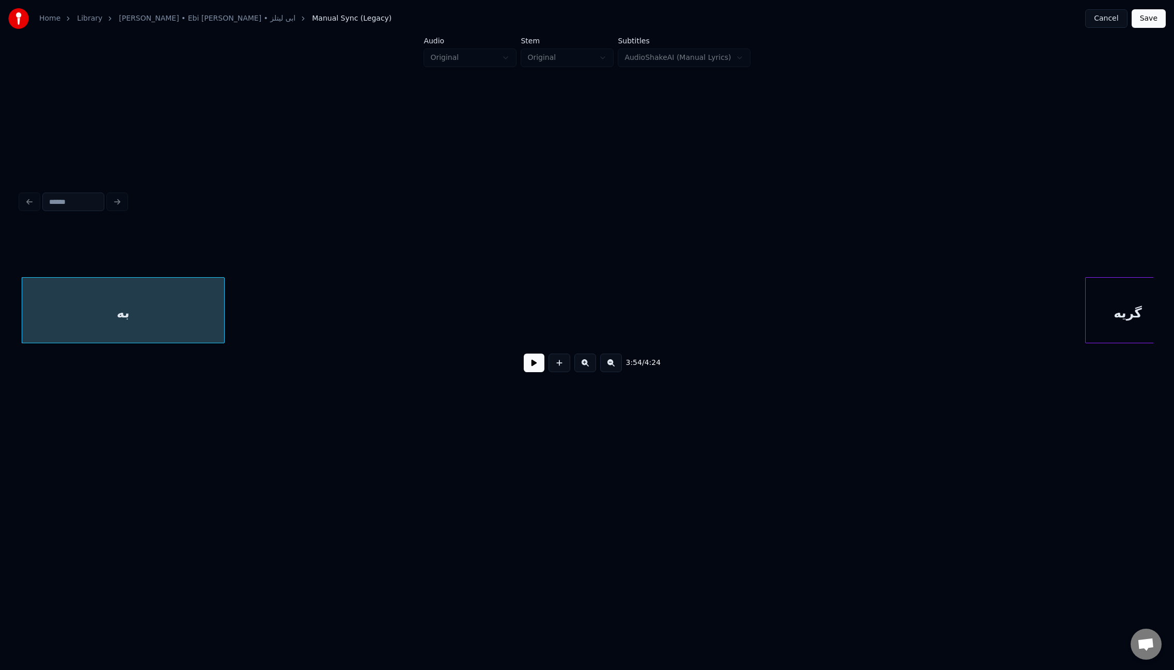
scroll to position [0, 18205]
click at [278, 304] on div "گریه" at bounding box center [259, 313] width 84 height 70
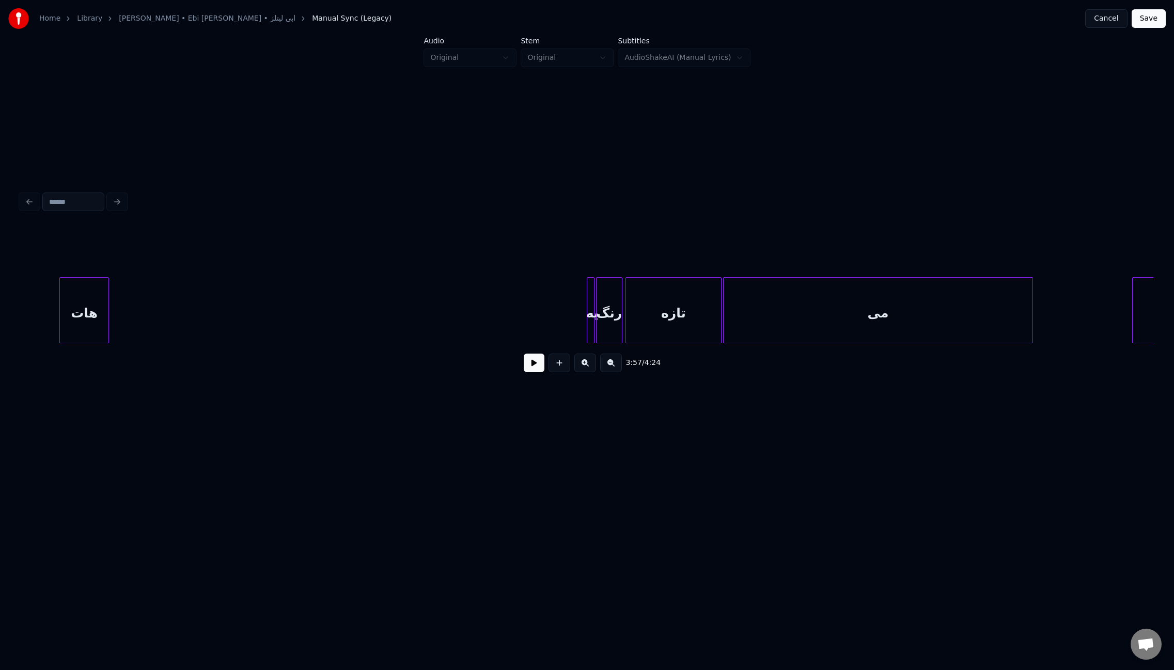
scroll to position [0, 18803]
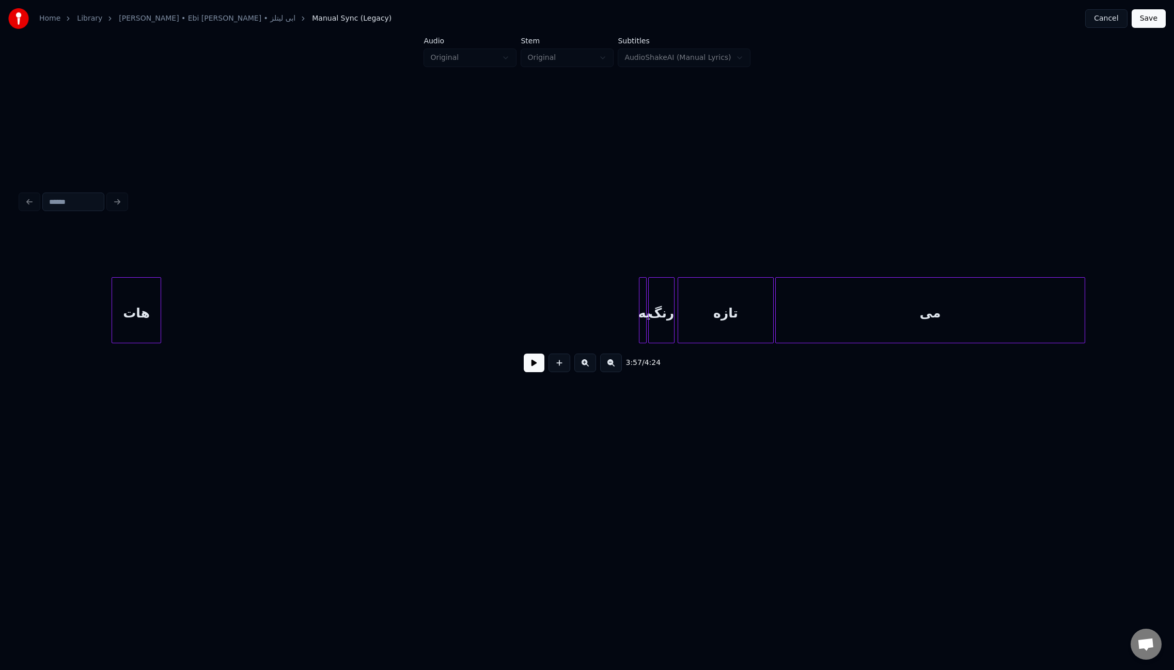
click at [0, 307] on div "Home Library [PERSON_NAME] • Ebi [PERSON_NAME] • ابی لیتلز Manual Sync (Legacy)…" at bounding box center [587, 243] width 1174 height 486
click at [636, 319] on div at bounding box center [637, 310] width 3 height 65
click at [78, 315] on div "یه" at bounding box center [80, 313] width 10 height 70
click at [100, 306] on div "رنگ" at bounding box center [99, 313] width 25 height 70
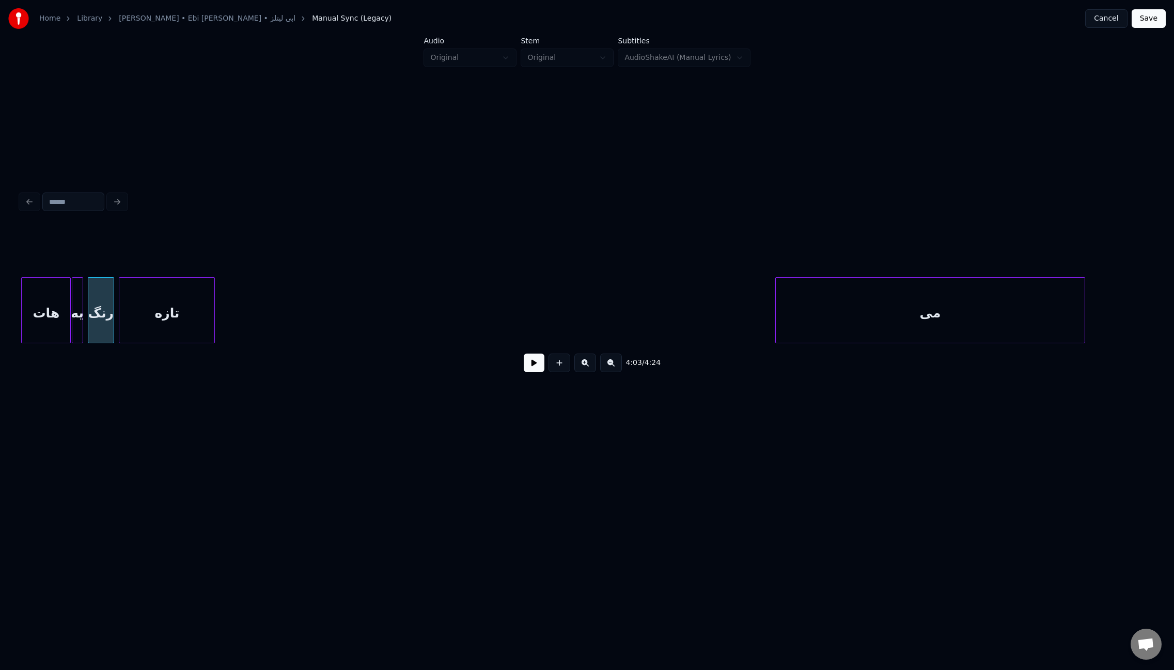
click at [157, 297] on div "تازه" at bounding box center [166, 313] width 95 height 70
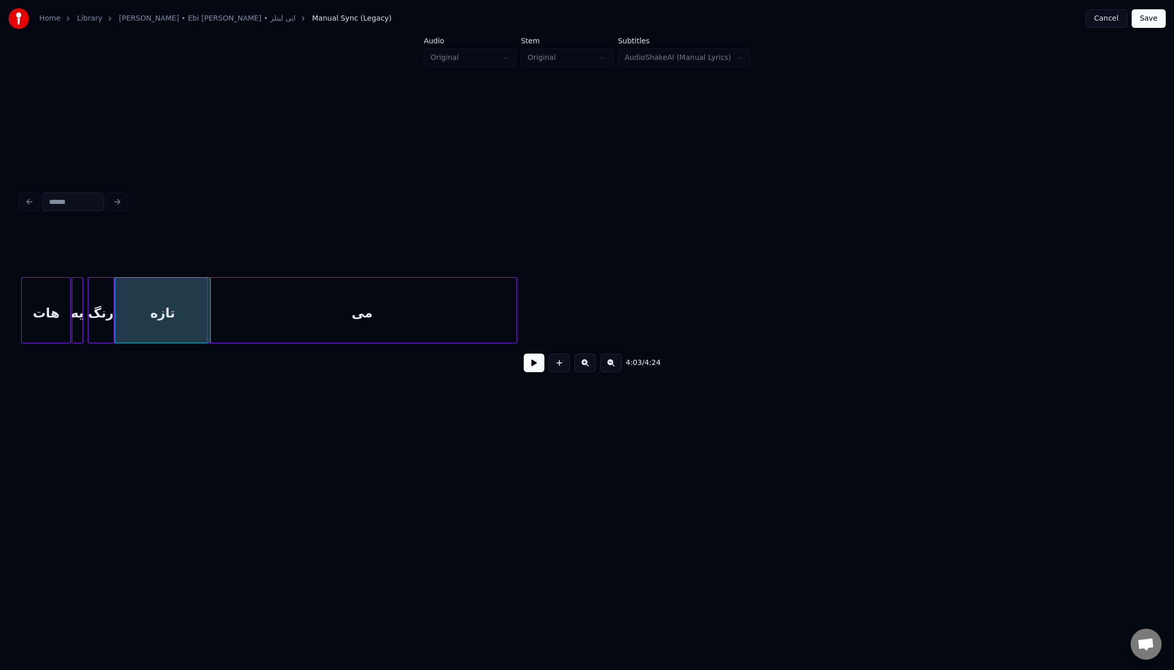
click at [348, 290] on div "می" at bounding box center [362, 313] width 309 height 70
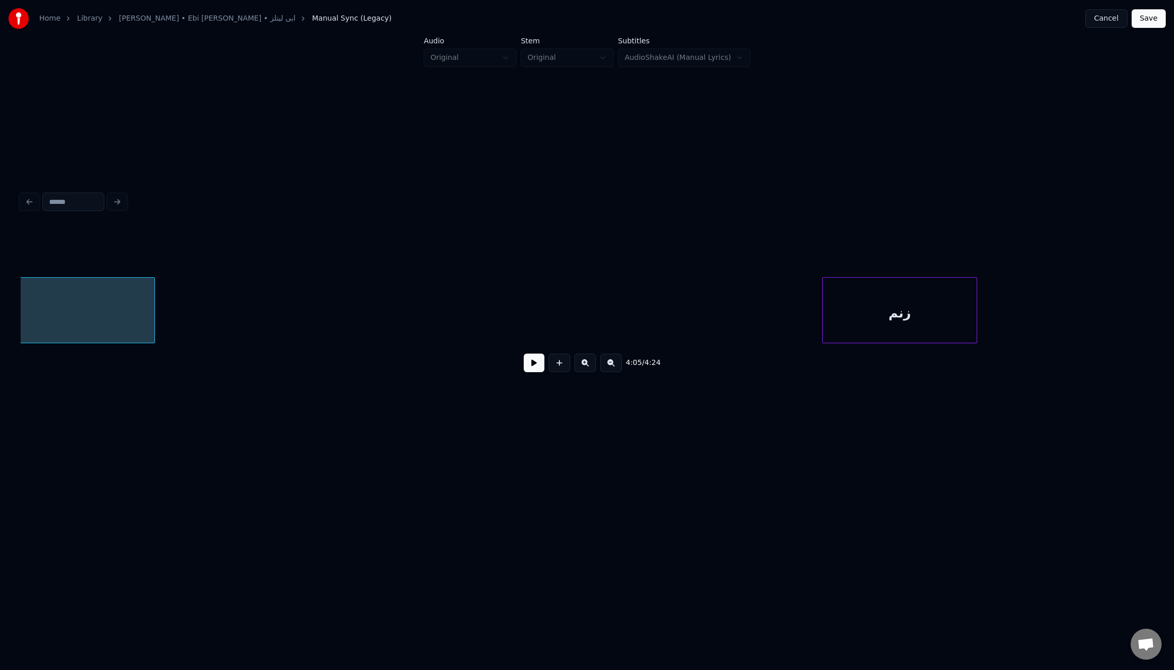
scroll to position [0, 19086]
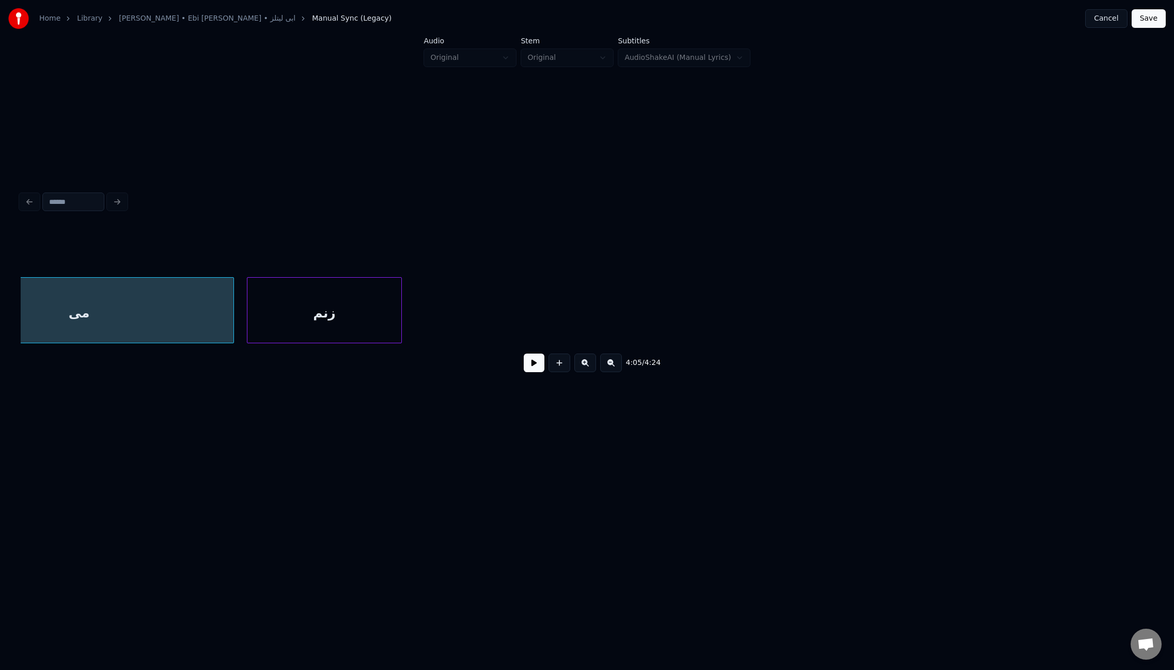
click at [388, 293] on div "زنم" at bounding box center [324, 313] width 154 height 70
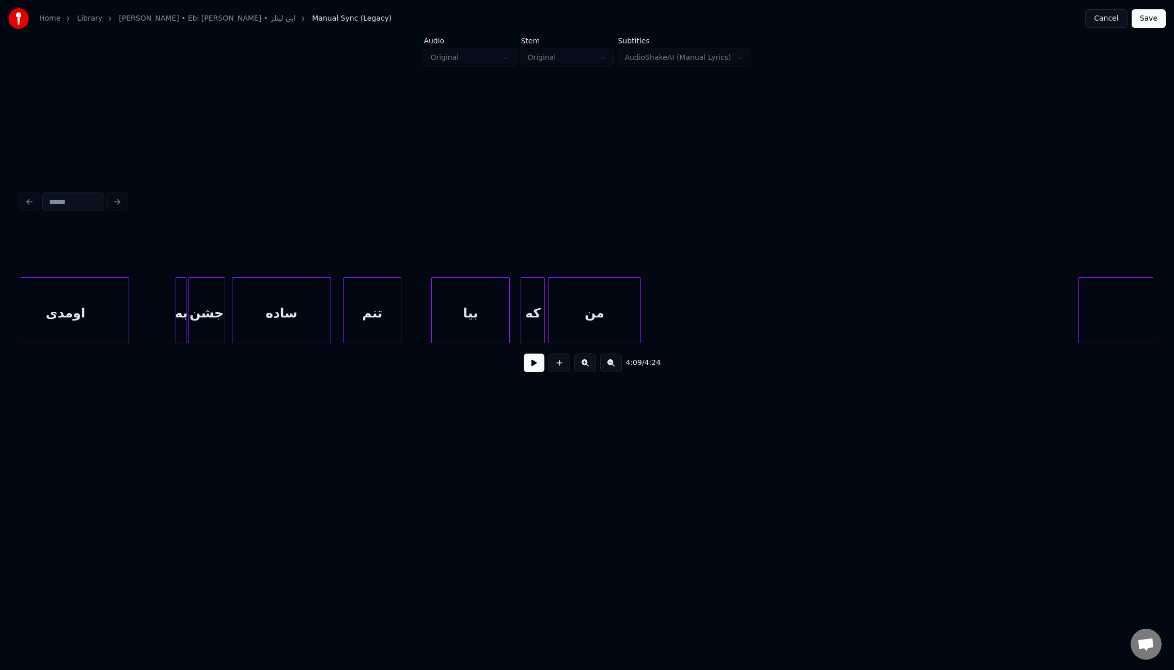
scroll to position [0, 17392]
click at [558, 285] on div "به" at bounding box center [532, 313] width 202 height 70
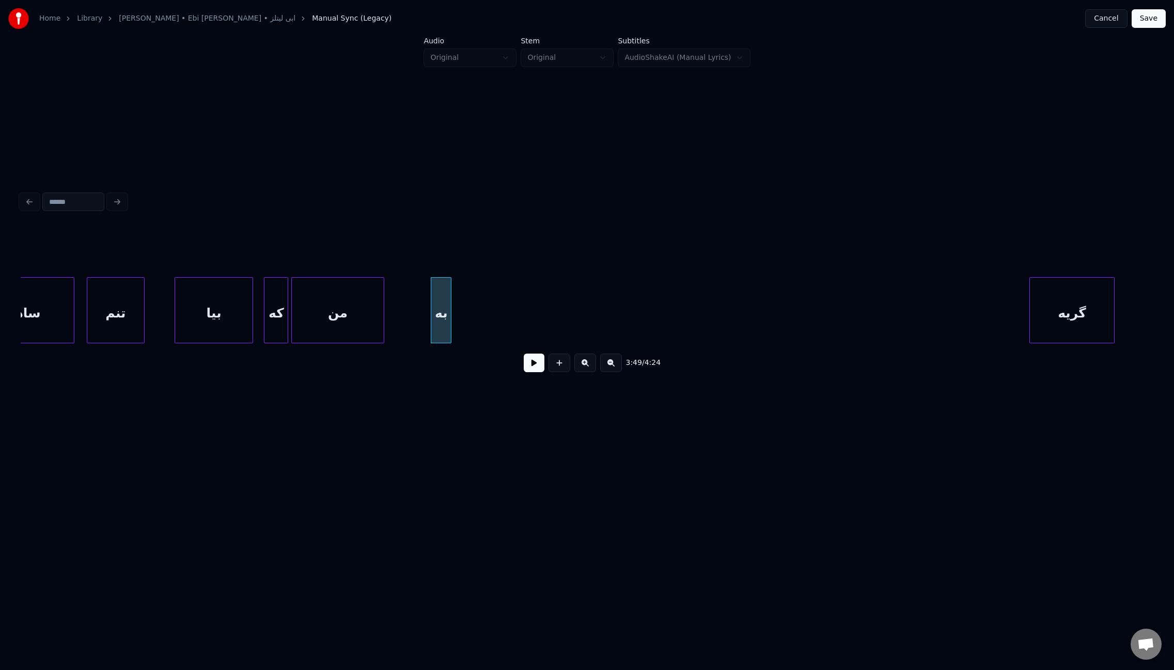
click at [448, 303] on div at bounding box center [449, 310] width 3 height 65
click at [533, 367] on button at bounding box center [534, 363] width 21 height 19
click at [496, 300] on div "گریه" at bounding box center [495, 313] width 84 height 70
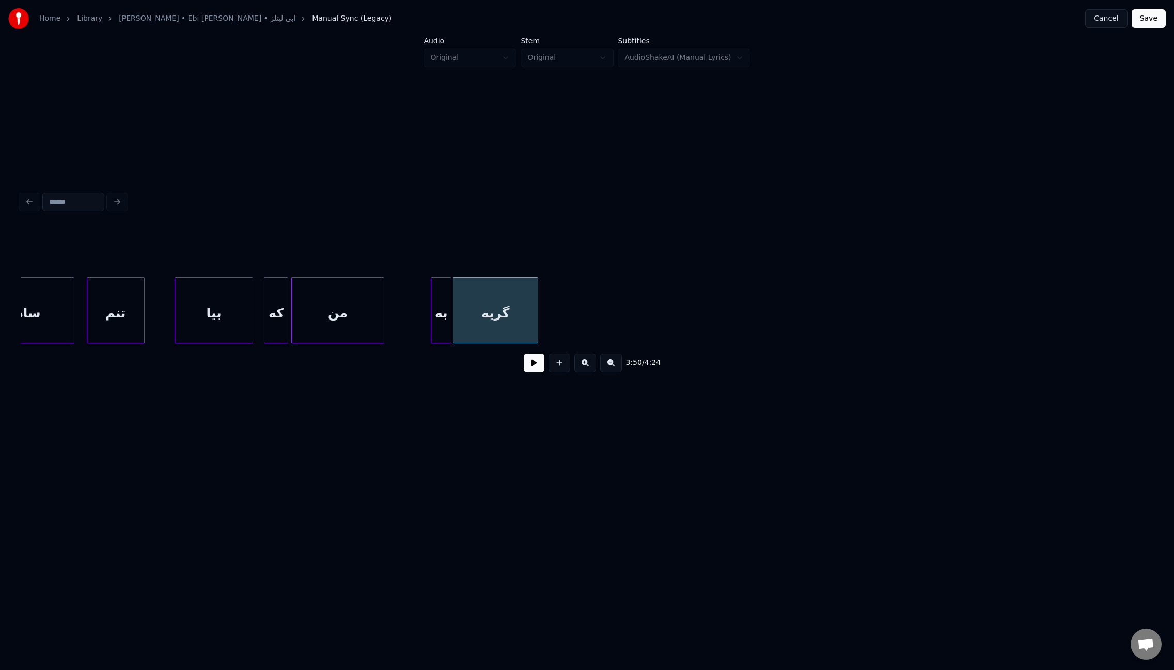
click at [537, 372] on button at bounding box center [534, 363] width 21 height 19
click at [477, 308] on div at bounding box center [477, 310] width 3 height 65
click at [536, 369] on button at bounding box center [534, 363] width 21 height 19
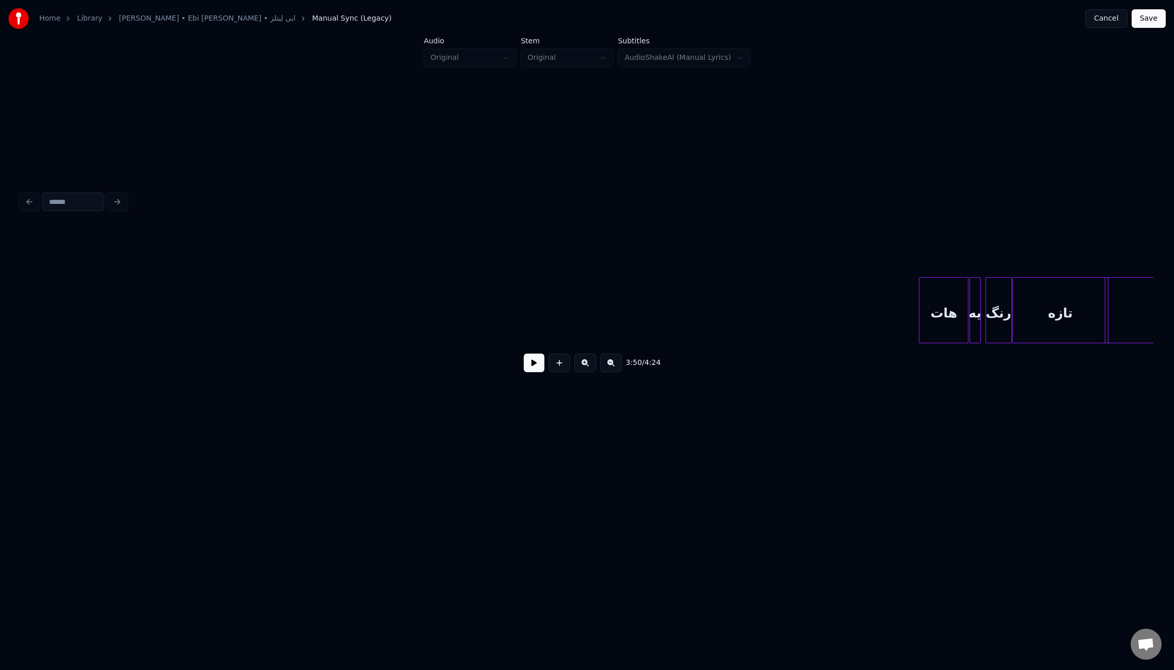
scroll to position [0, 17897]
click at [97, 351] on div "3:50 / 4:24" at bounding box center [587, 304] width 1133 height 157
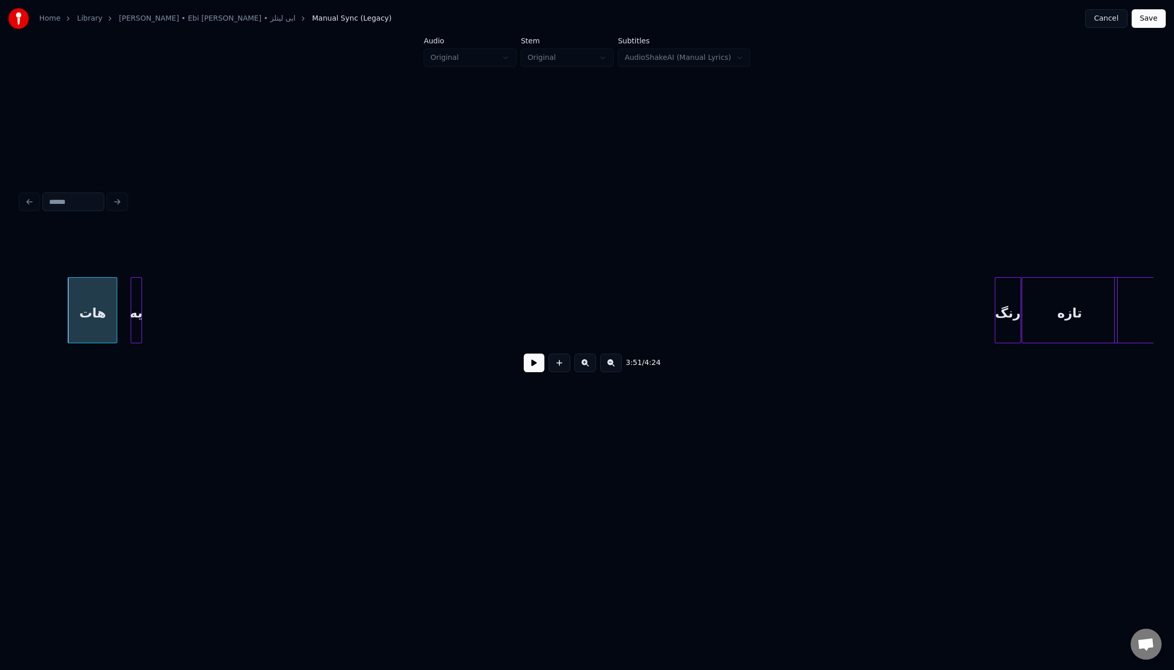
click at [135, 309] on div "یه" at bounding box center [136, 313] width 10 height 70
click at [167, 303] on div "رنگ" at bounding box center [179, 313] width 25 height 70
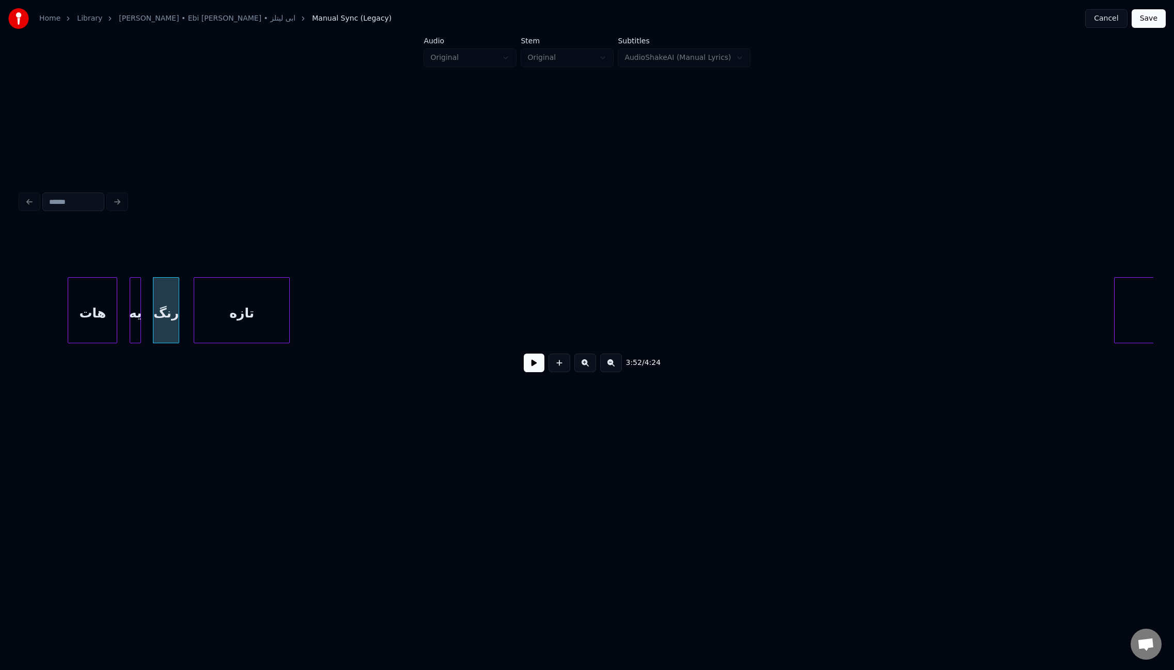
click at [264, 303] on div "تازه" at bounding box center [241, 313] width 95 height 70
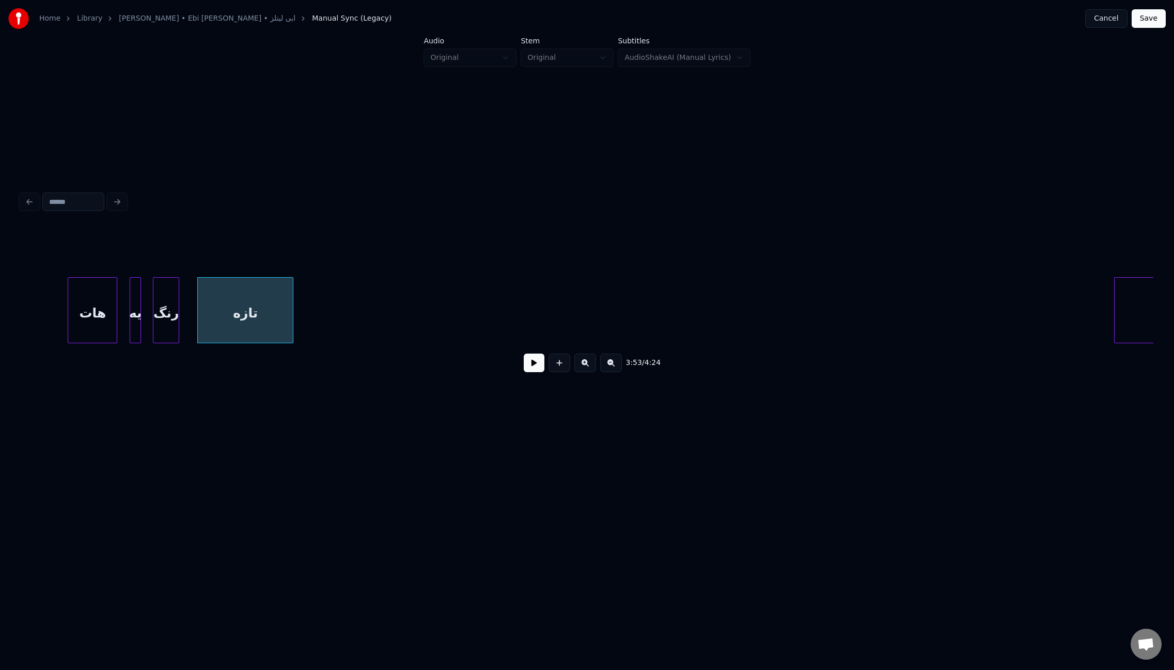
scroll to position [0, 18163]
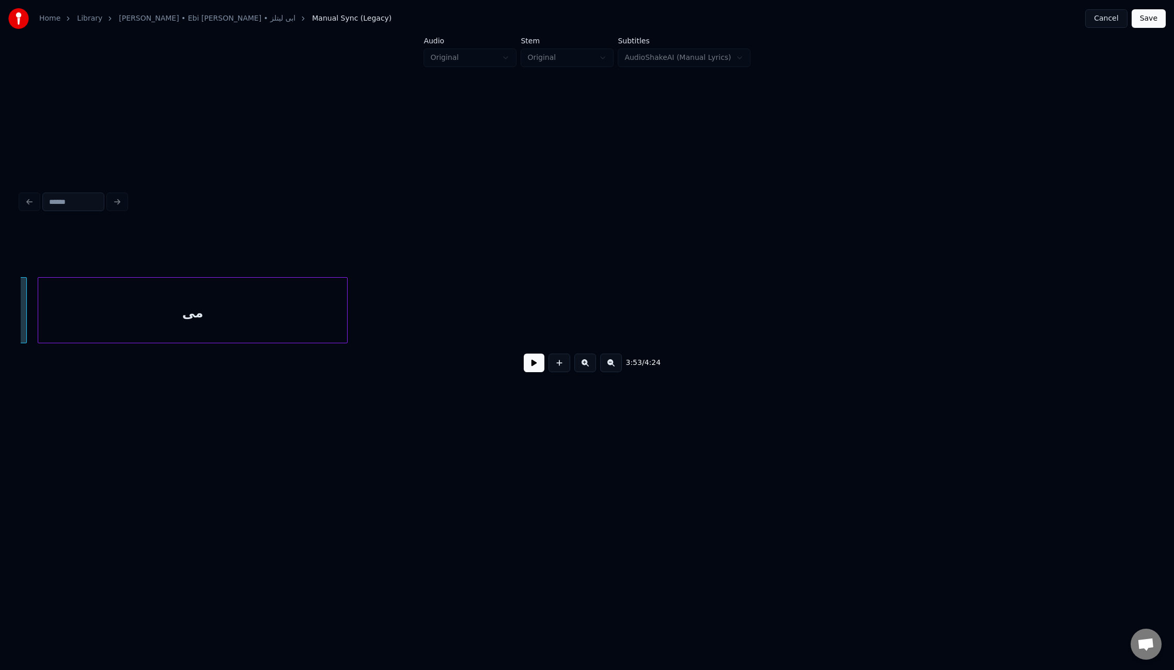
click at [335, 319] on div "می" at bounding box center [192, 313] width 309 height 70
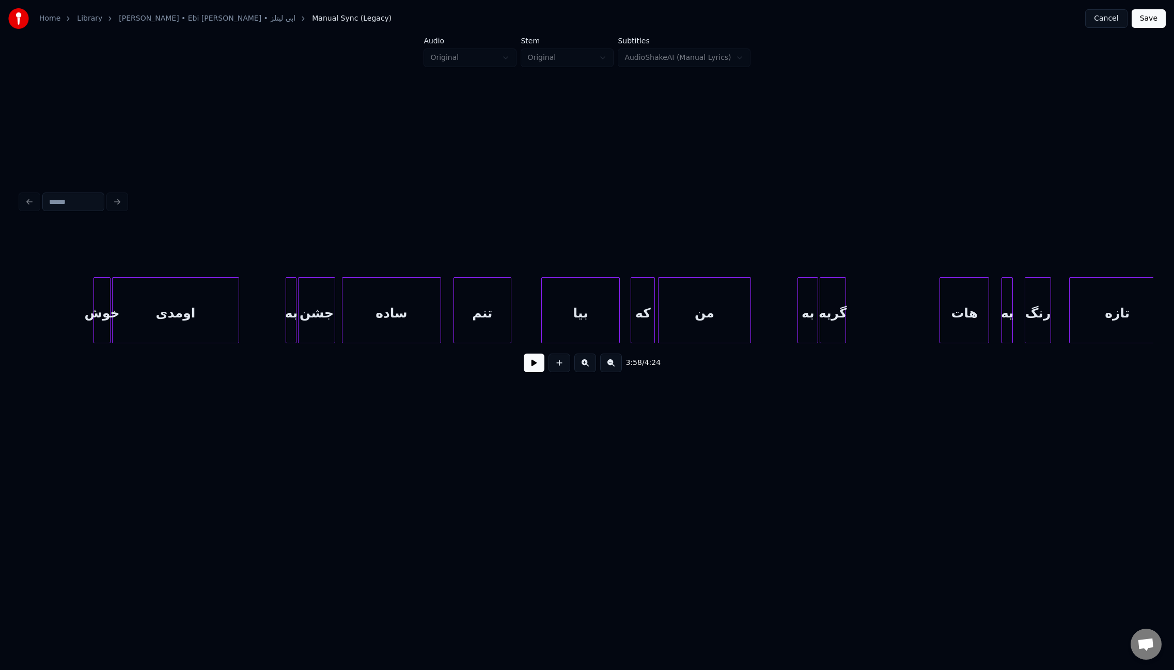
scroll to position [0, 17020]
click at [887, 310] on div "هات" at bounding box center [883, 313] width 49 height 70
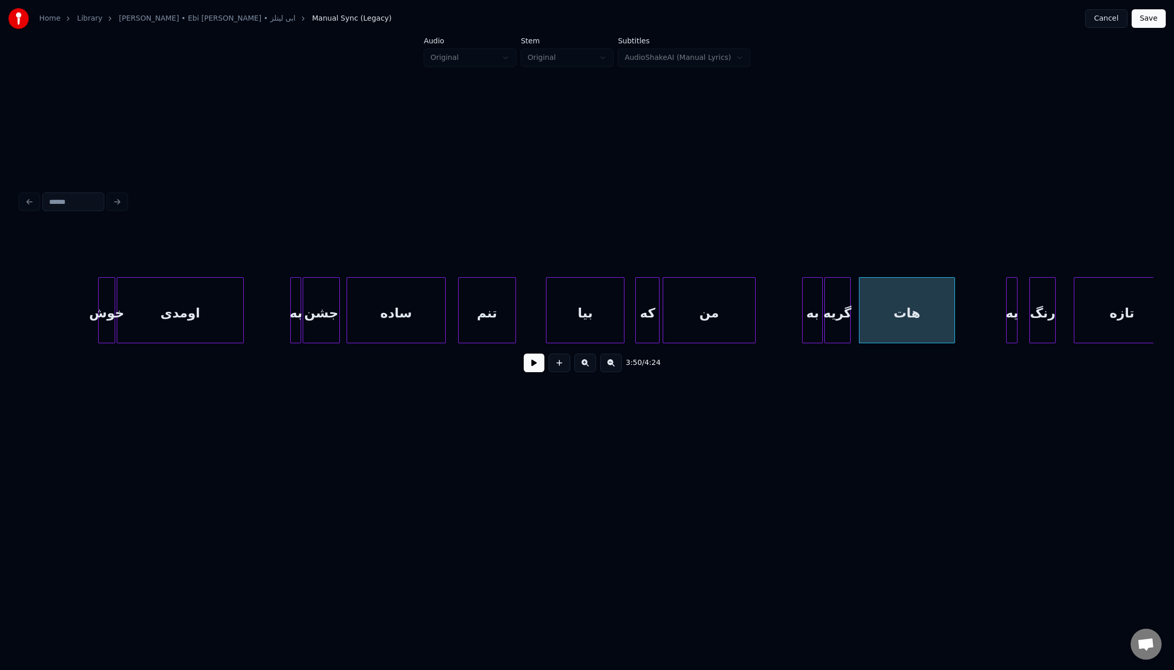
click at [953, 312] on div at bounding box center [952, 310] width 3 height 65
click at [1000, 322] on div "یه" at bounding box center [1002, 313] width 10 height 70
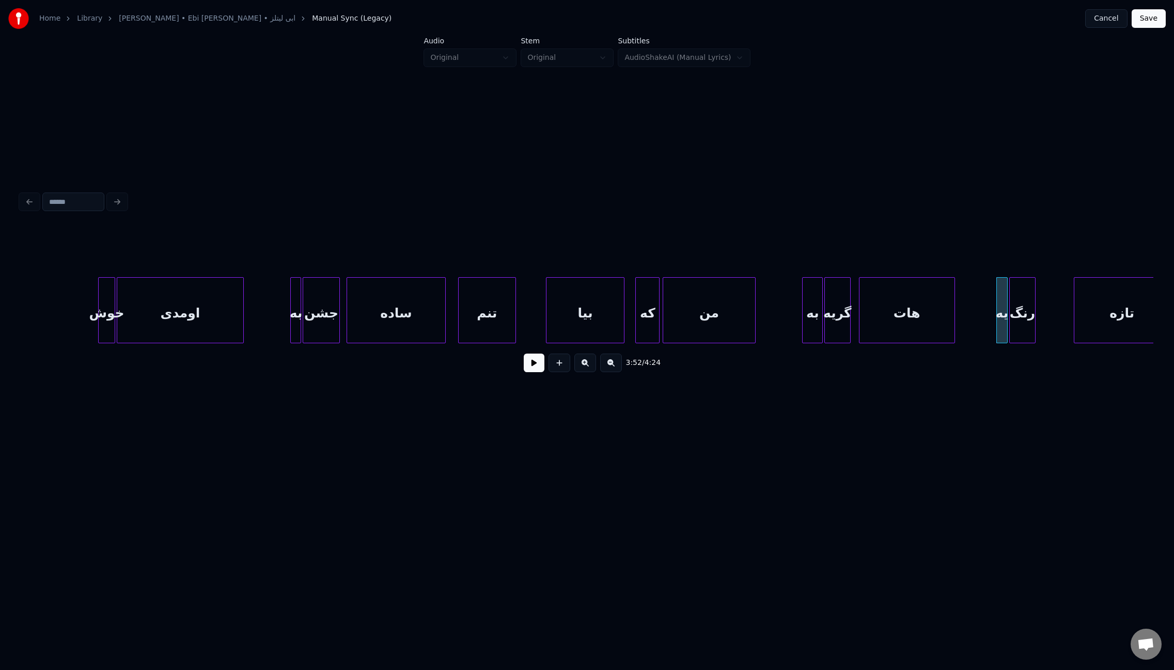
click at [1019, 325] on div "رنگ" at bounding box center [1022, 313] width 25 height 70
click at [871, 323] on div "هات" at bounding box center [906, 313] width 95 height 70
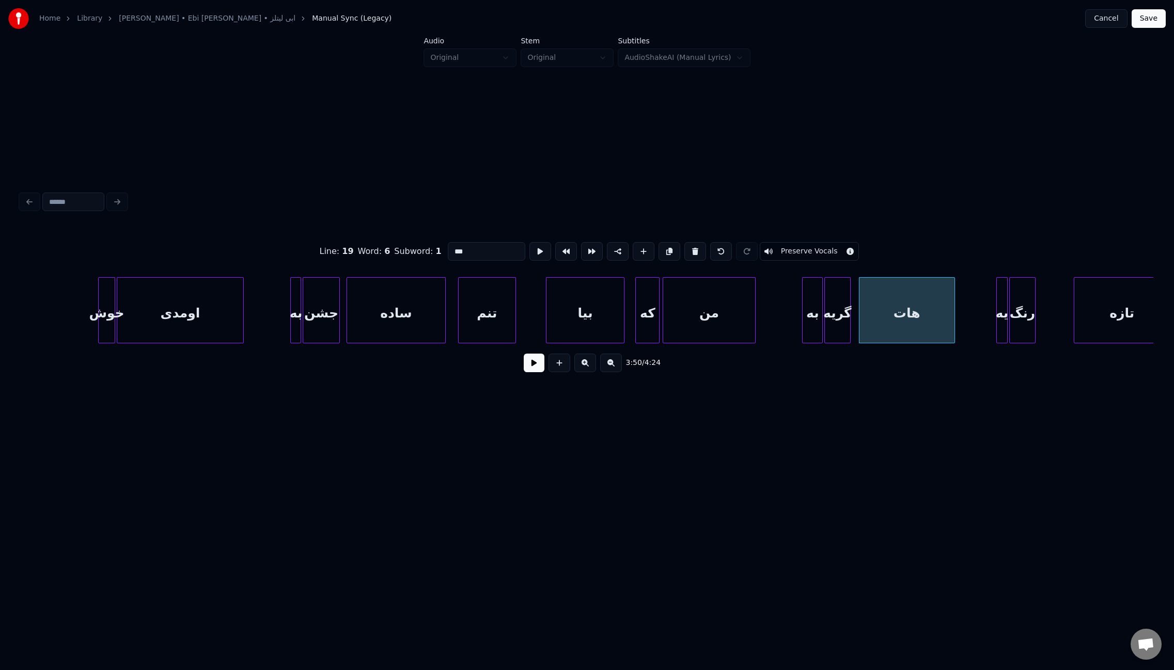
drag, startPoint x: 539, startPoint y: 371, endPoint x: 847, endPoint y: 336, distance: 310.4
click at [540, 370] on button at bounding box center [534, 363] width 21 height 19
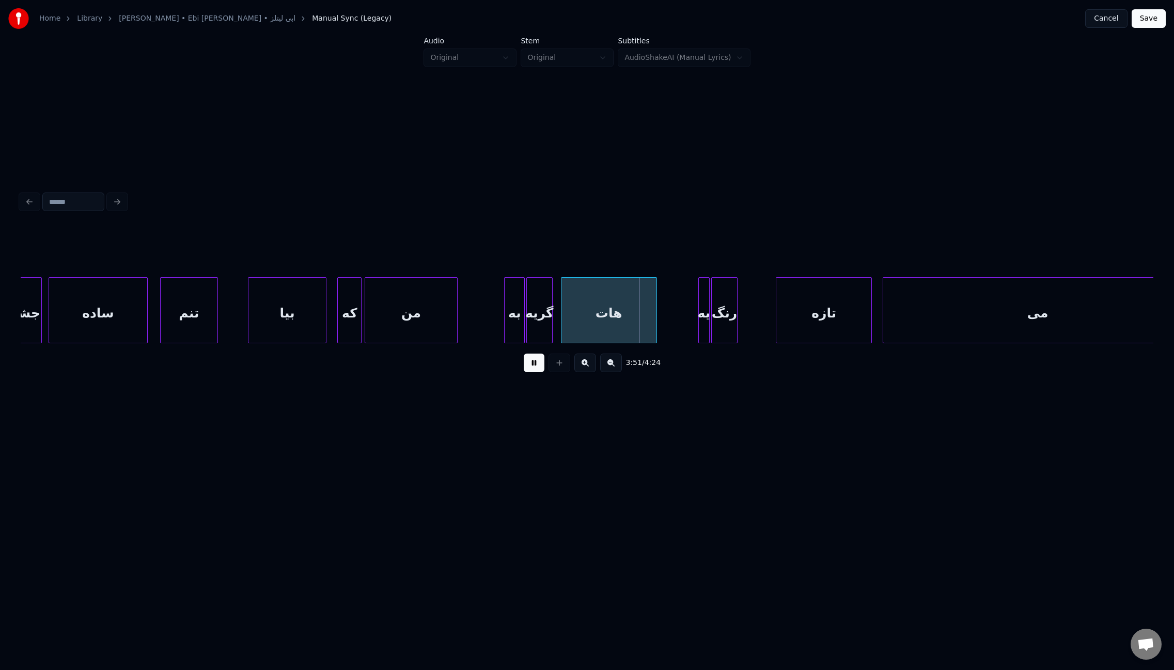
scroll to position [0, 17365]
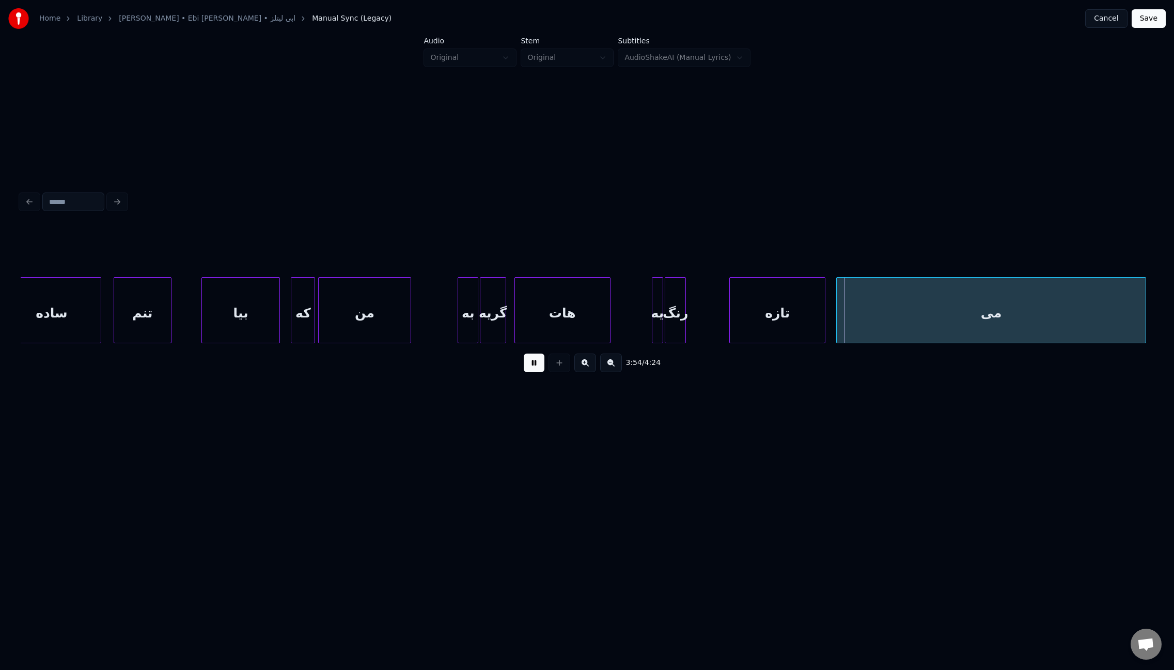
click at [682, 310] on div at bounding box center [683, 310] width 3 height 65
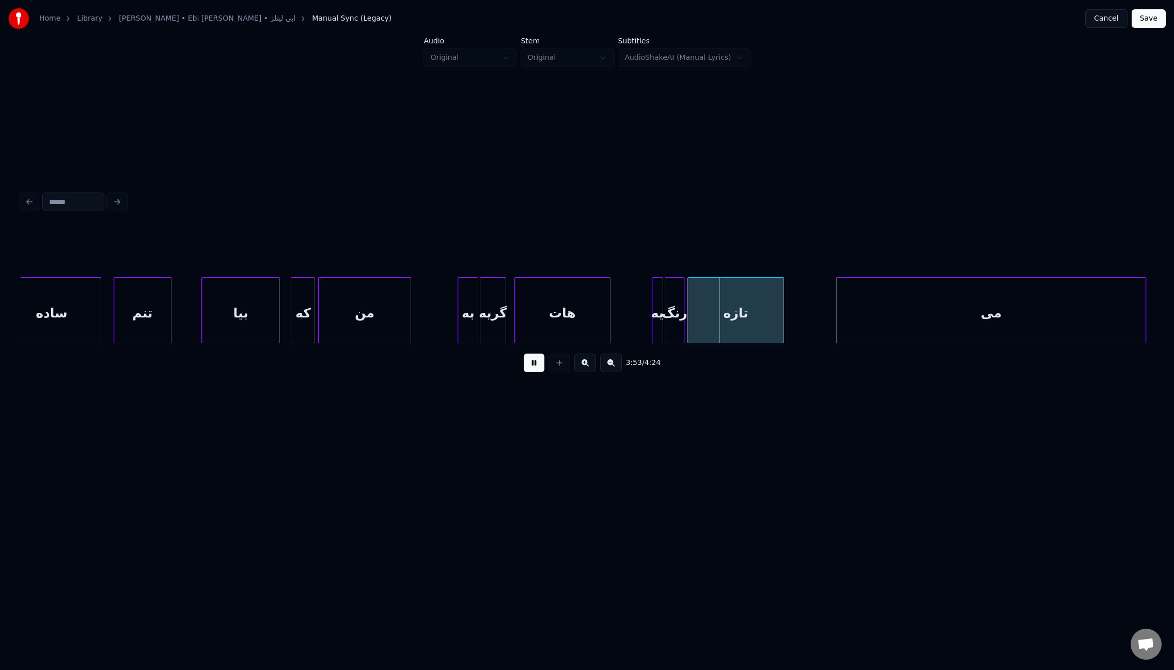
click at [698, 311] on div "تازه" at bounding box center [735, 313] width 95 height 70
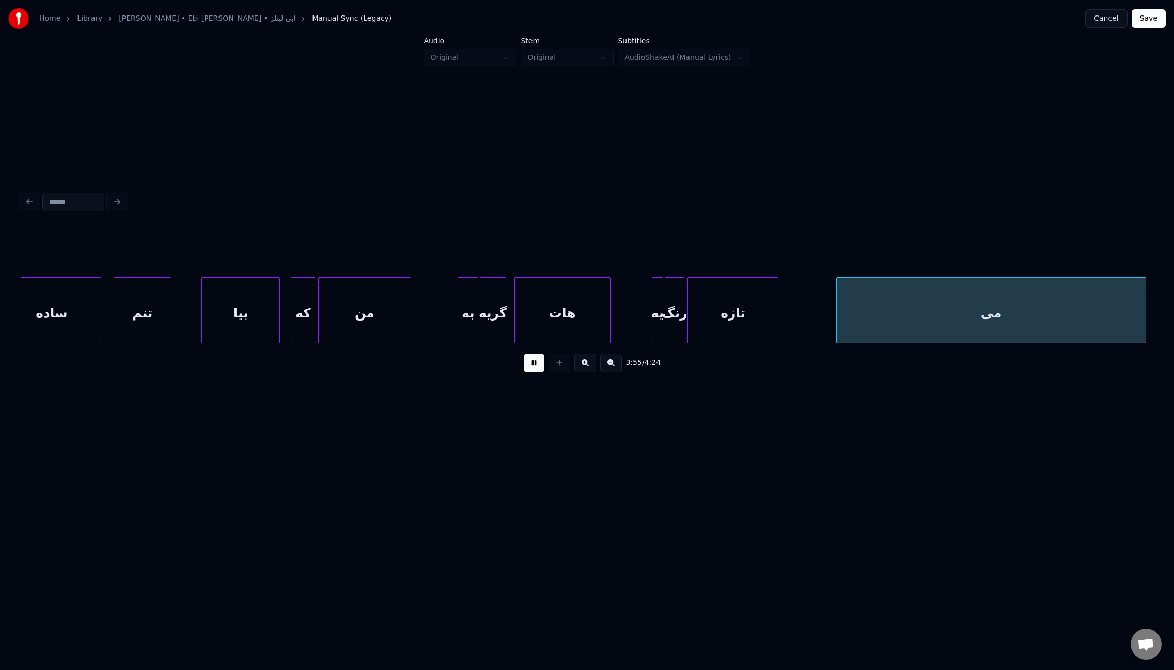
click at [776, 310] on div at bounding box center [776, 310] width 3 height 65
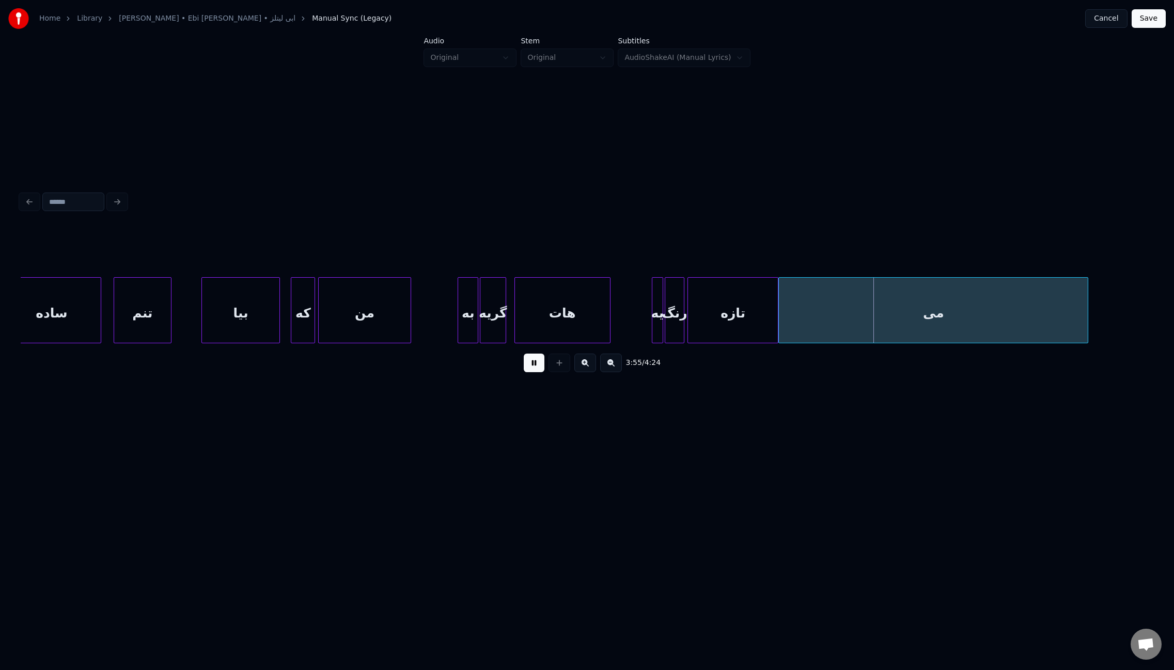
click at [837, 310] on div "می" at bounding box center [933, 313] width 309 height 70
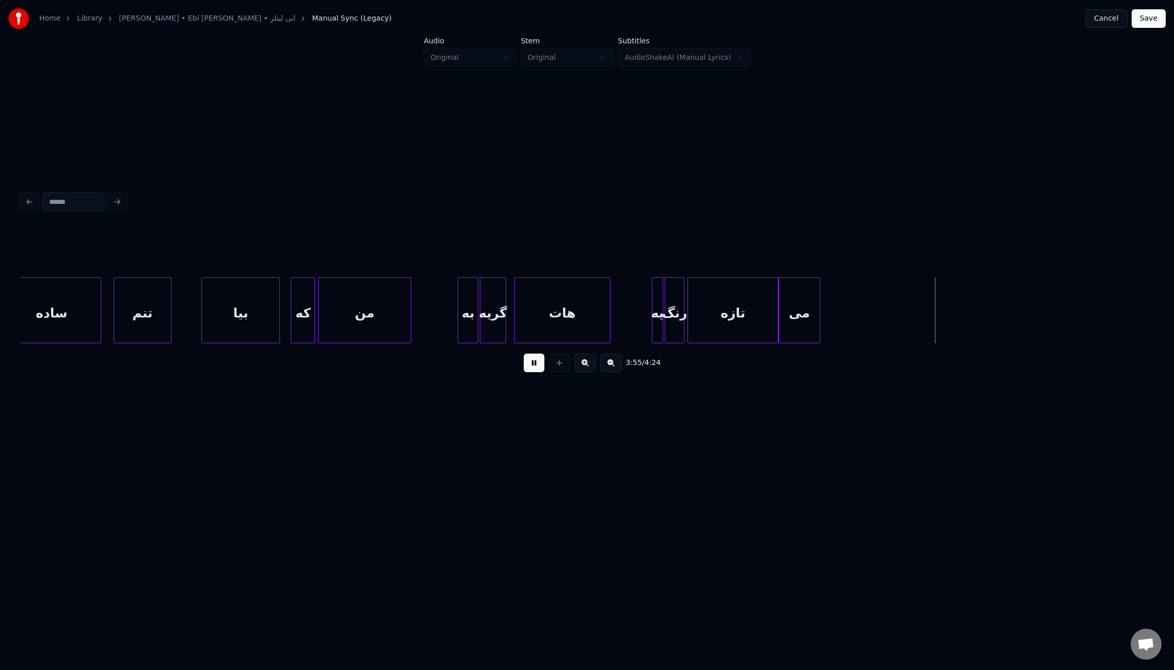
click at [819, 309] on div at bounding box center [817, 310] width 3 height 65
click at [535, 372] on button at bounding box center [534, 363] width 21 height 19
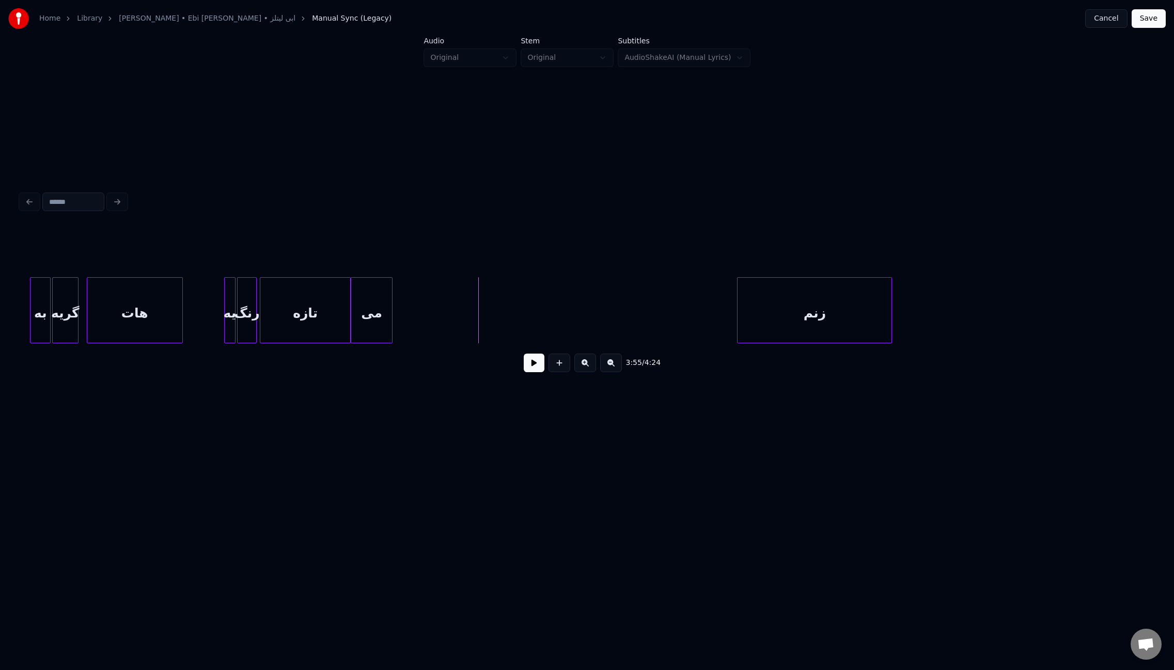
scroll to position [0, 17802]
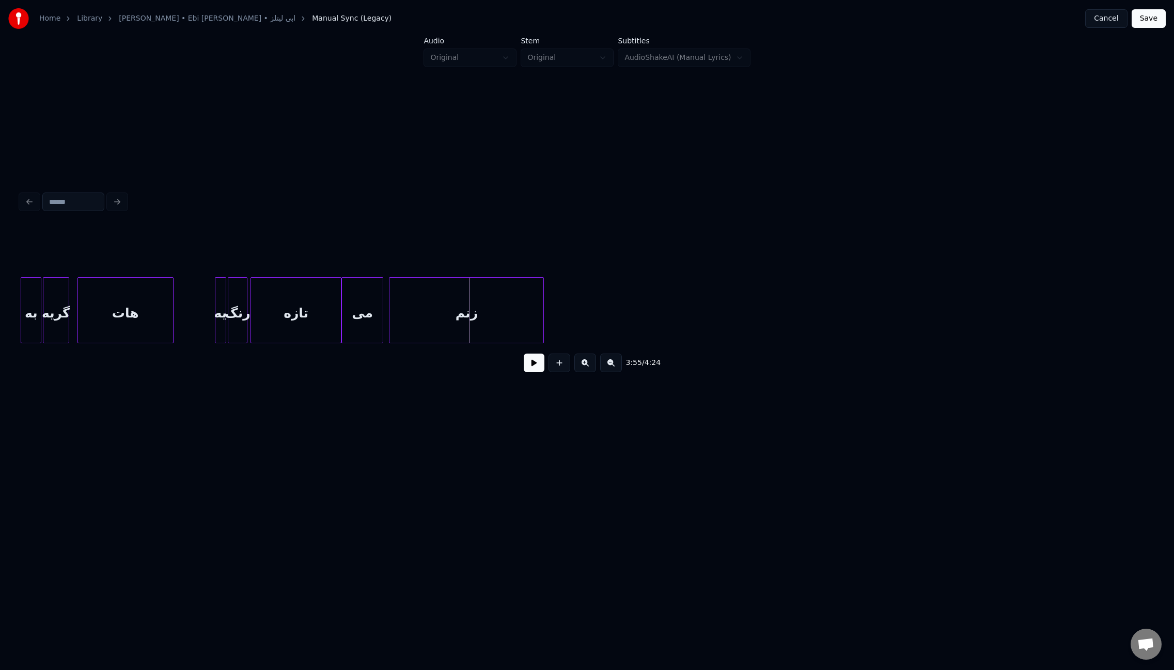
click at [465, 312] on div "زنم" at bounding box center [466, 313] width 154 height 70
click at [446, 301] on div at bounding box center [445, 310] width 3 height 65
click at [1139, 22] on button "Save" at bounding box center [1148, 18] width 34 height 19
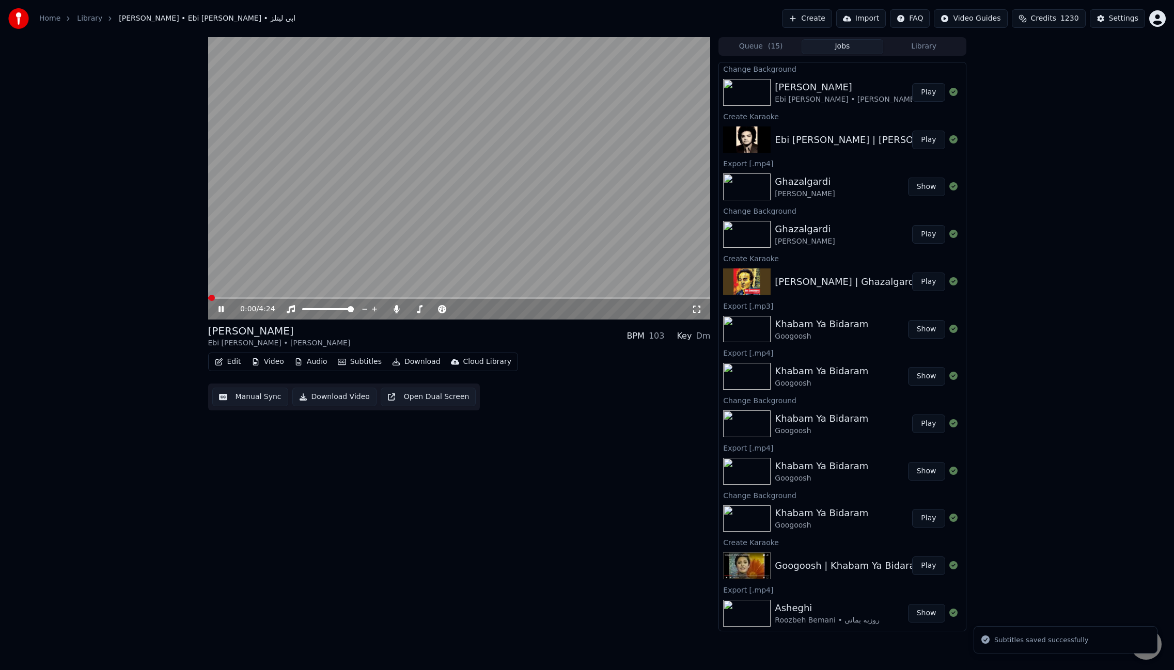
click at [271, 403] on button "Manual Sync" at bounding box center [250, 397] width 76 height 19
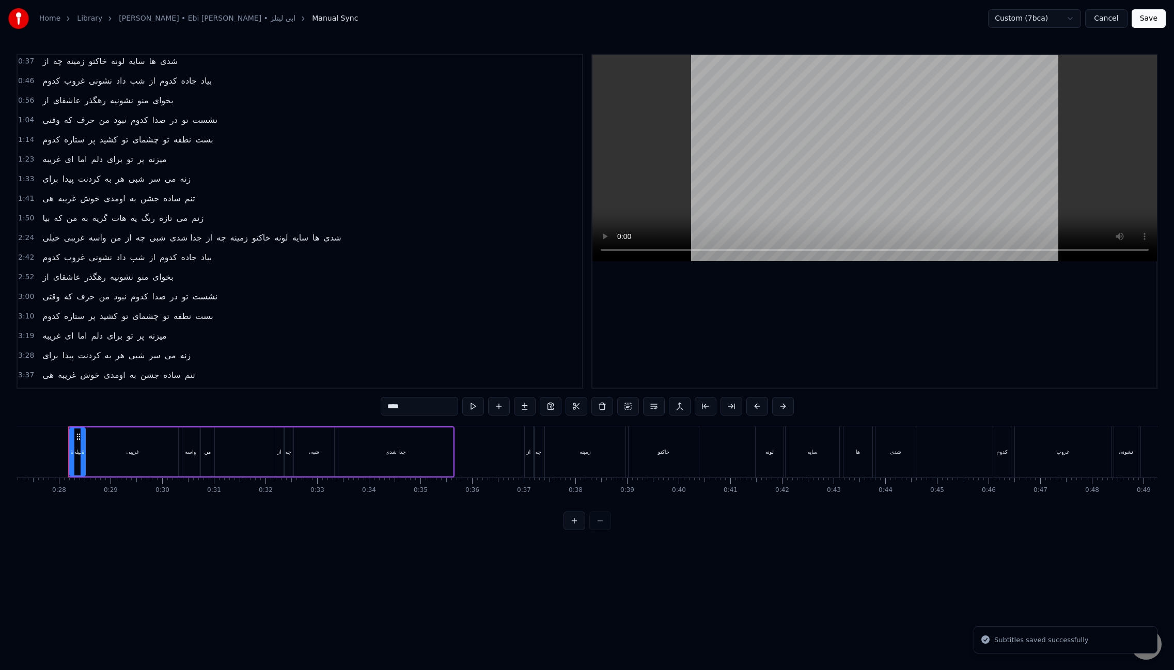
scroll to position [40, 0]
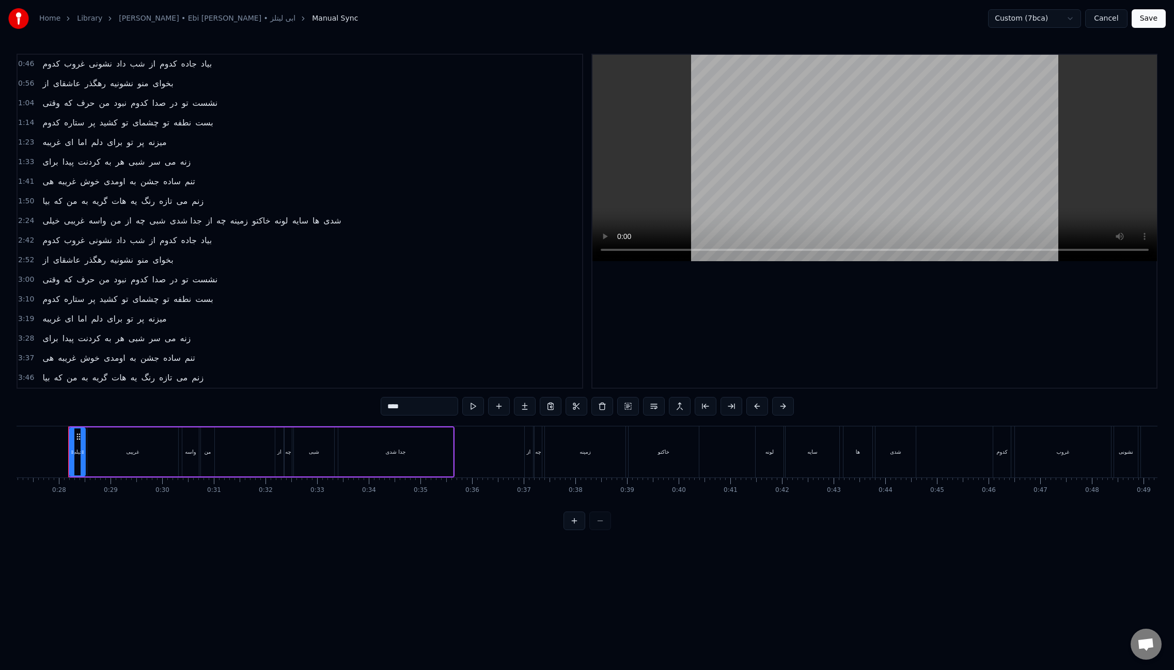
click at [38, 351] on div "هی غریبه خوش اومدی به جشن ساده تنم" at bounding box center [118, 358] width 161 height 19
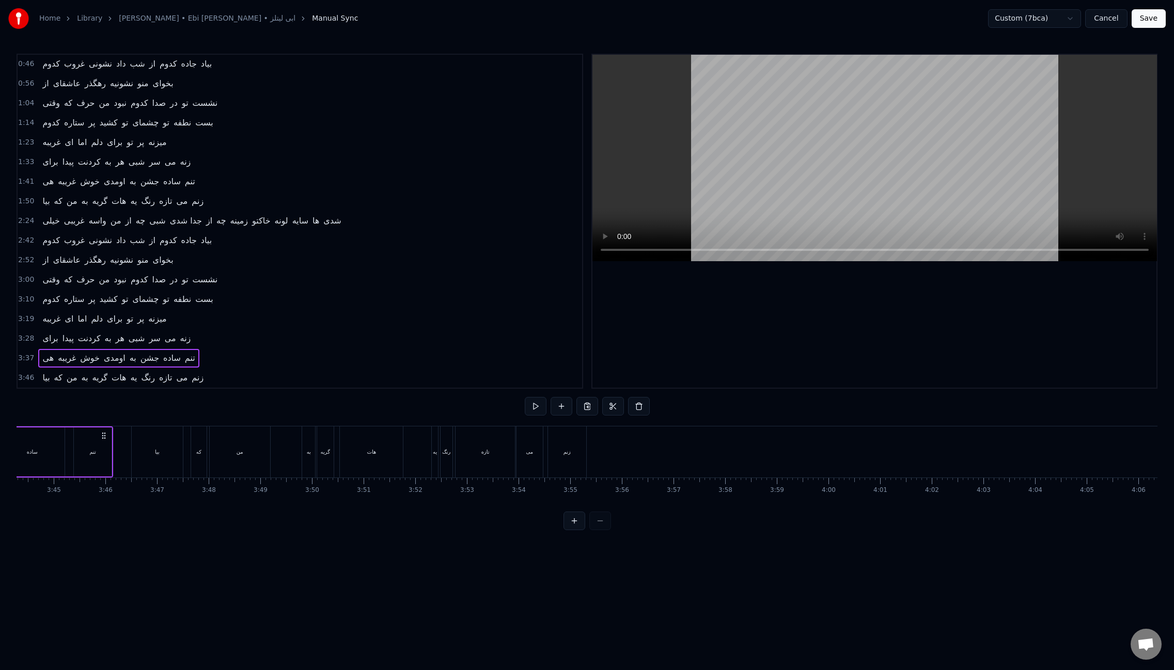
scroll to position [0, 11592]
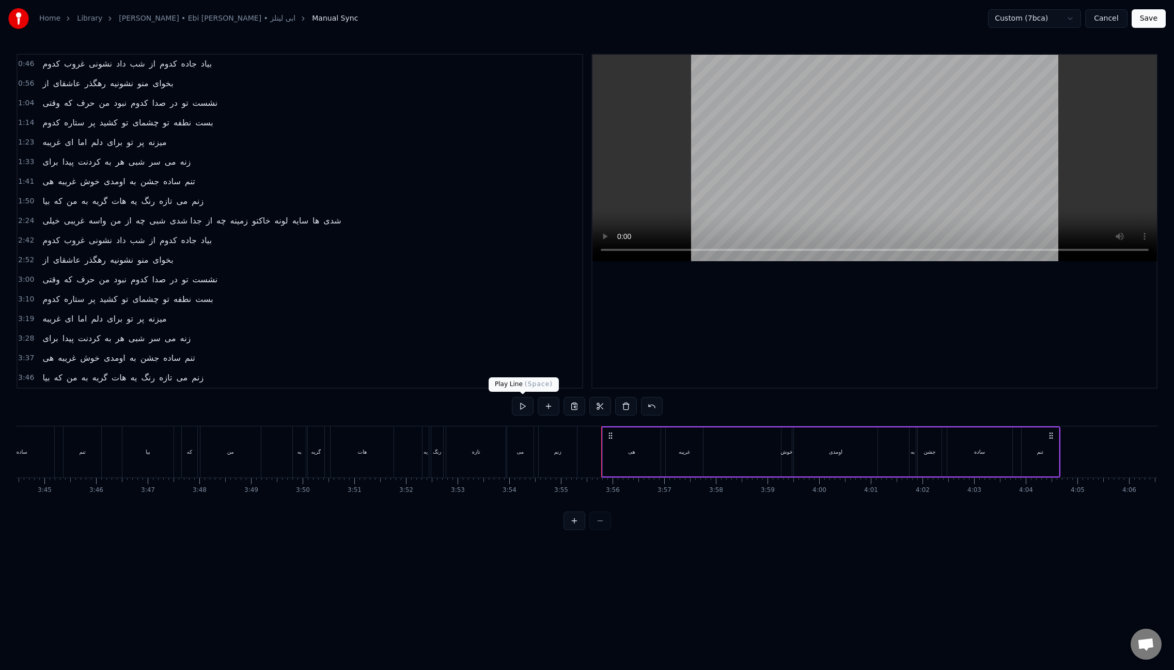
click at [516, 407] on button at bounding box center [523, 406] width 22 height 19
click at [39, 374] on div "بیا که من به گریه هات یه رنگ تازه می زنم" at bounding box center [122, 378] width 169 height 19
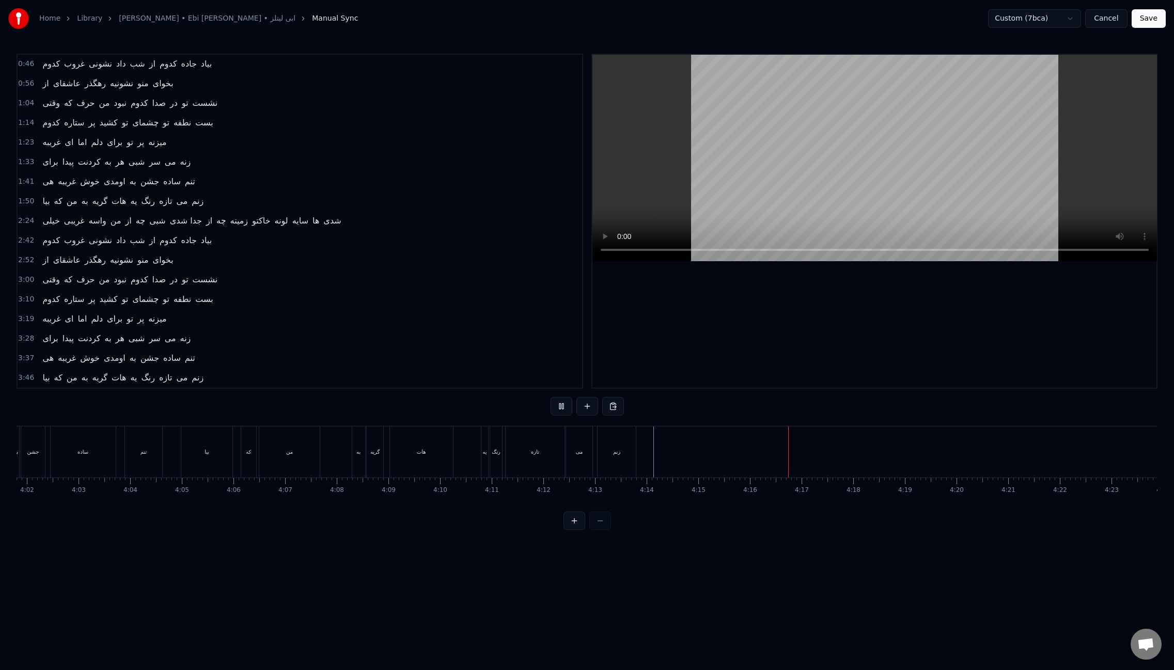
scroll to position [0, 12503]
click at [1160, 18] on button "Save" at bounding box center [1148, 18] width 34 height 19
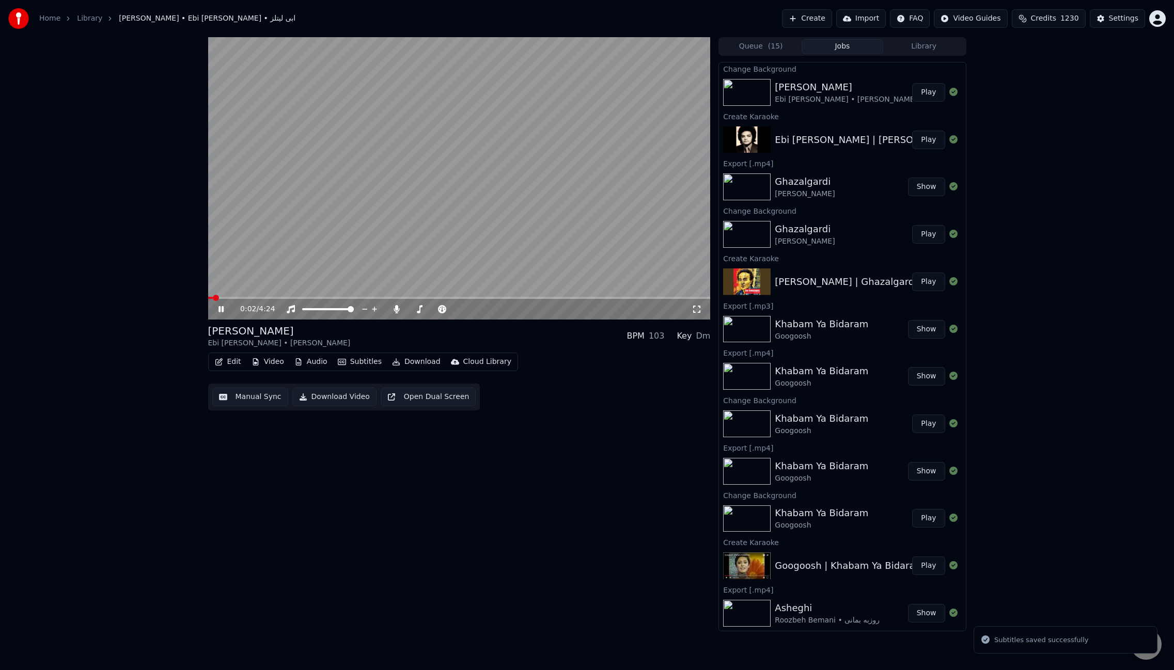
click at [234, 360] on button "Edit" at bounding box center [228, 362] width 35 height 14
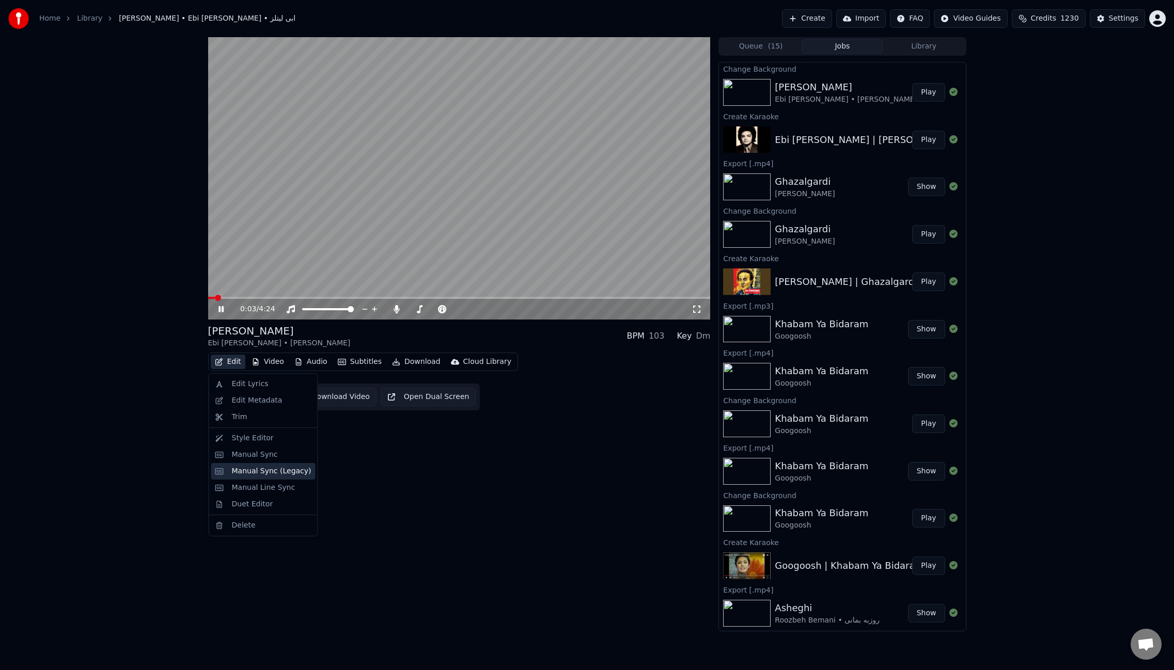
click at [278, 478] on div "Manual Sync (Legacy)" at bounding box center [263, 471] width 104 height 17
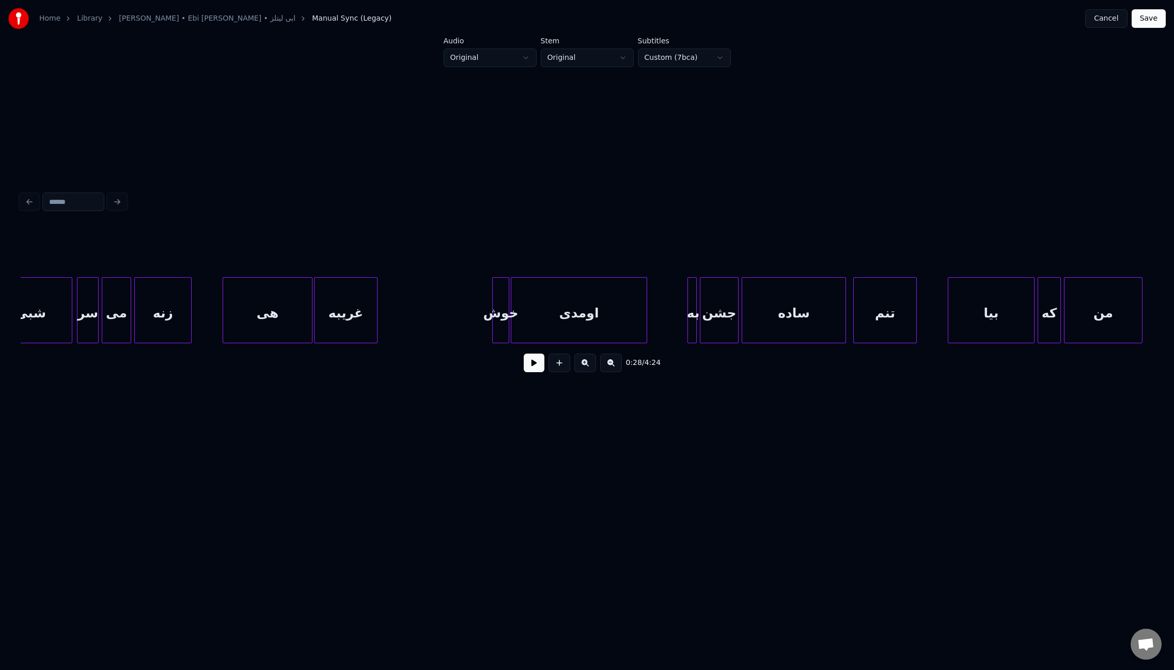
scroll to position [0, 7561]
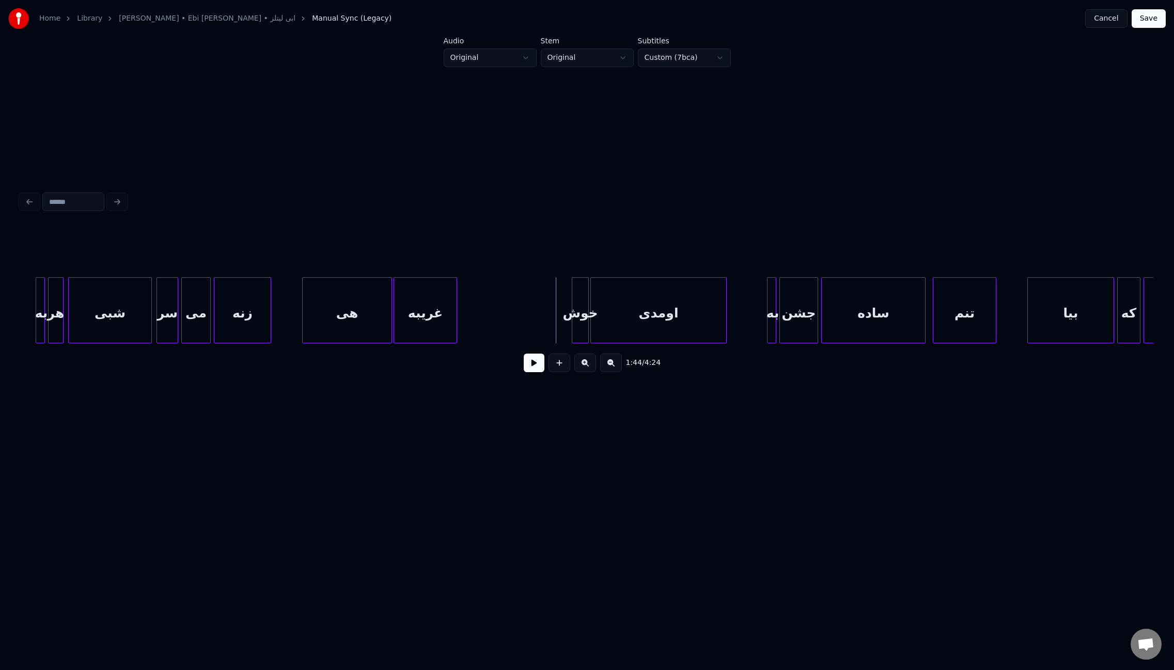
click at [533, 365] on button at bounding box center [534, 363] width 21 height 19
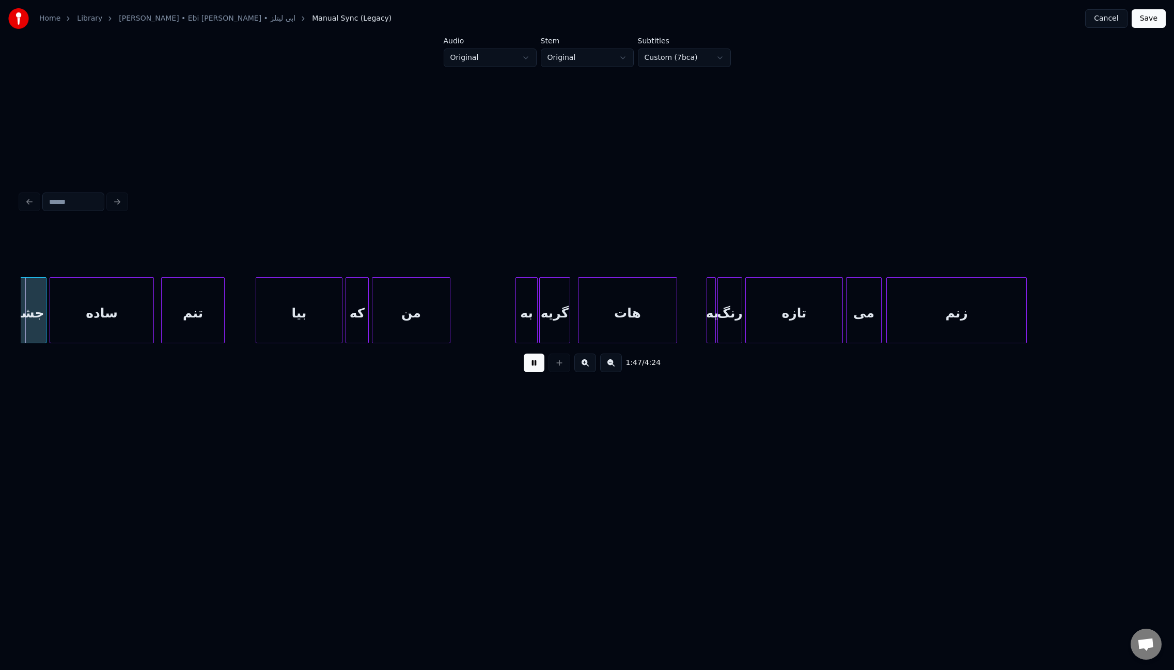
scroll to position [0, 8314]
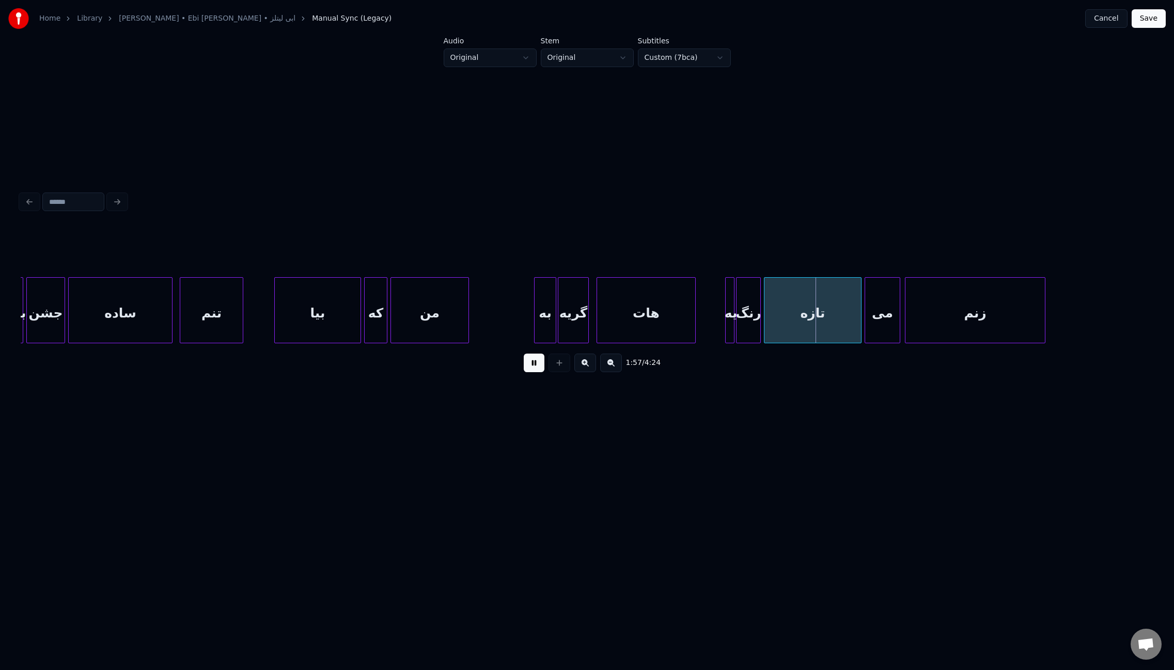
drag, startPoint x: 531, startPoint y: 348, endPoint x: 556, endPoint y: 345, distance: 25.5
click at [557, 345] on div "1:57 / 4:24" at bounding box center [587, 304] width 1133 height 157
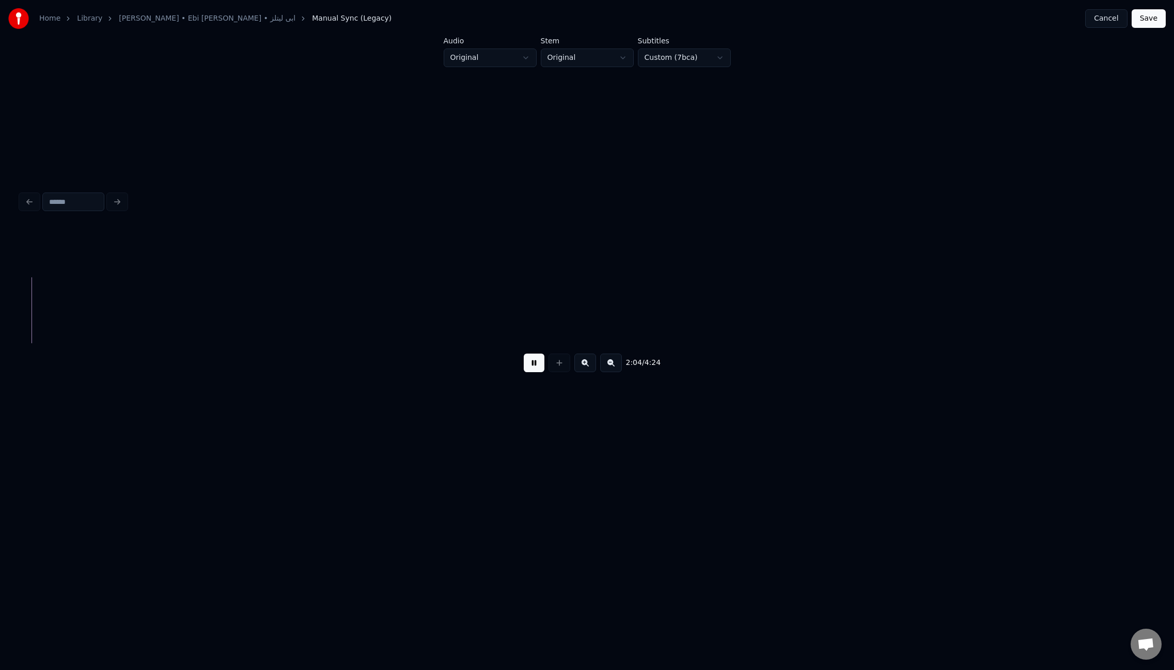
scroll to position [0, 9640]
click at [538, 371] on button at bounding box center [534, 363] width 21 height 19
click at [1143, 24] on button "Save" at bounding box center [1148, 18] width 34 height 19
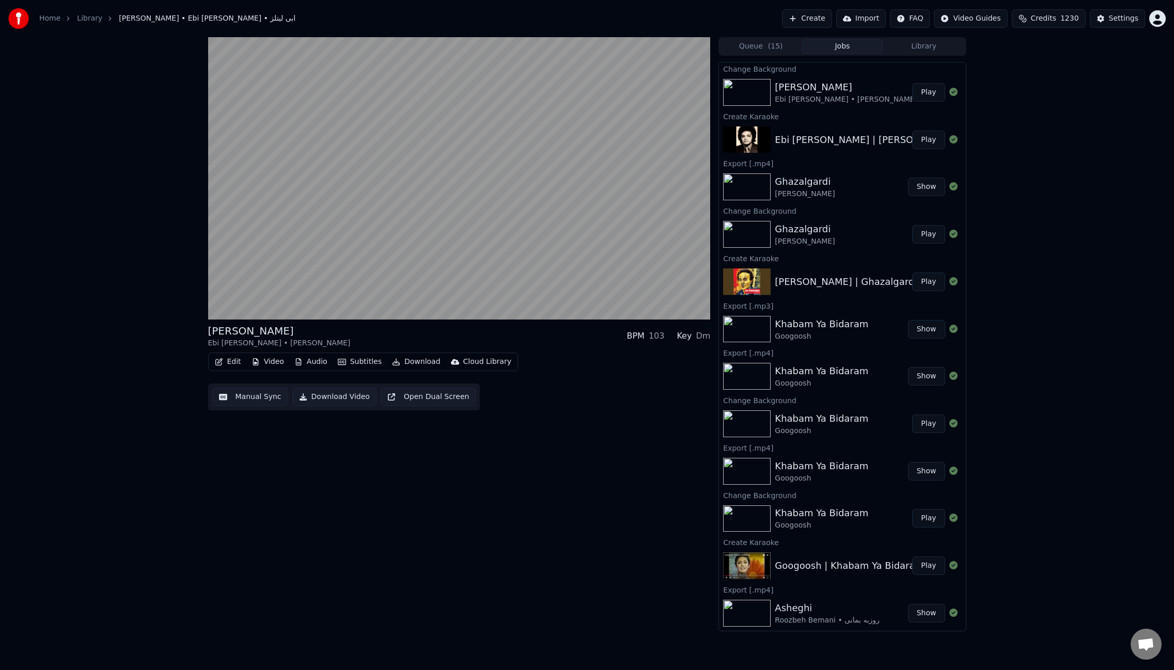
click at [265, 400] on button "Manual Sync" at bounding box center [250, 397] width 76 height 19
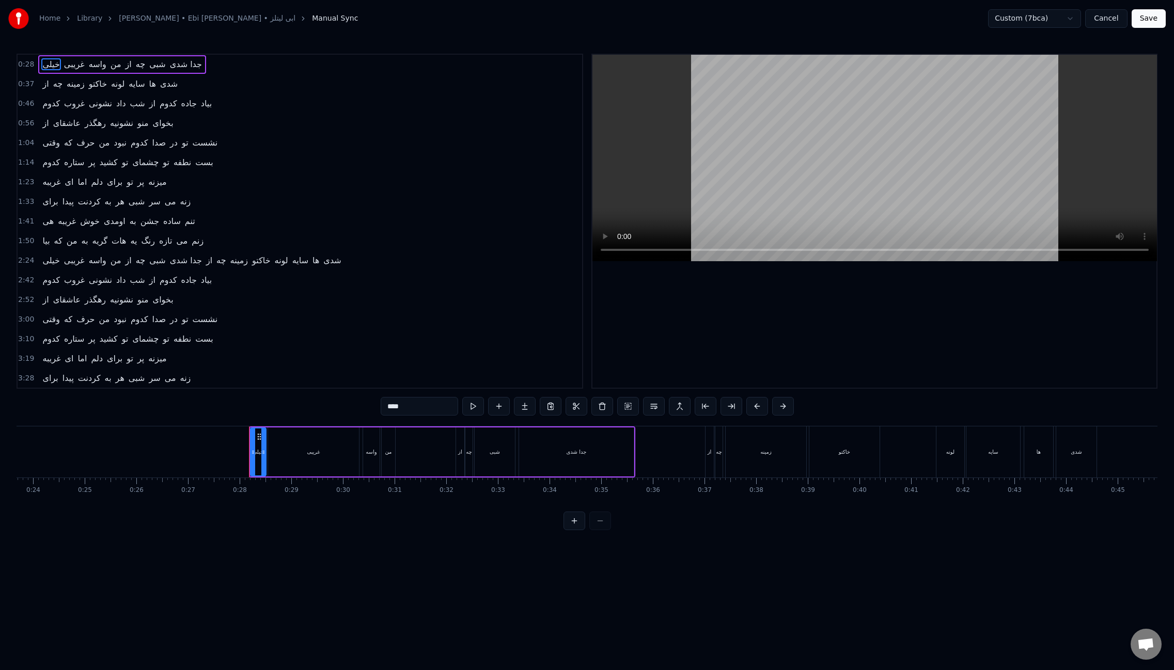
scroll to position [0, 1404]
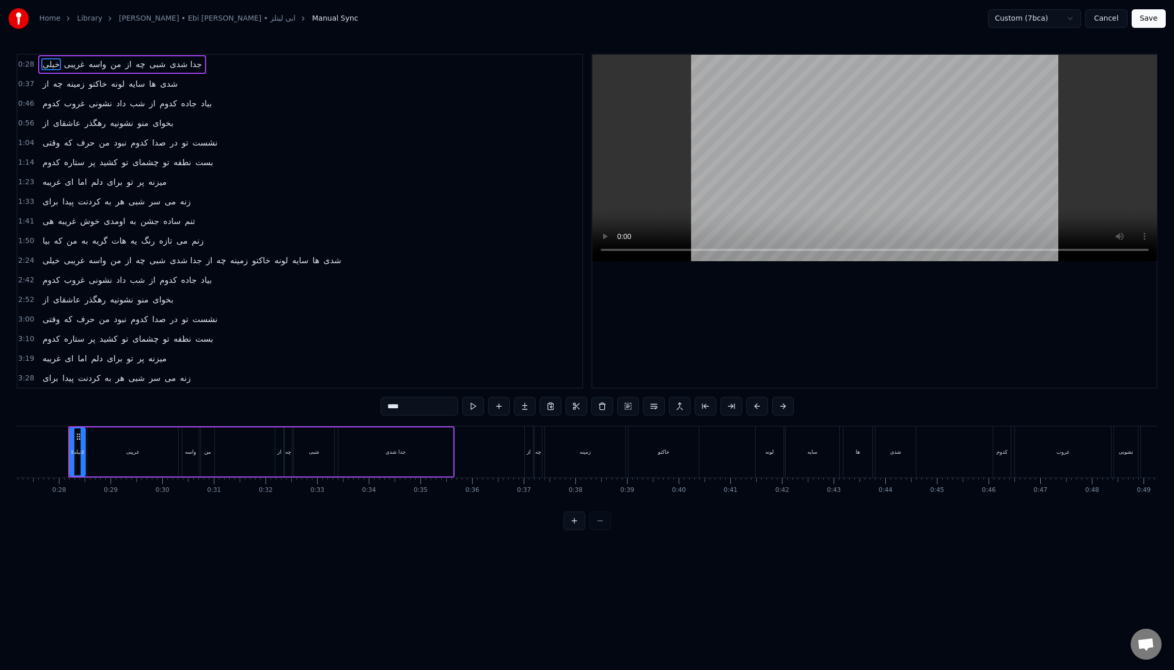
click at [39, 373] on div "برای پیدا کردنت به هر شبی سر می زنه" at bounding box center [116, 378] width 156 height 19
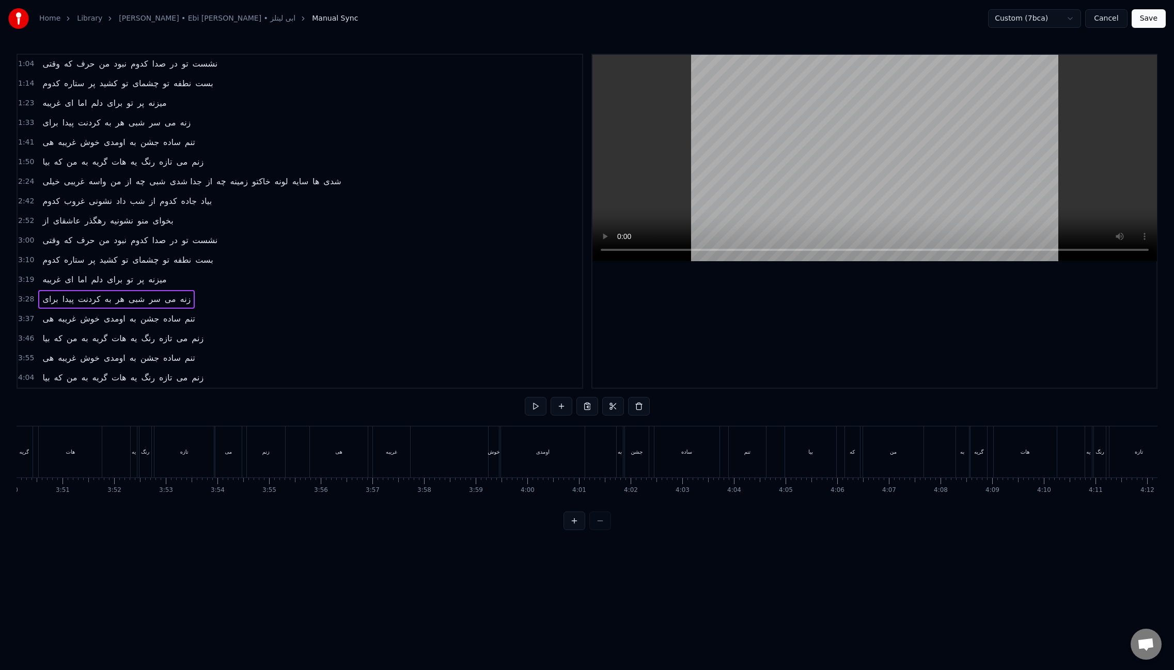
scroll to position [0, 11874]
click at [464, 455] on div "هی غریبه خوش اومدی به جشن ساده تنم" at bounding box center [548, 452] width 459 height 51
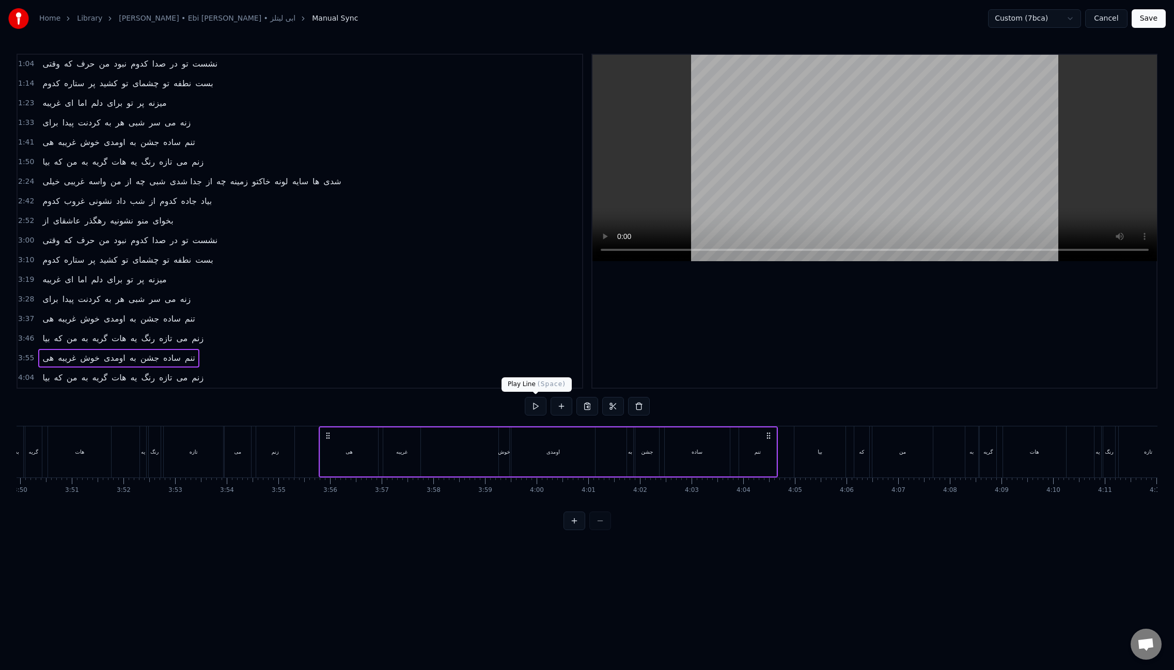
click at [536, 409] on button at bounding box center [536, 406] width 22 height 19
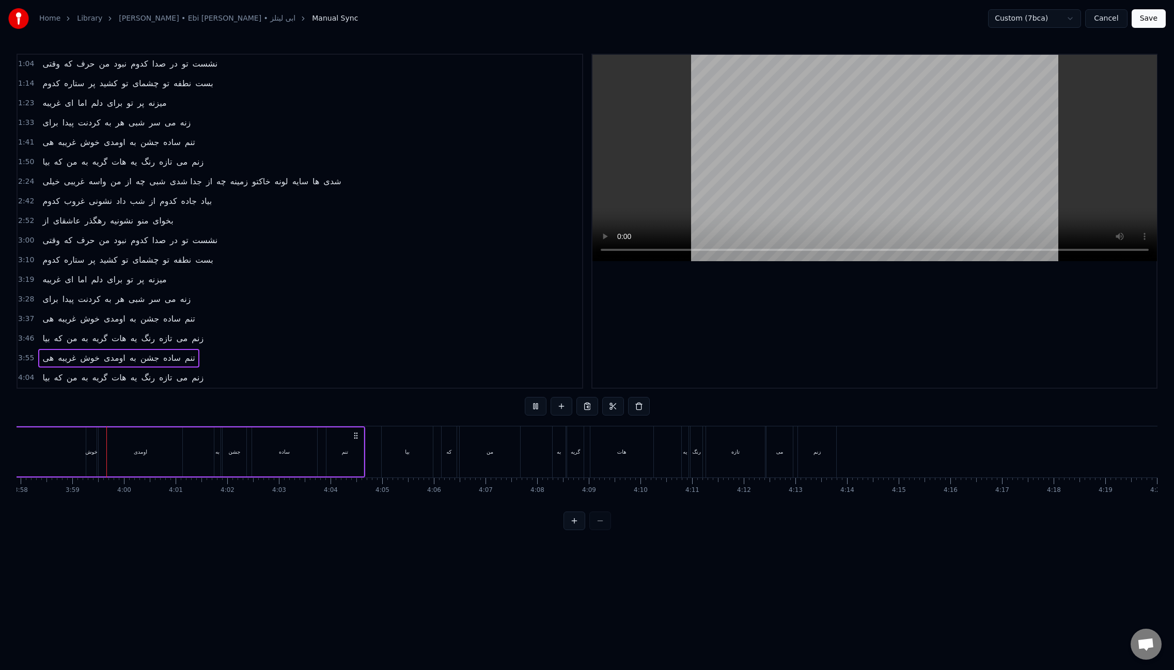
scroll to position [0, 12288]
click at [684, 458] on div "یه" at bounding box center [684, 452] width 7 height 51
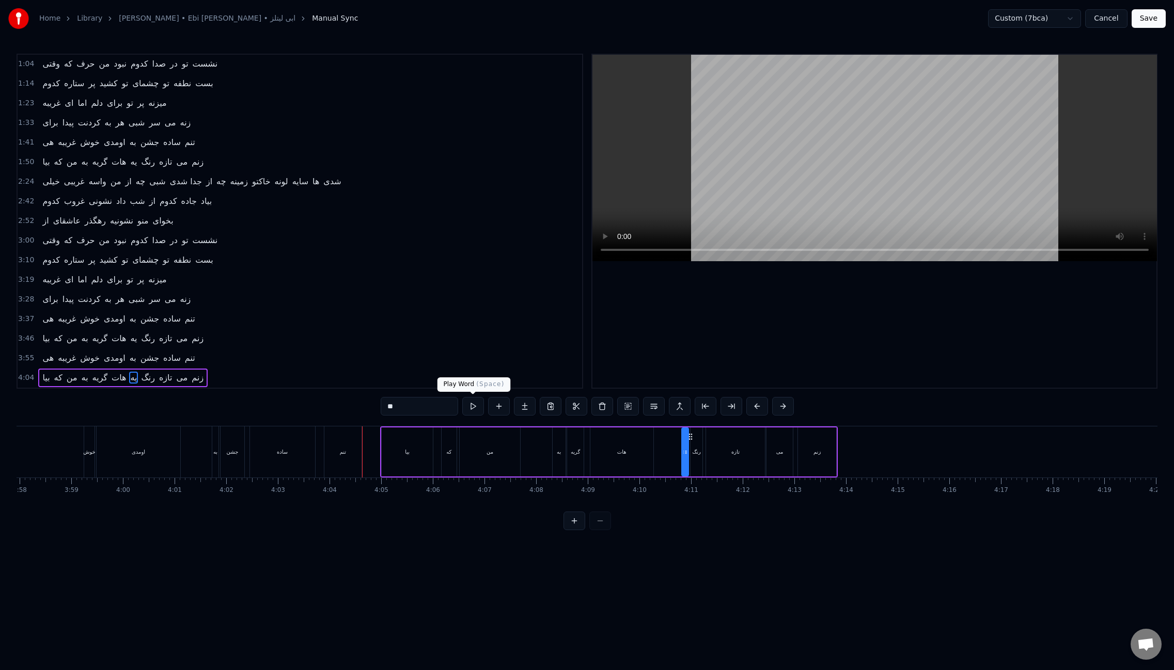
click at [478, 409] on button at bounding box center [473, 406] width 22 height 19
click at [1158, 23] on button "Save" at bounding box center [1148, 18] width 34 height 19
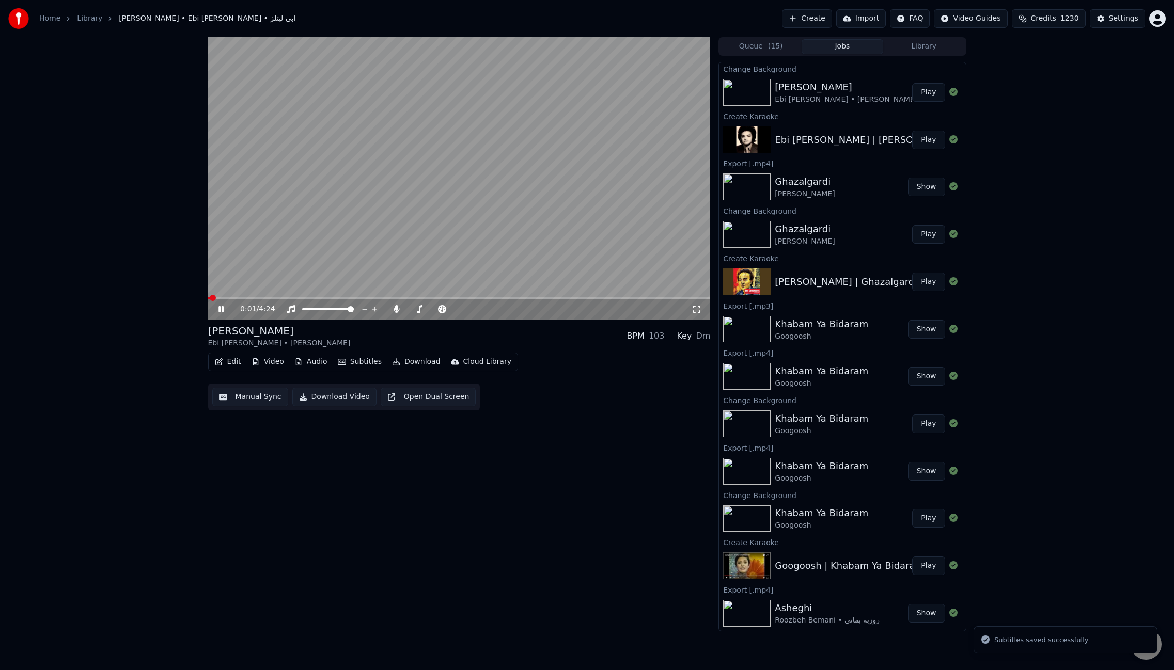
click at [590, 298] on span at bounding box center [459, 298] width 502 height 2
click at [630, 297] on span at bounding box center [459, 298] width 502 height 2
click at [658, 297] on span at bounding box center [459, 298] width 502 height 2
click at [678, 297] on span at bounding box center [459, 298] width 502 height 2
click at [656, 298] on span at bounding box center [451, 298] width 486 height 2
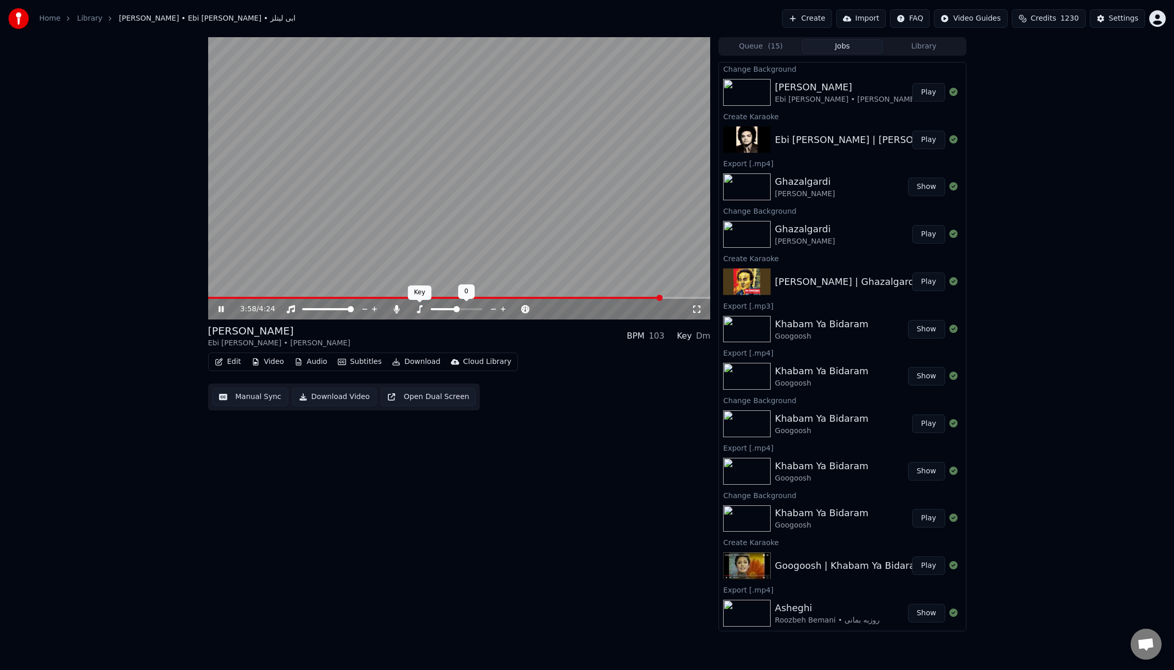
click at [415, 309] on icon at bounding box center [419, 309] width 10 height 8
click at [398, 310] on icon at bounding box center [396, 309] width 10 height 8
click at [484, 298] on span at bounding box center [439, 298] width 462 height 2
click at [424, 362] on button "Download" at bounding box center [416, 362] width 57 height 14
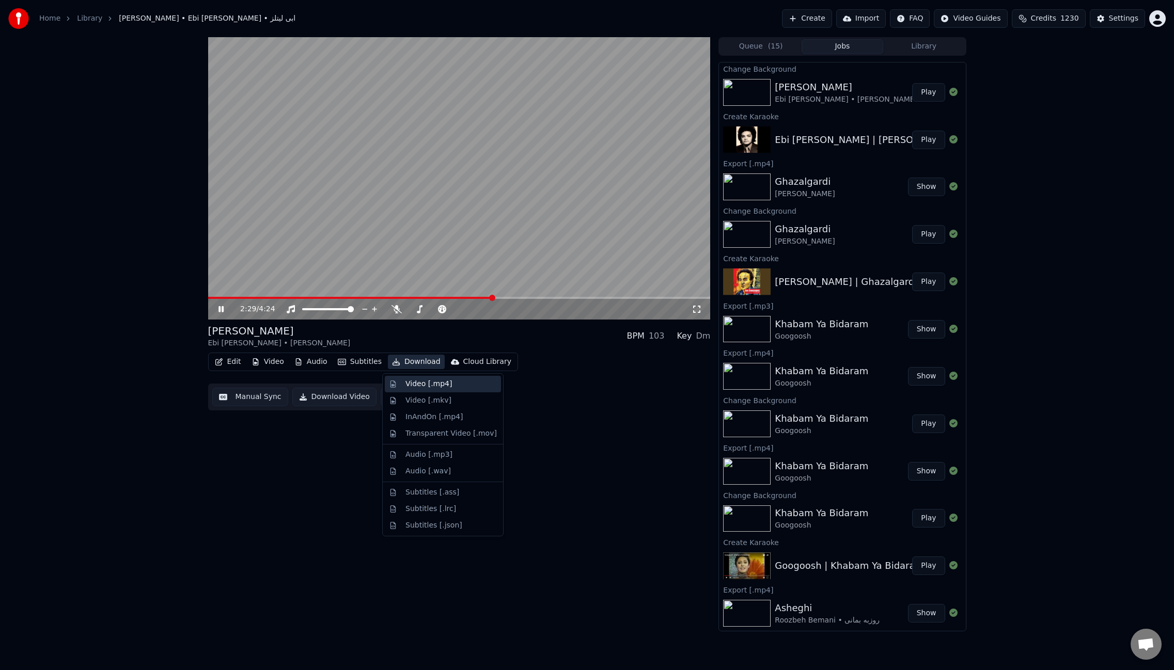
click at [429, 384] on div "Video [.mp4]" at bounding box center [428, 384] width 46 height 10
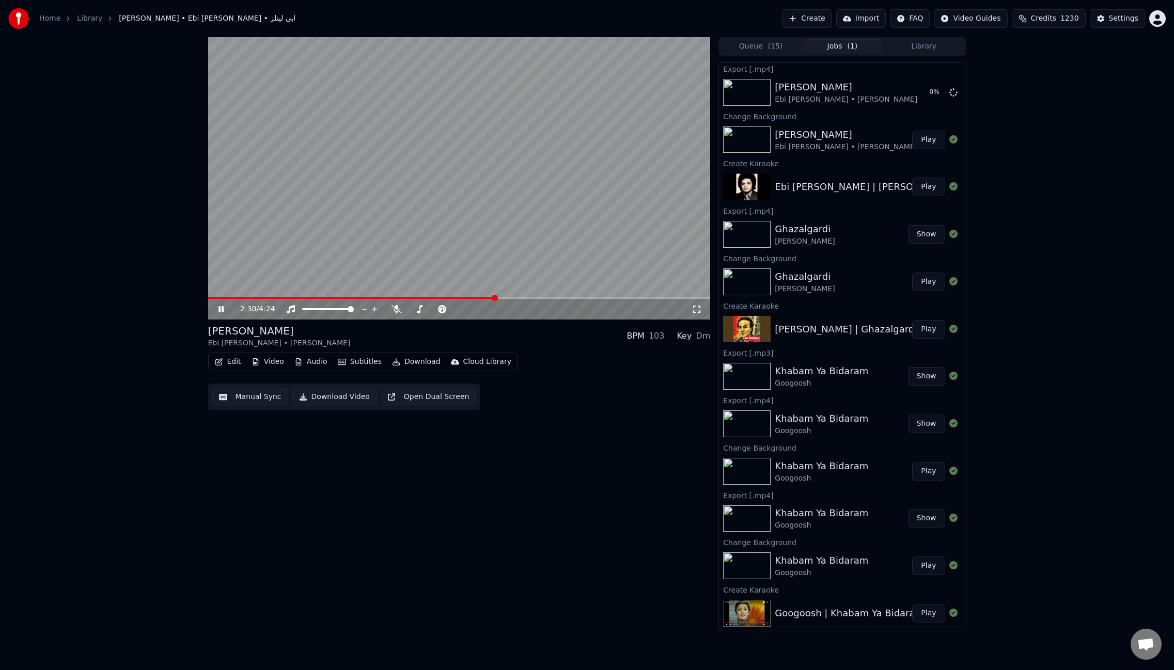
click at [573, 186] on video at bounding box center [459, 178] width 502 height 282
click at [224, 368] on button "Edit" at bounding box center [228, 362] width 35 height 14
click at [264, 401] on div "Edit Metadata" at bounding box center [257, 401] width 51 height 10
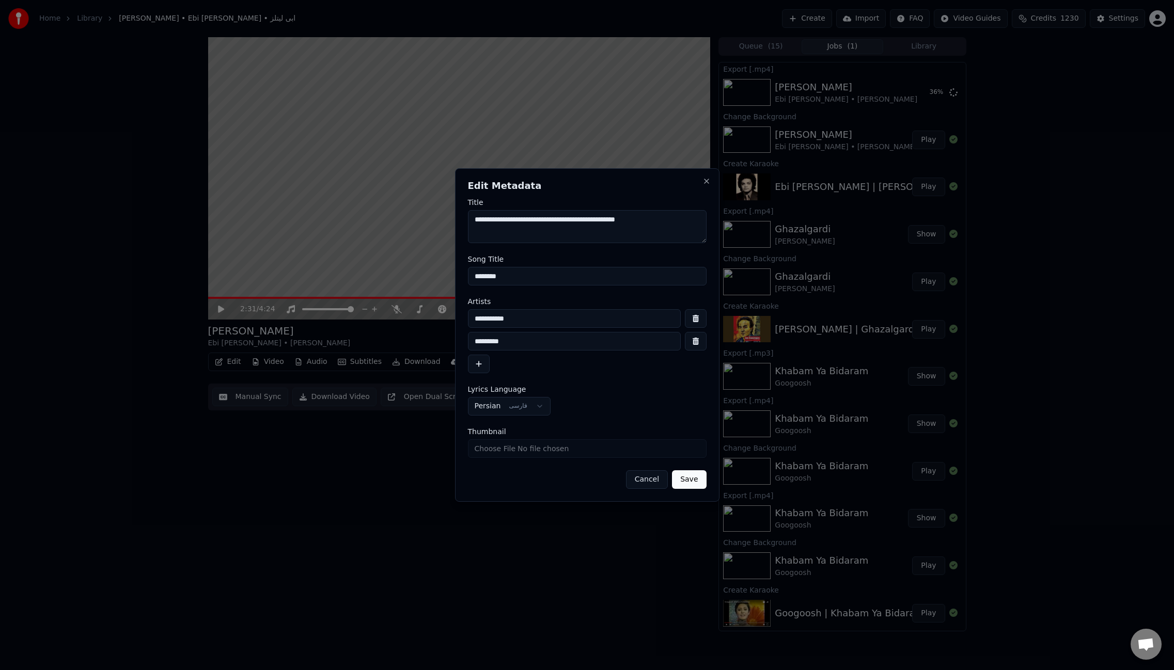
click at [631, 221] on textarea "**********" at bounding box center [587, 226] width 239 height 33
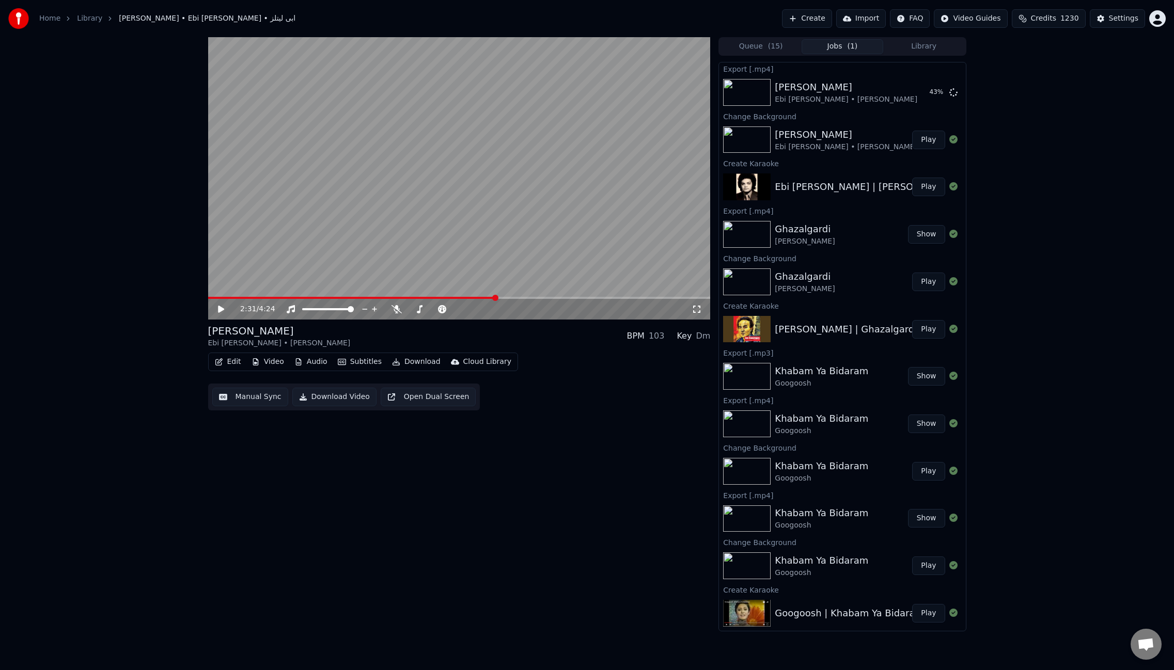
click at [219, 308] on icon at bounding box center [221, 309] width 6 height 7
click at [423, 239] on video at bounding box center [459, 178] width 502 height 282
click at [274, 362] on button "Video" at bounding box center [267, 362] width 41 height 14
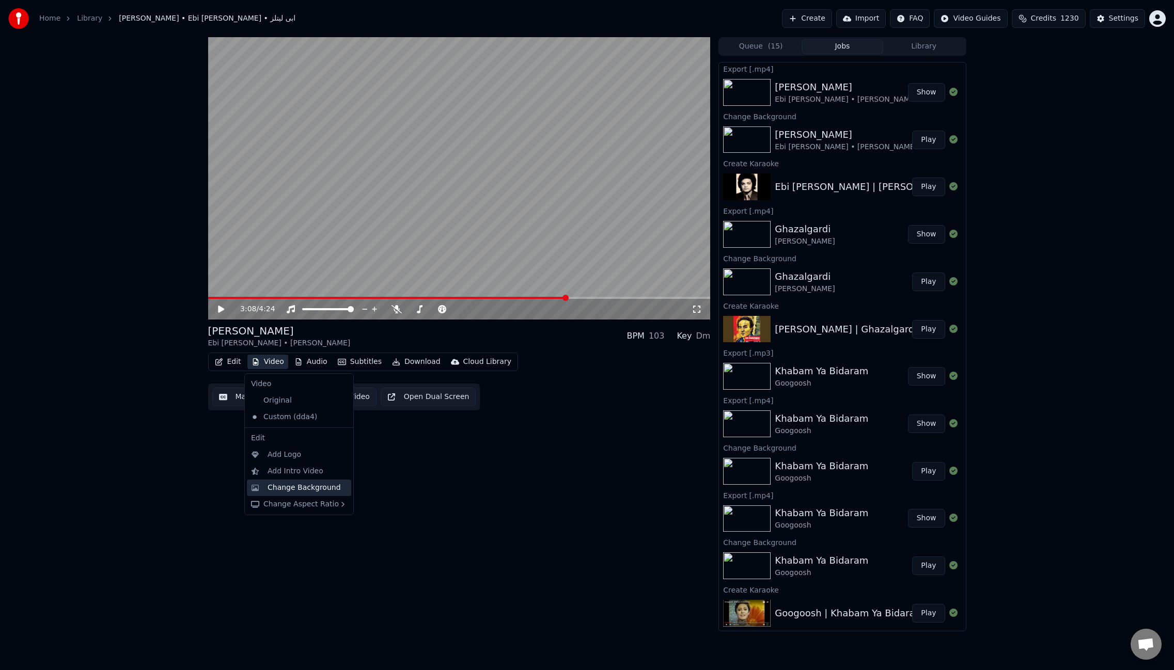
click at [303, 495] on div "Change Background" at bounding box center [299, 488] width 104 height 17
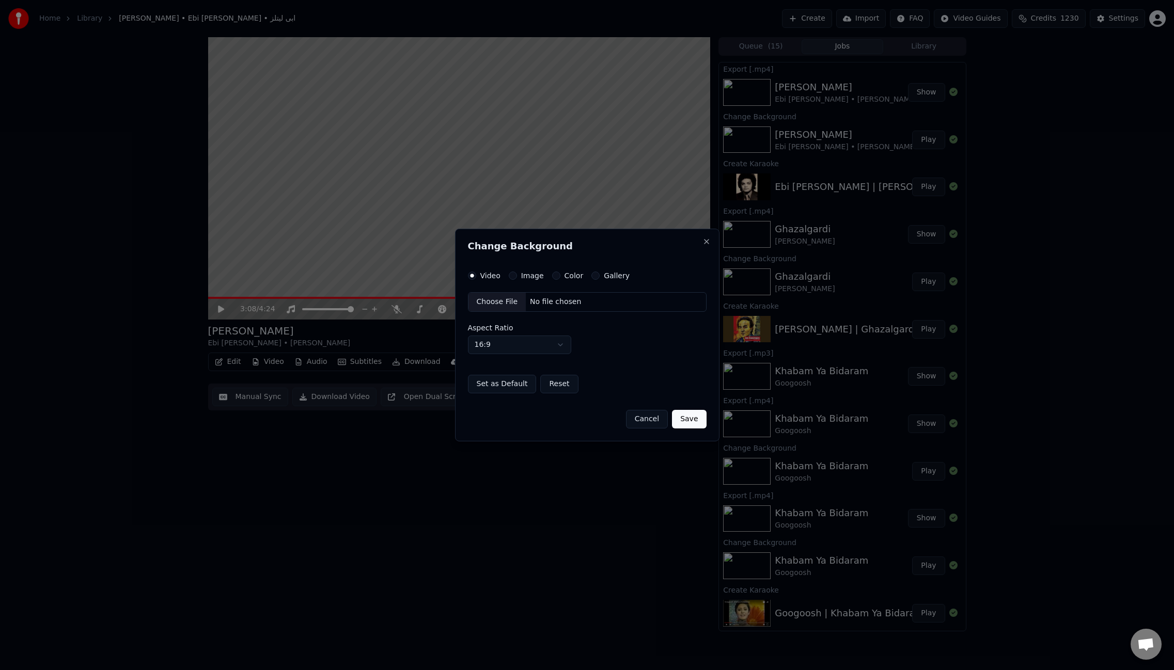
click at [496, 303] on div "Choose File" at bounding box center [497, 302] width 58 height 19
click at [514, 348] on body "Home Library [PERSON_NAME] • Ebi [PERSON_NAME] • ابی لیتلز Create Import FAQ Vi…" at bounding box center [587, 335] width 1174 height 670
click at [691, 418] on button "Save" at bounding box center [689, 419] width 34 height 19
select select "****"
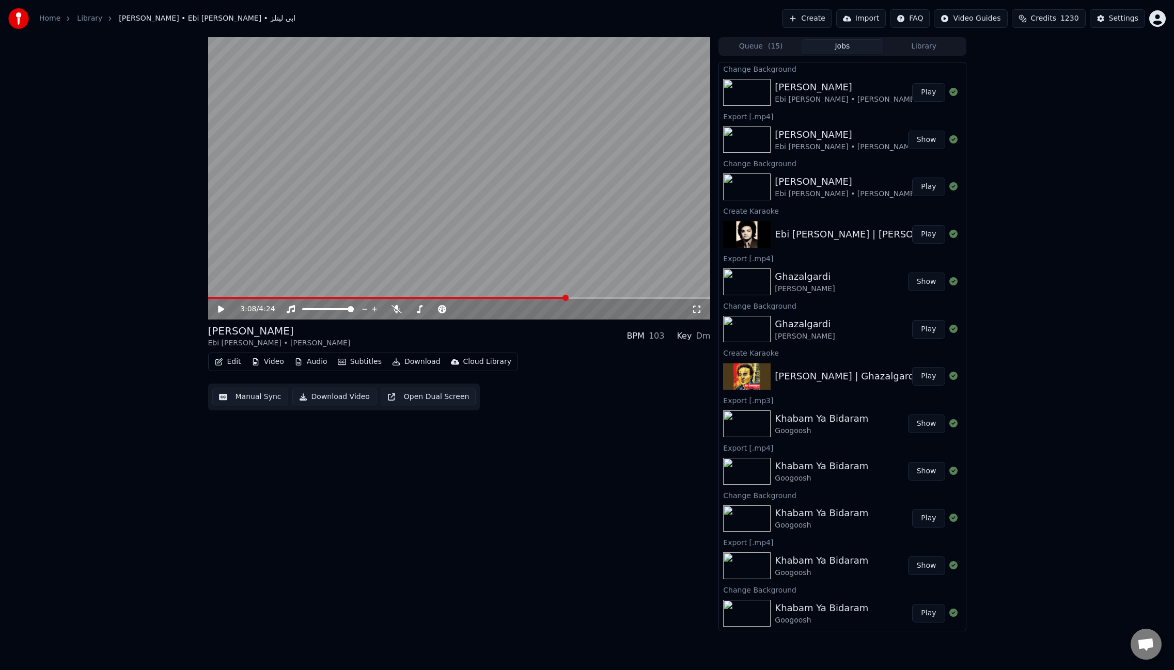
click at [915, 91] on button "Play" at bounding box center [928, 92] width 33 height 19
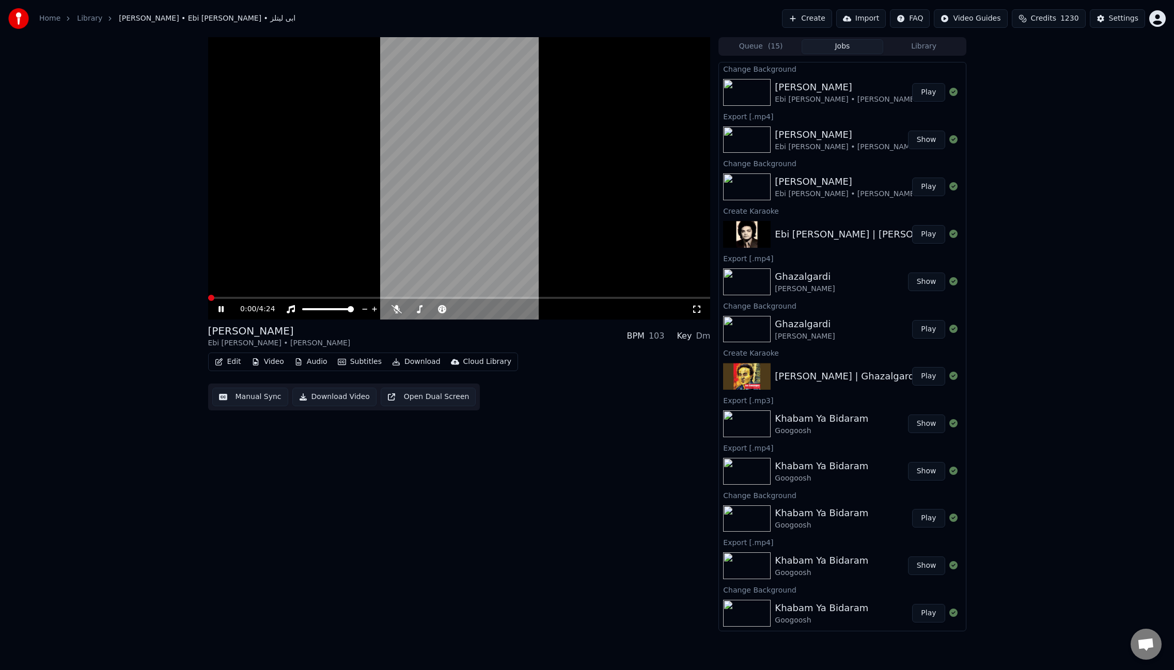
click at [369, 359] on button "Subtitles" at bounding box center [360, 362] width 52 height 14
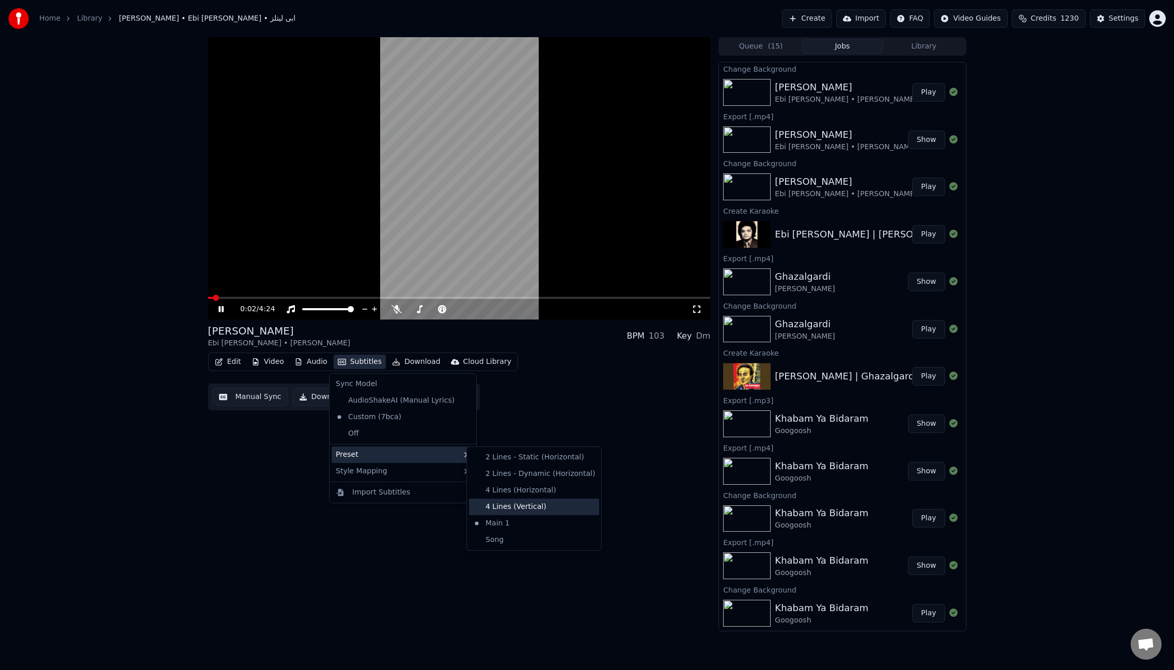
click at [509, 504] on div "4 Lines (Vertical)" at bounding box center [534, 507] width 130 height 17
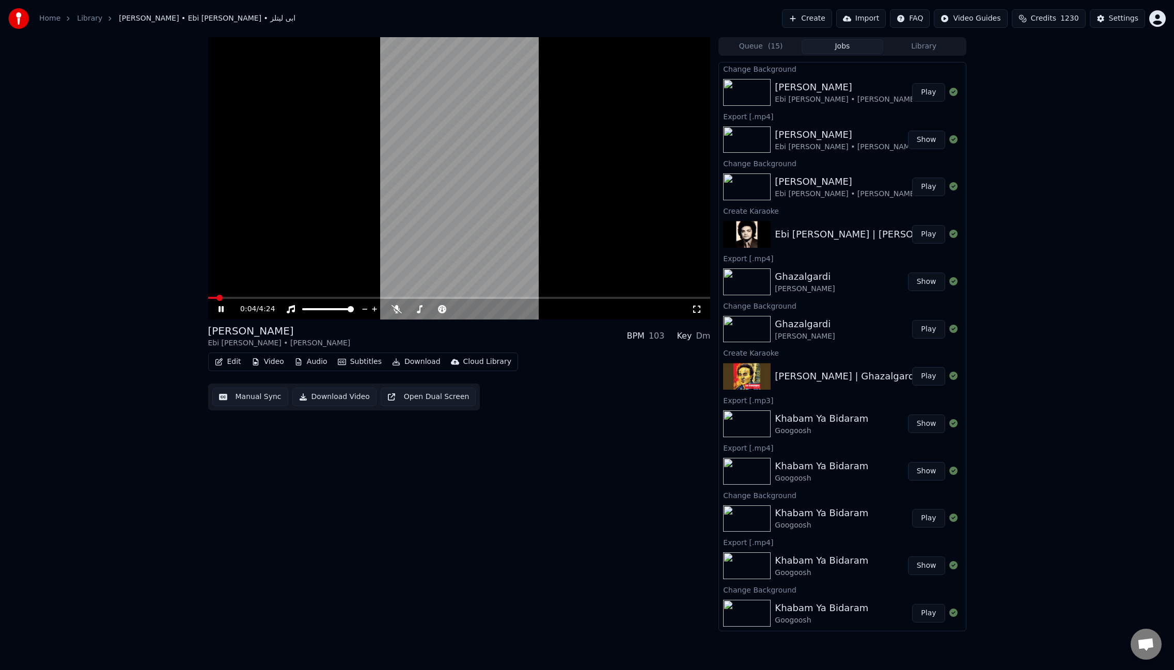
click at [243, 298] on span at bounding box center [459, 298] width 502 height 2
click at [277, 297] on span at bounding box center [459, 298] width 502 height 2
click at [417, 361] on button "Download" at bounding box center [416, 362] width 57 height 14
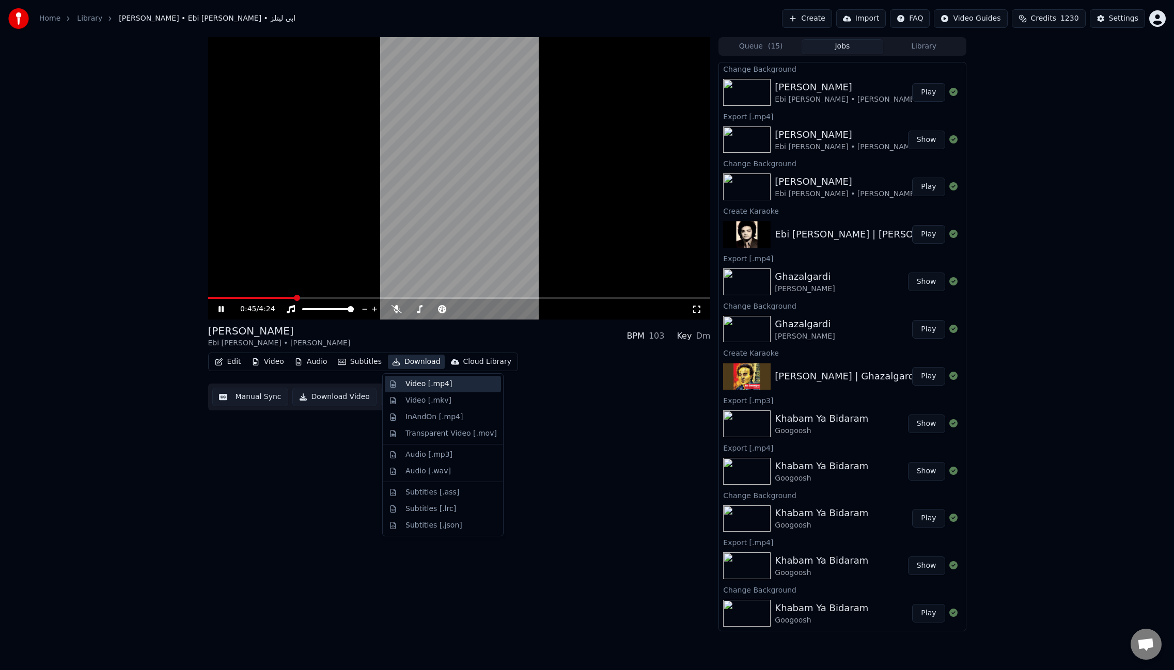
click at [431, 384] on div "Video [.mp4]" at bounding box center [428, 384] width 46 height 10
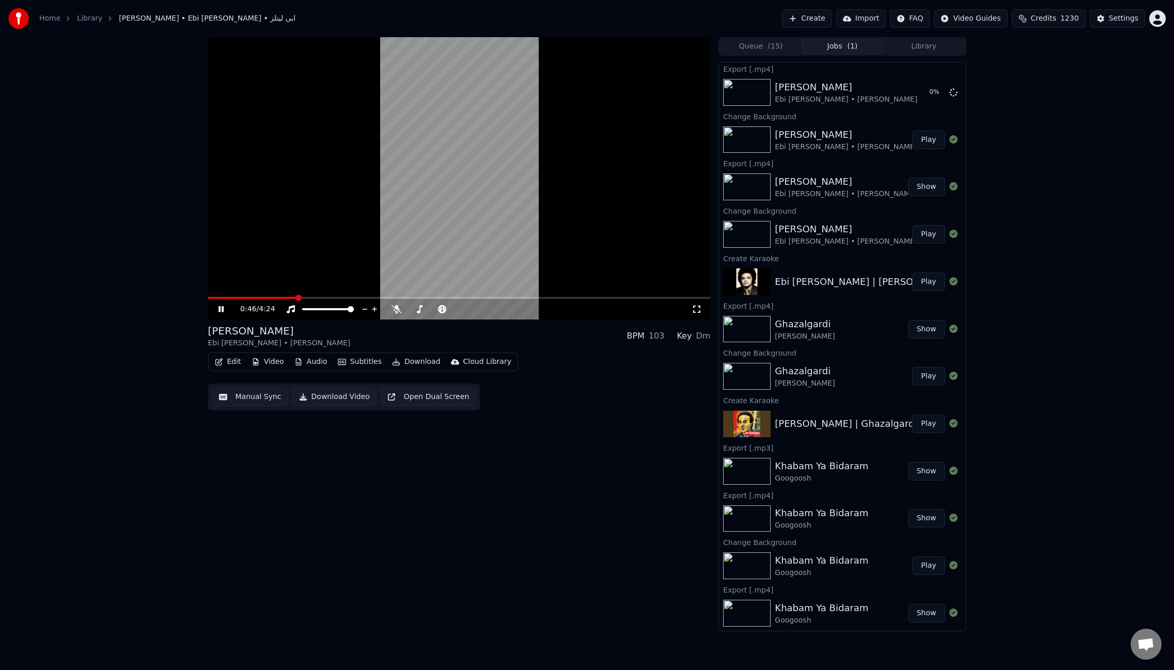
click at [424, 224] on video at bounding box center [459, 178] width 502 height 282
click at [1069, 332] on div "0:46 / 4:24 [PERSON_NAME] Ebi [PERSON_NAME] • ابی لیتلز BPM 103 Key Dm Edit Vid…" at bounding box center [587, 334] width 1174 height 594
click at [397, 307] on icon at bounding box center [396, 309] width 10 height 8
click at [418, 363] on button "Download" at bounding box center [416, 362] width 57 height 14
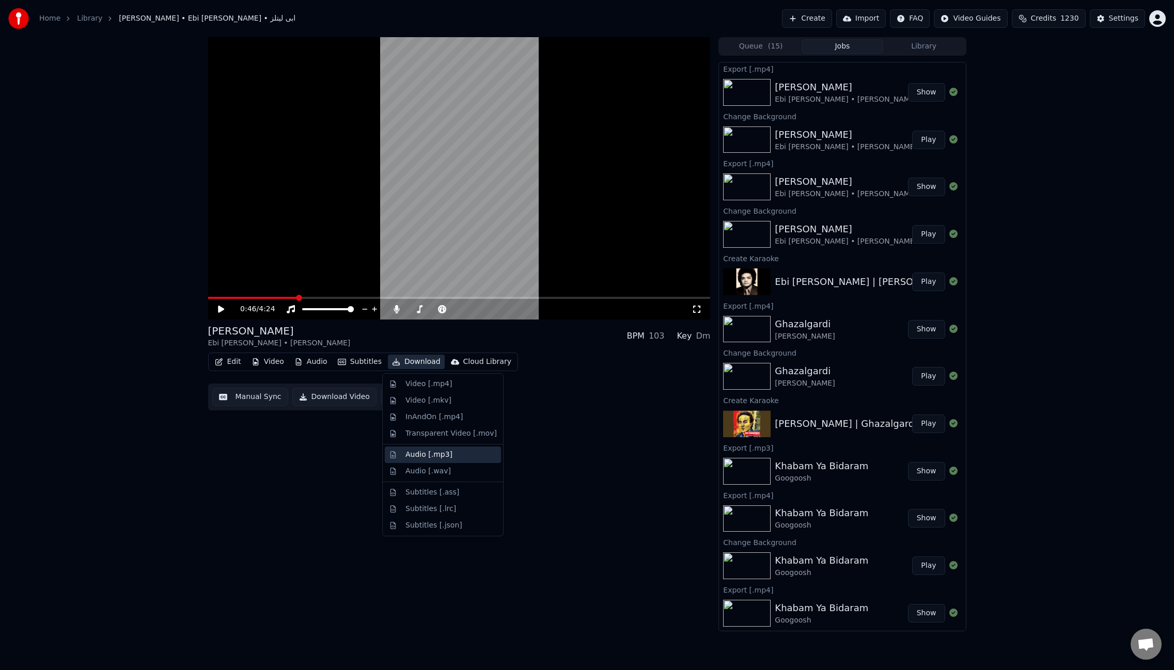
click at [445, 461] on div "Audio [.mp3]" at bounding box center [443, 455] width 116 height 17
